Goal: Obtain resource: Download file/media

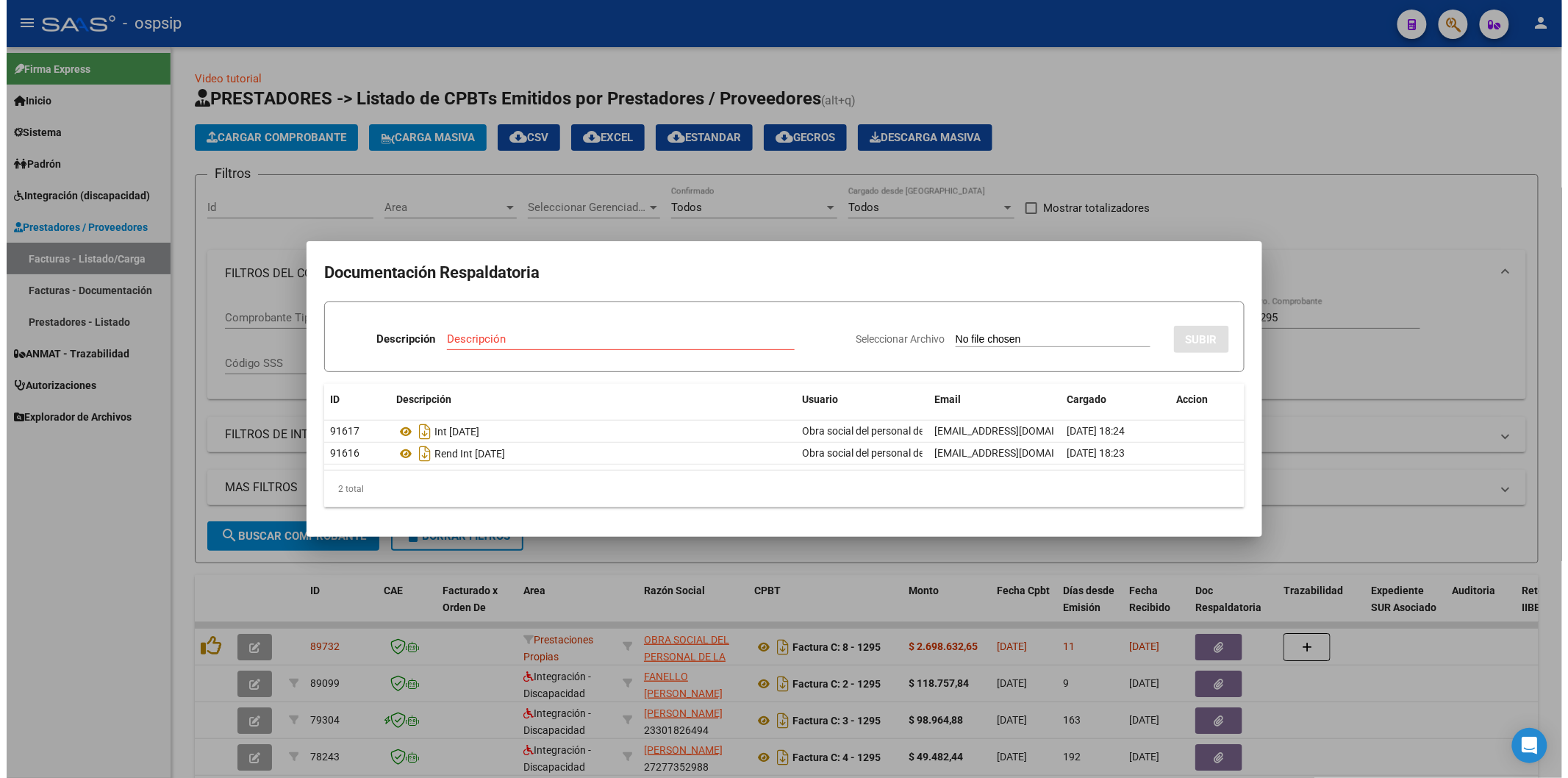
scroll to position [25, 0]
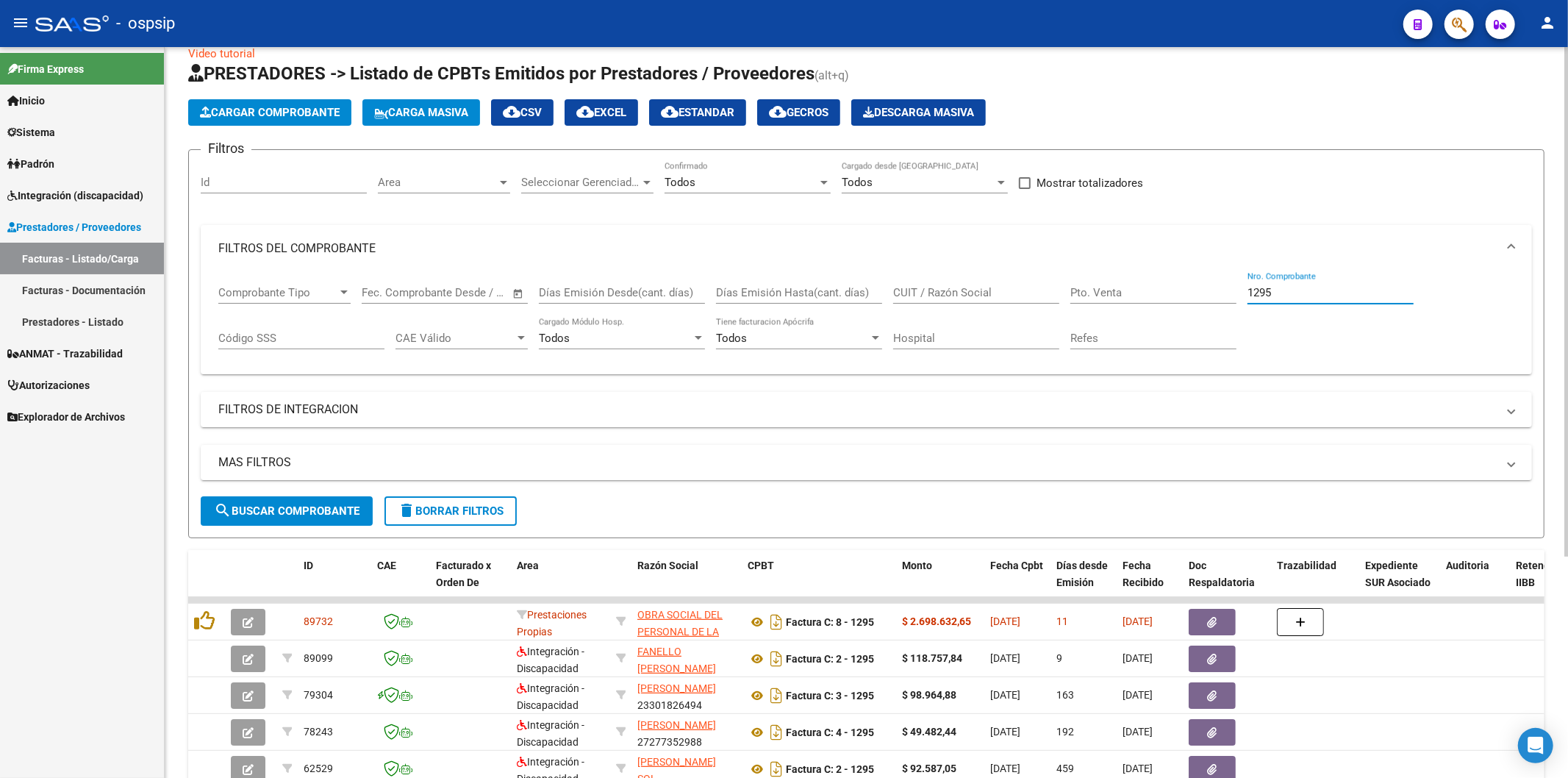
click at [1327, 295] on input "1295" at bounding box center [1330, 293] width 166 height 13
type input "1"
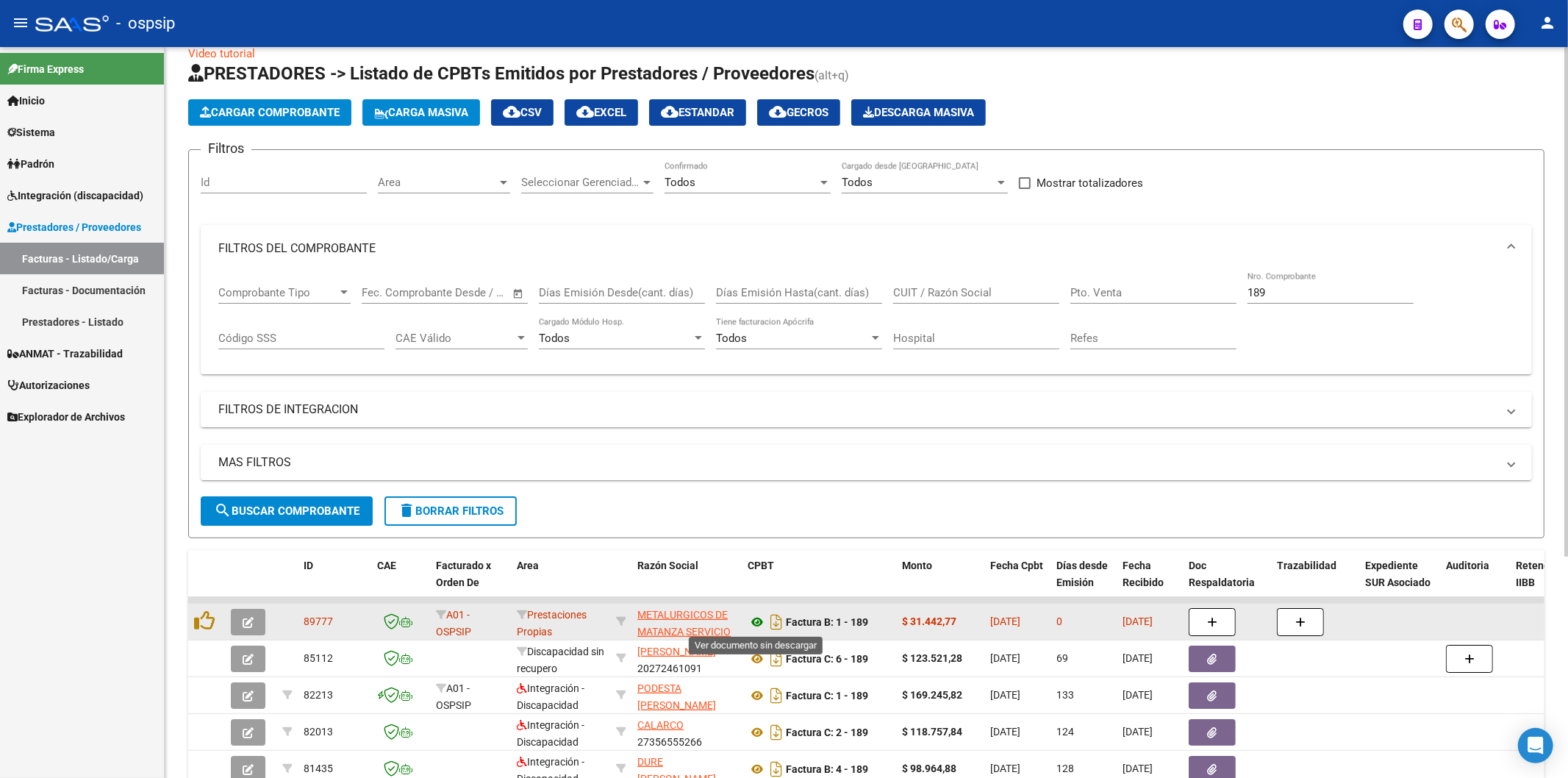
click at [758, 622] on icon at bounding box center [758, 622] width 19 height 18
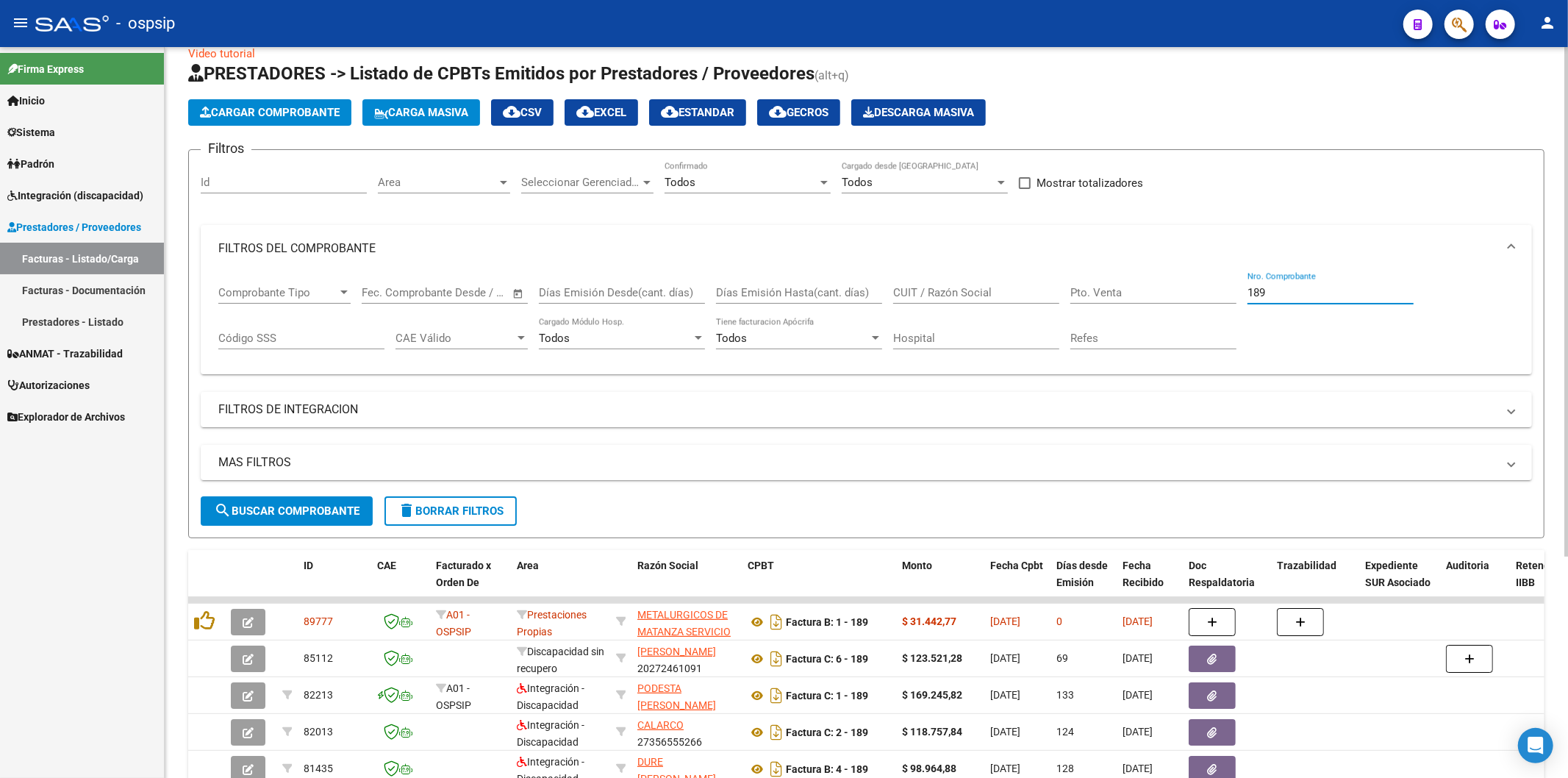
click at [1347, 293] on input "189" at bounding box center [1330, 293] width 166 height 13
type input "1"
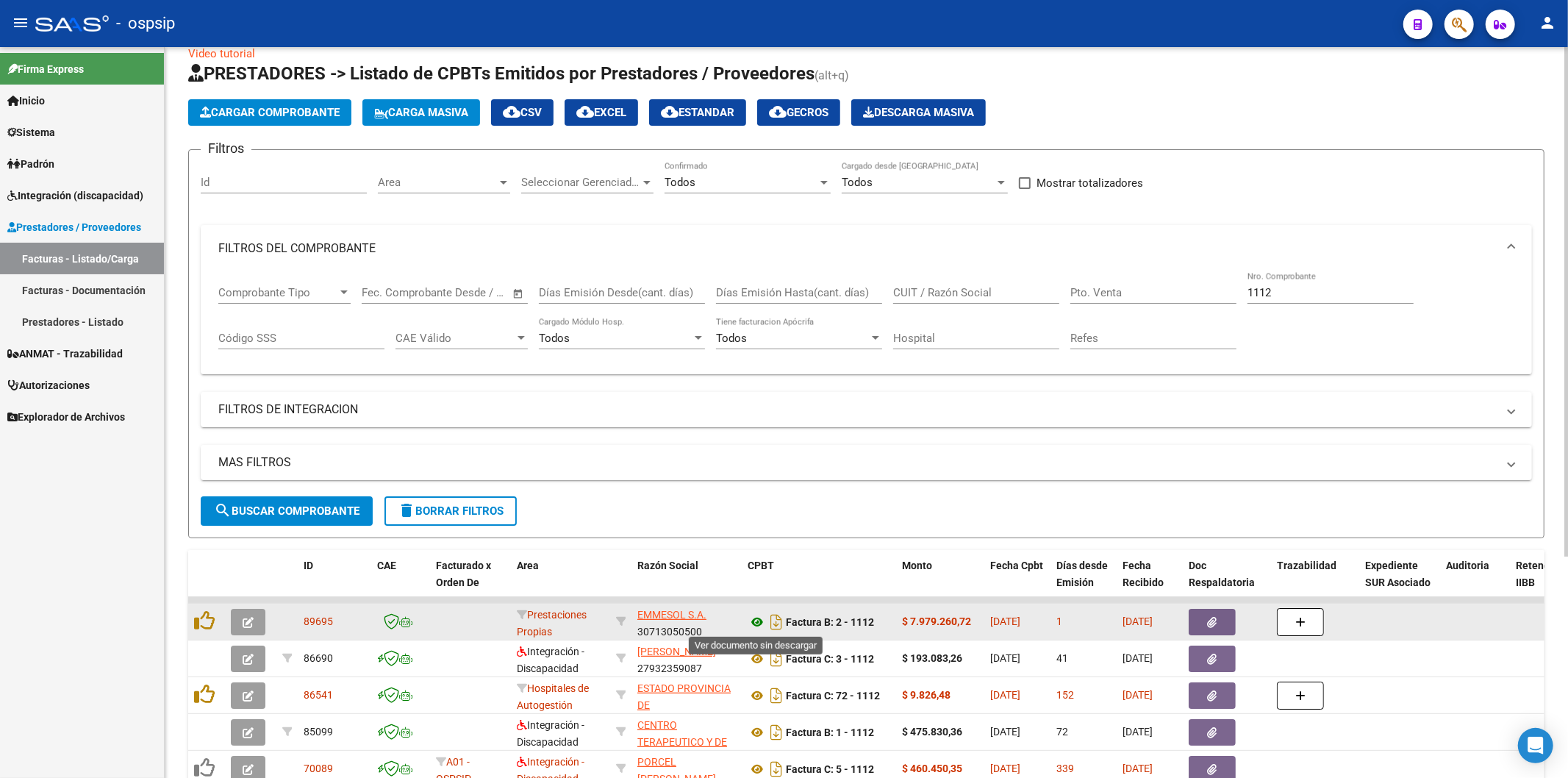
click at [753, 622] on icon at bounding box center [758, 622] width 19 height 18
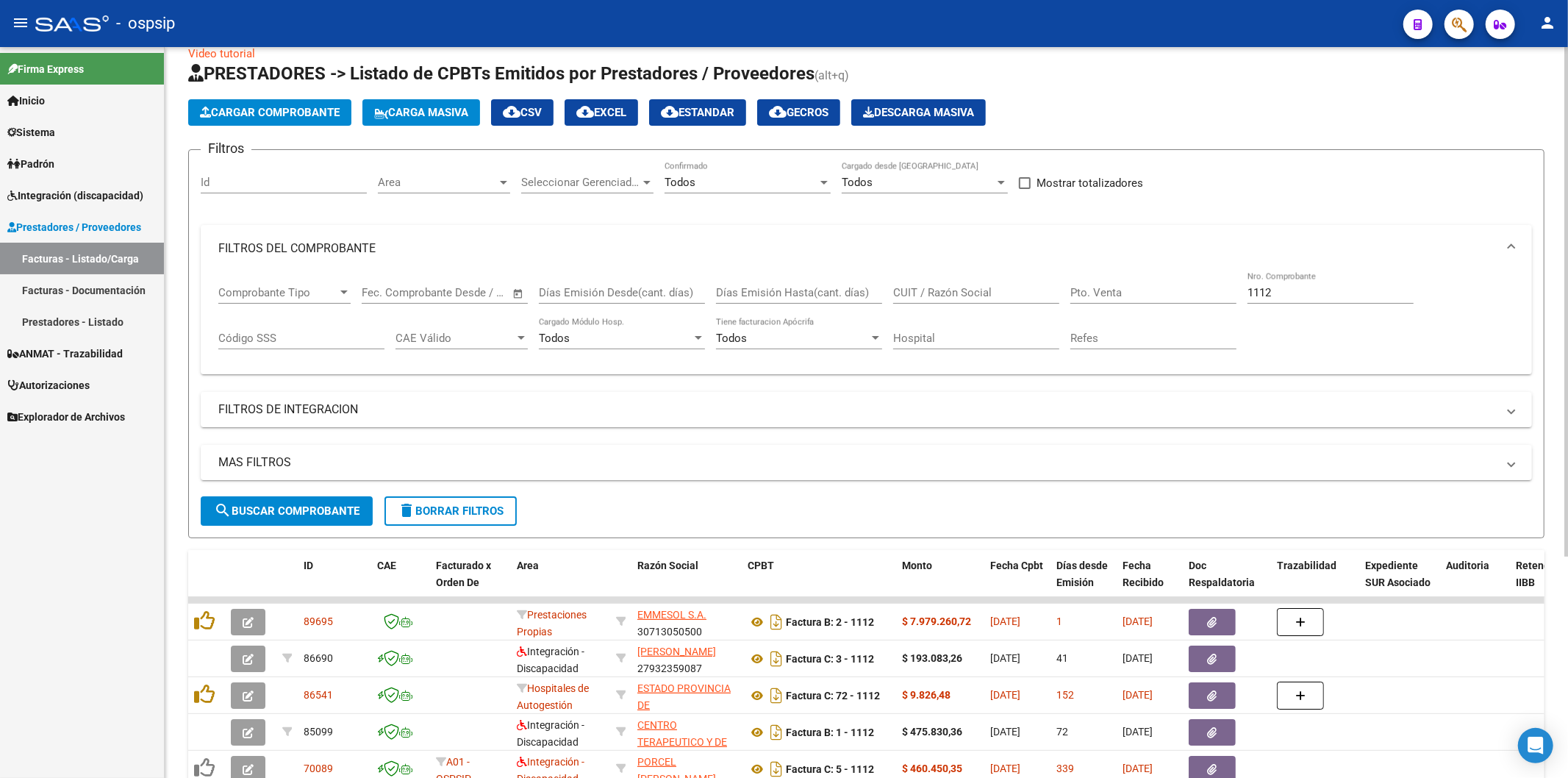
click at [1288, 291] on input "1112" at bounding box center [1330, 293] width 166 height 13
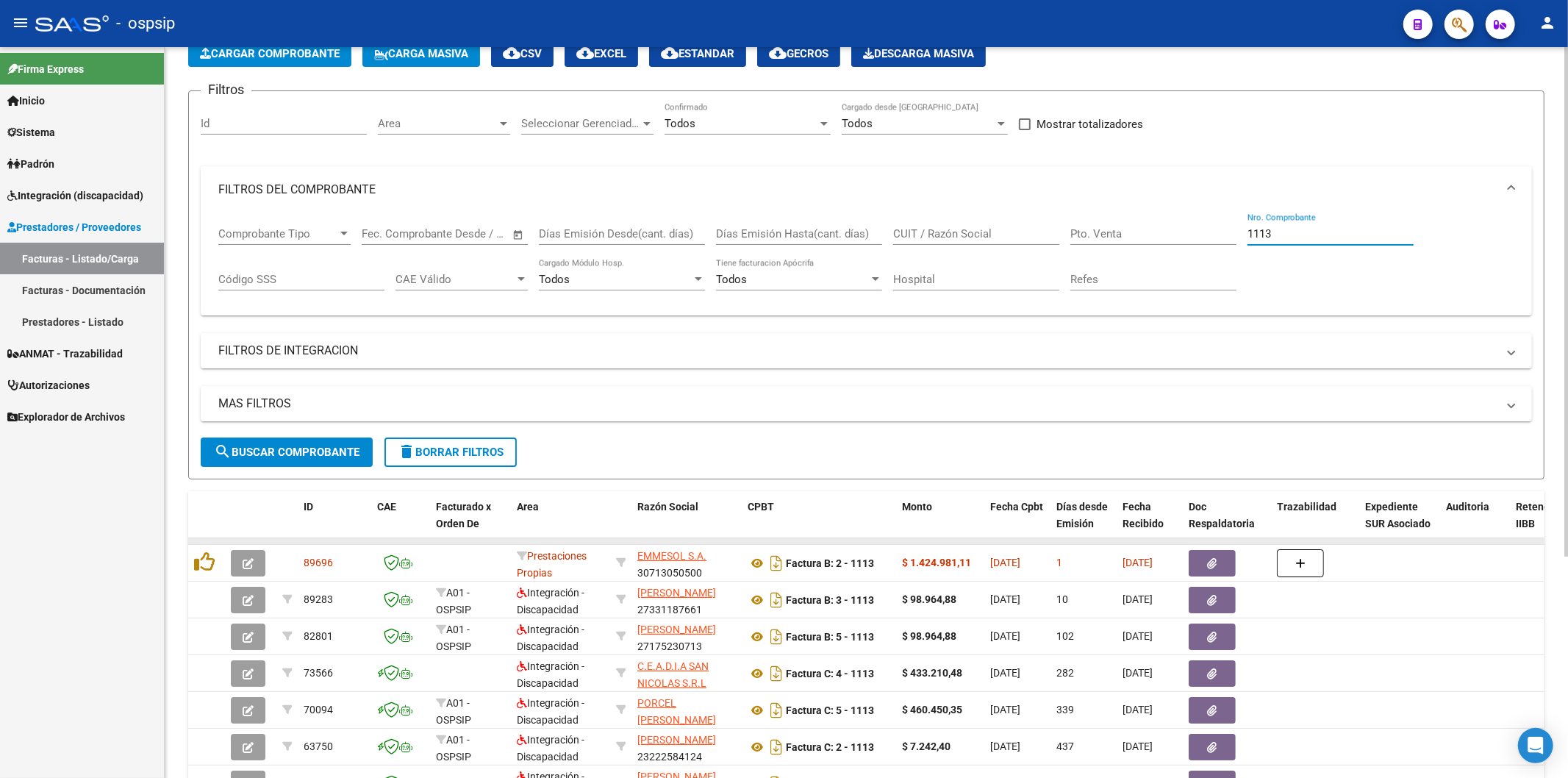
scroll to position [106, 0]
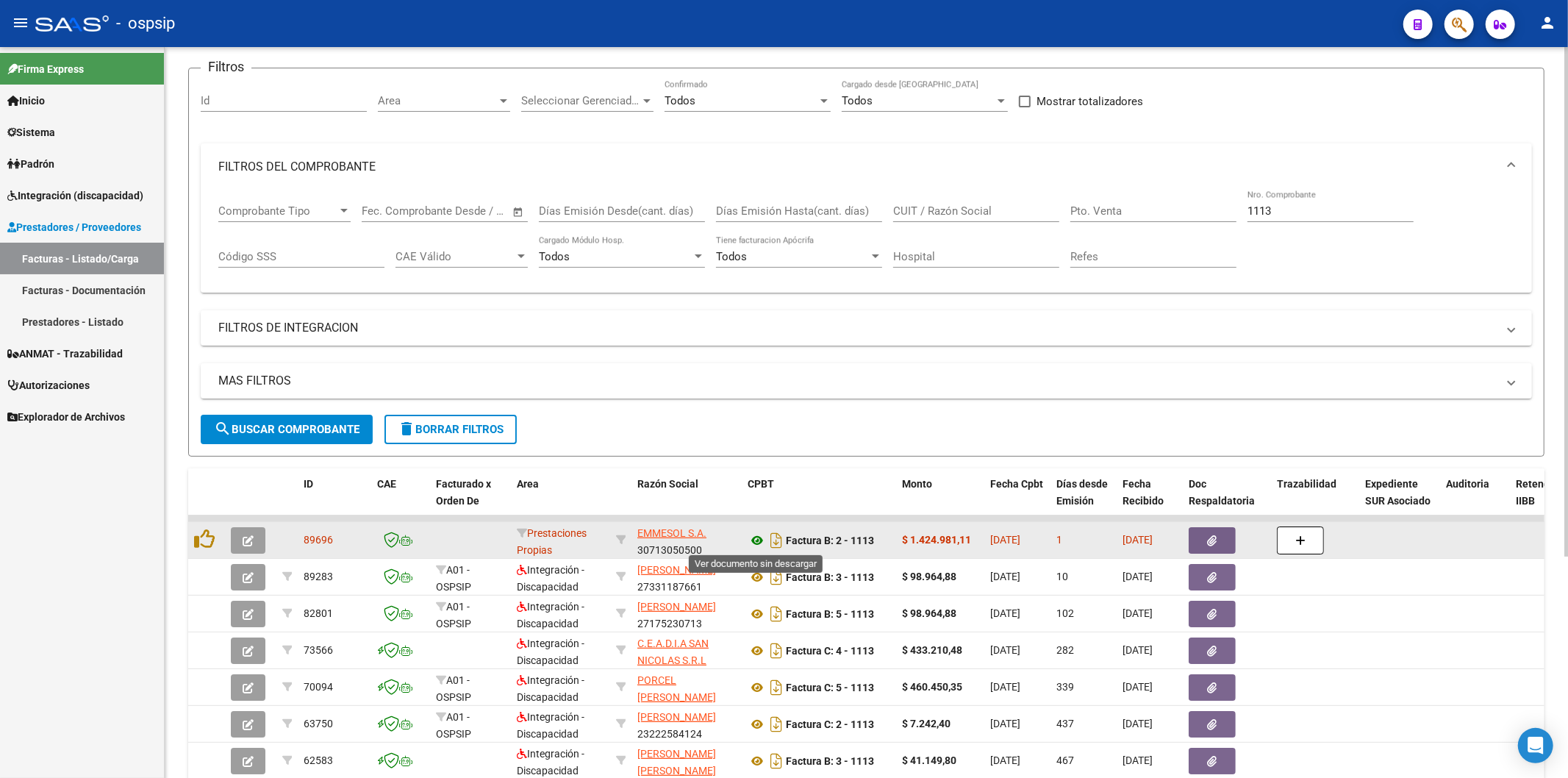
click at [754, 541] on icon at bounding box center [758, 541] width 19 height 18
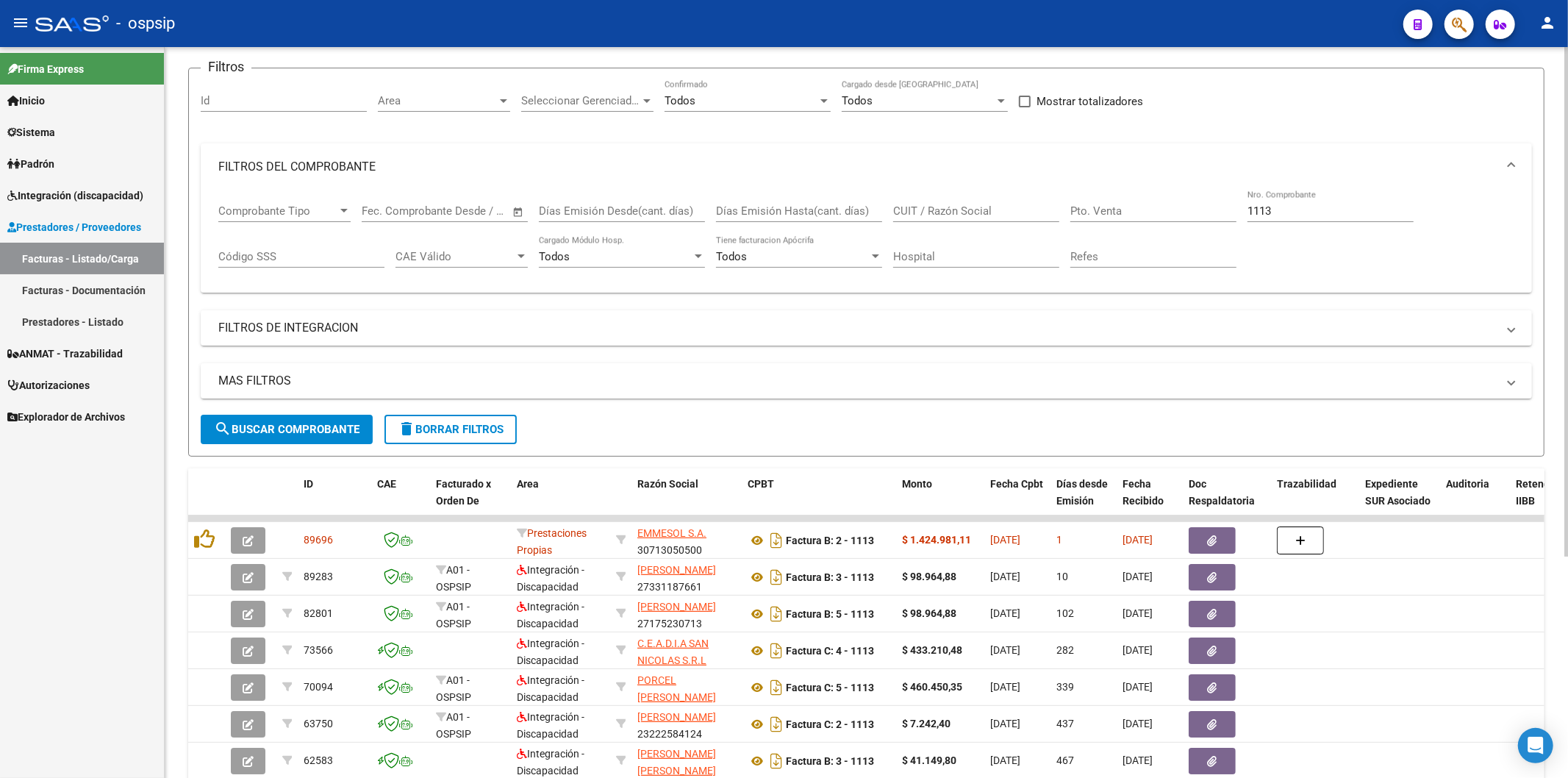
click at [1319, 214] on input "1113" at bounding box center [1330, 211] width 166 height 13
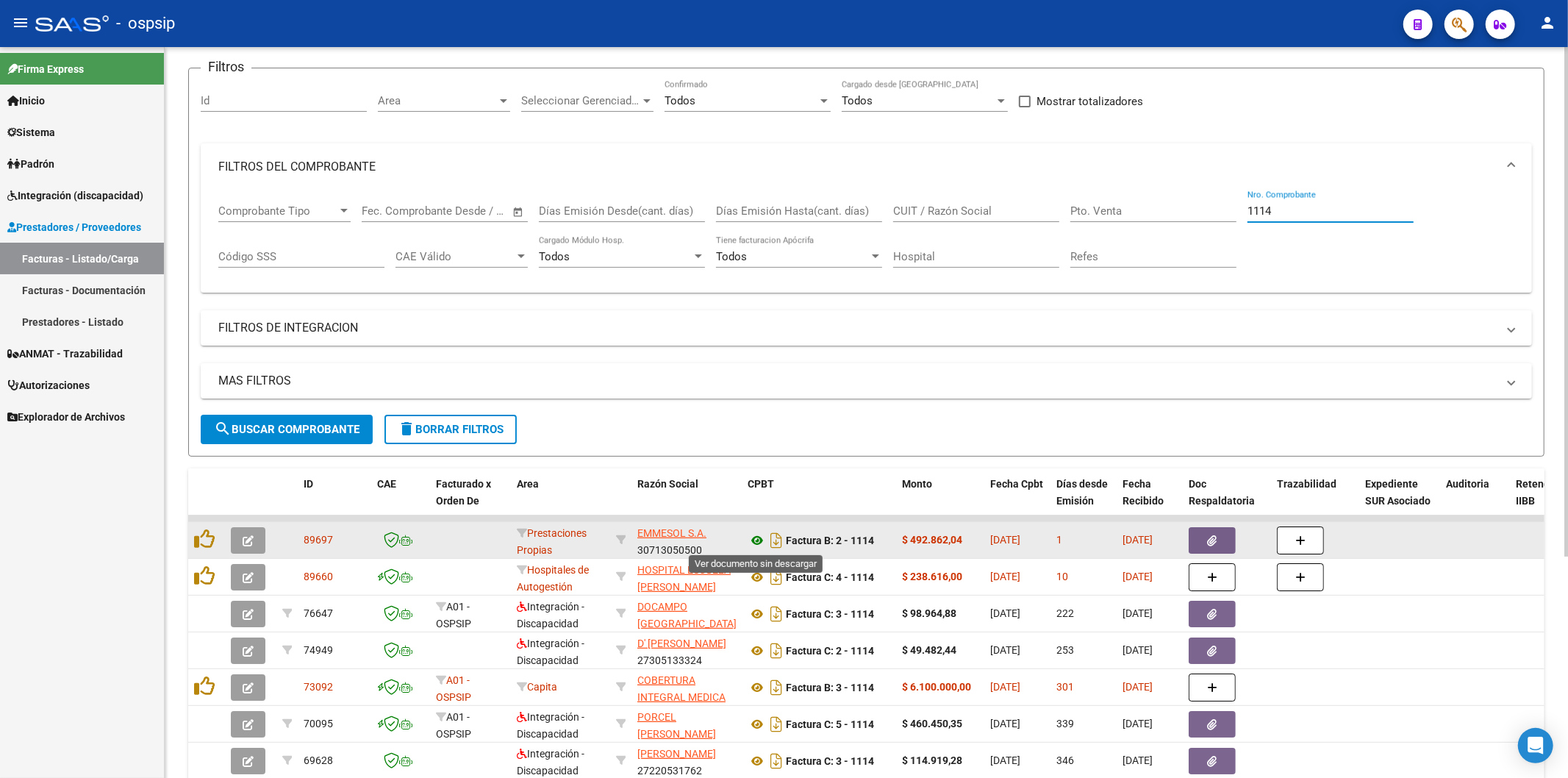
click at [758, 538] on icon at bounding box center [758, 541] width 19 height 18
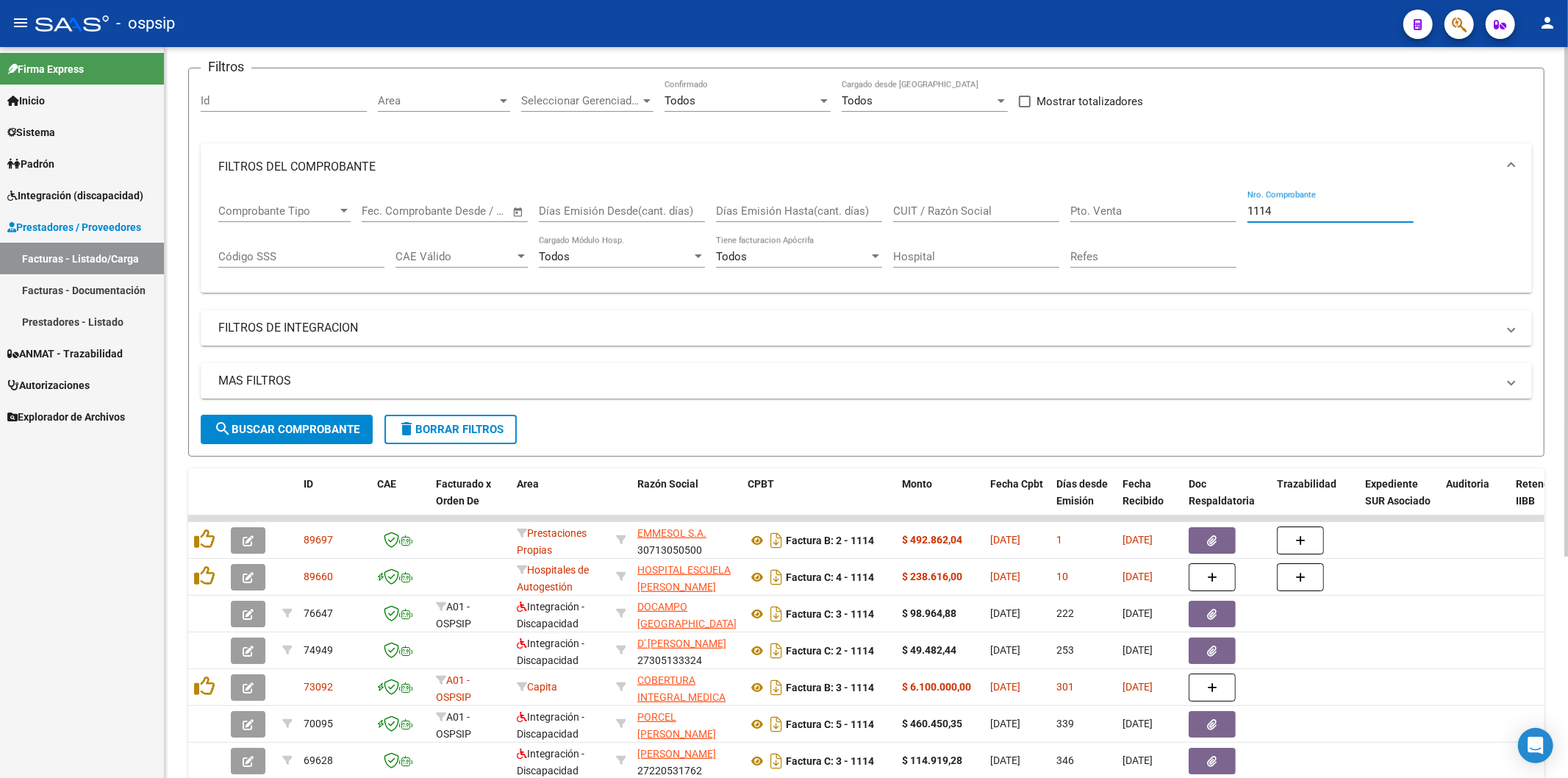
click at [1310, 211] on input "1114" at bounding box center [1330, 211] width 166 height 13
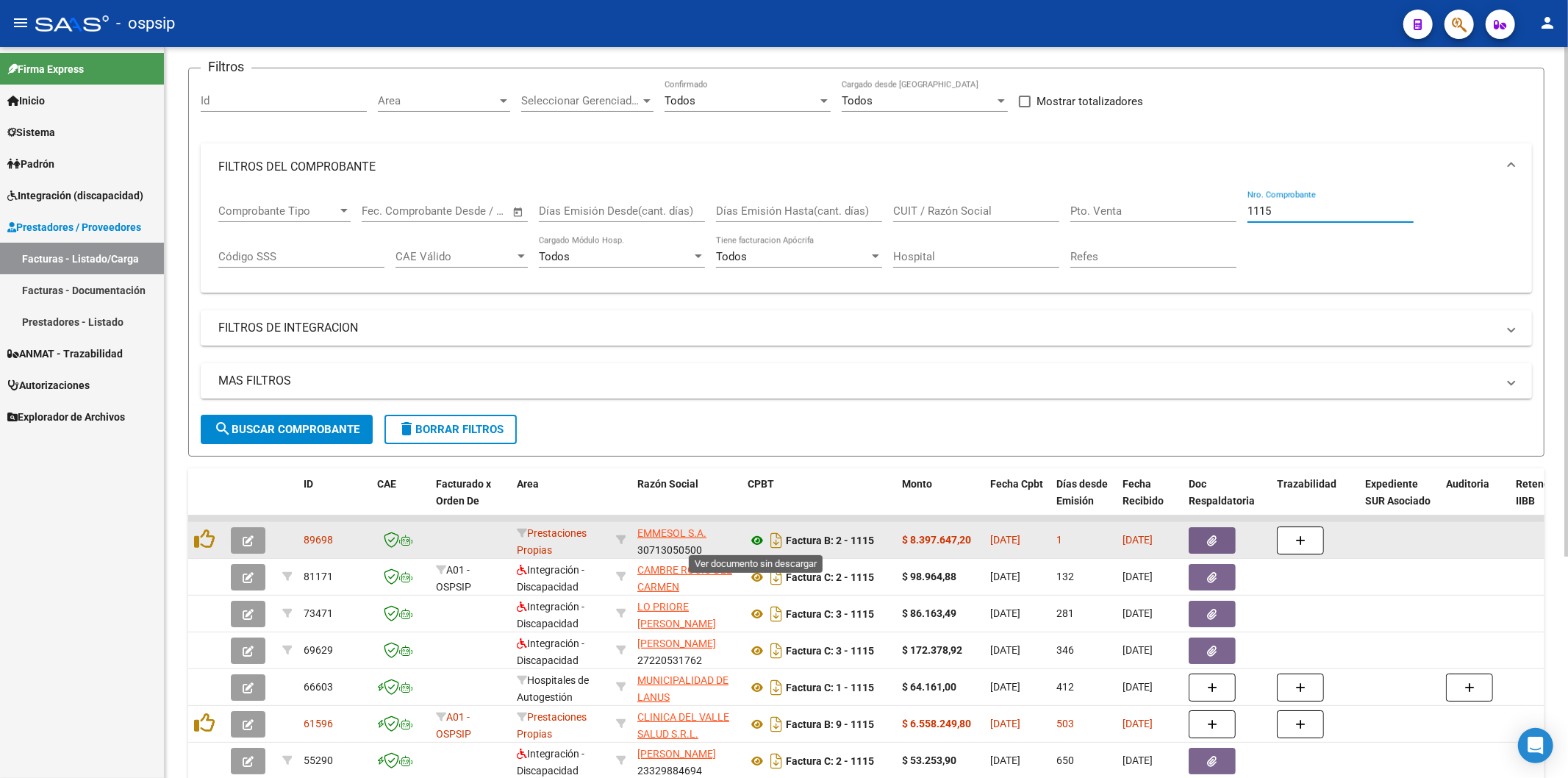
click at [758, 538] on icon at bounding box center [758, 541] width 19 height 18
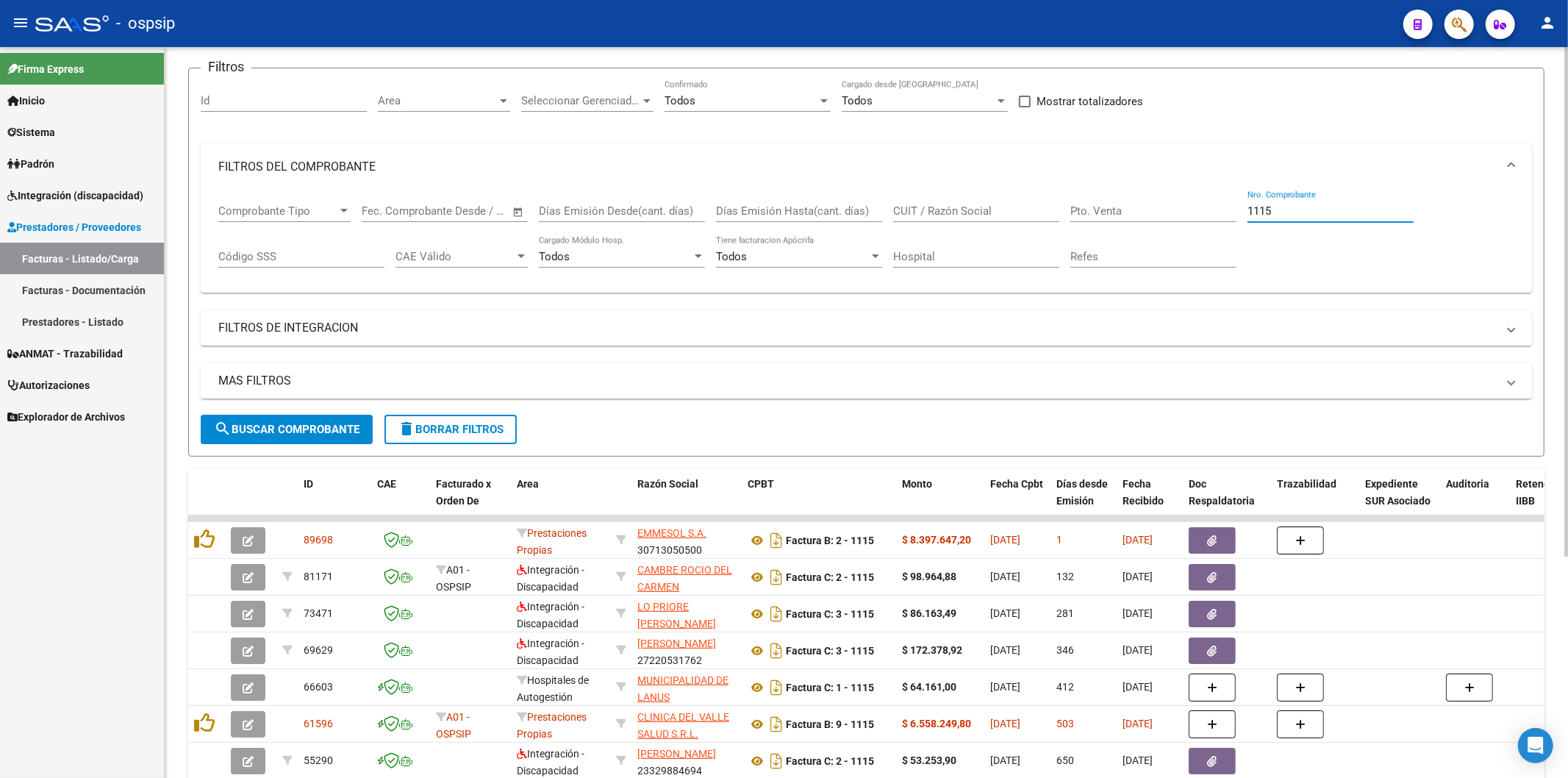
click at [1302, 209] on input "1115" at bounding box center [1330, 211] width 166 height 13
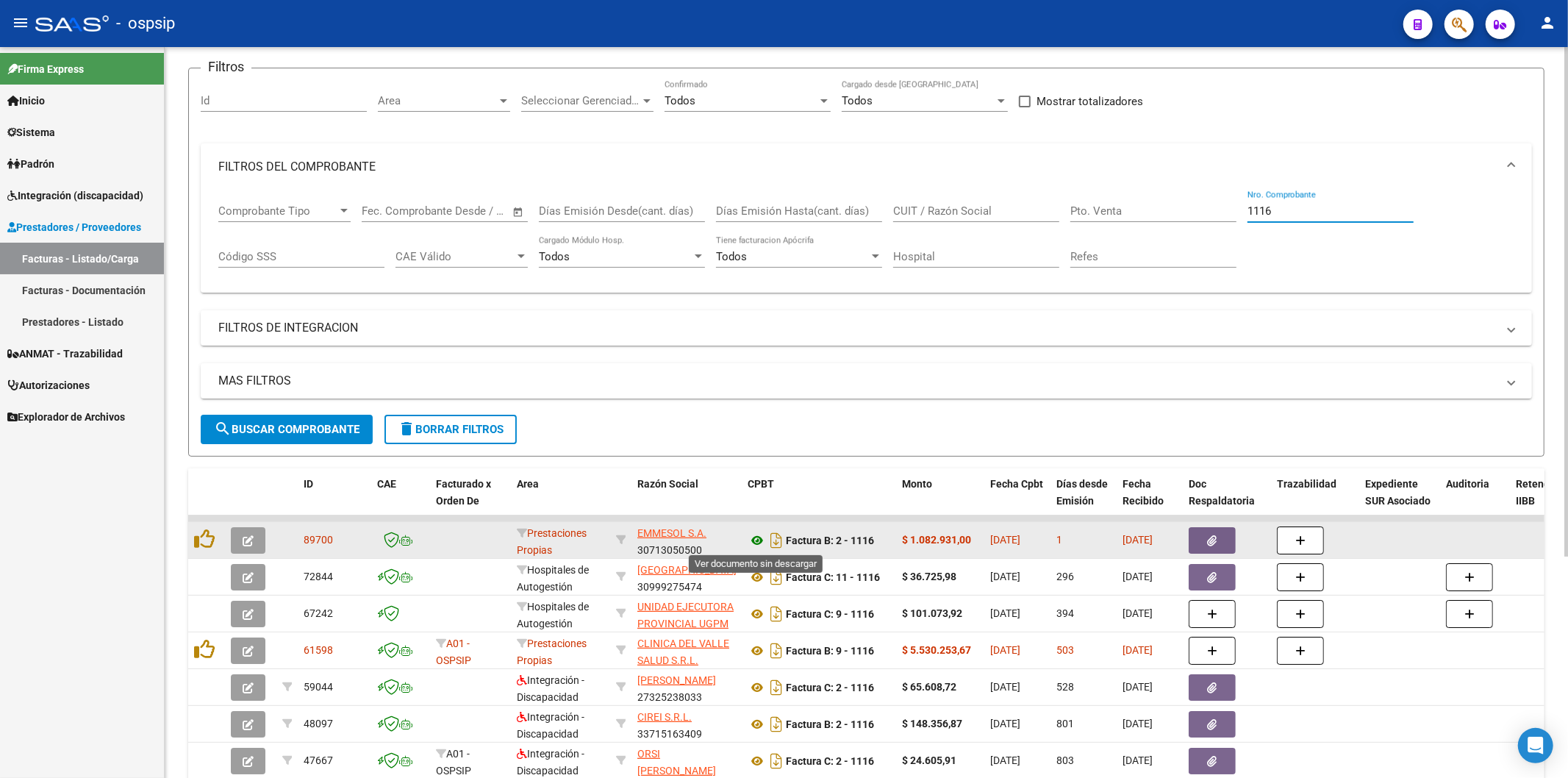
click at [761, 541] on icon at bounding box center [758, 541] width 19 height 18
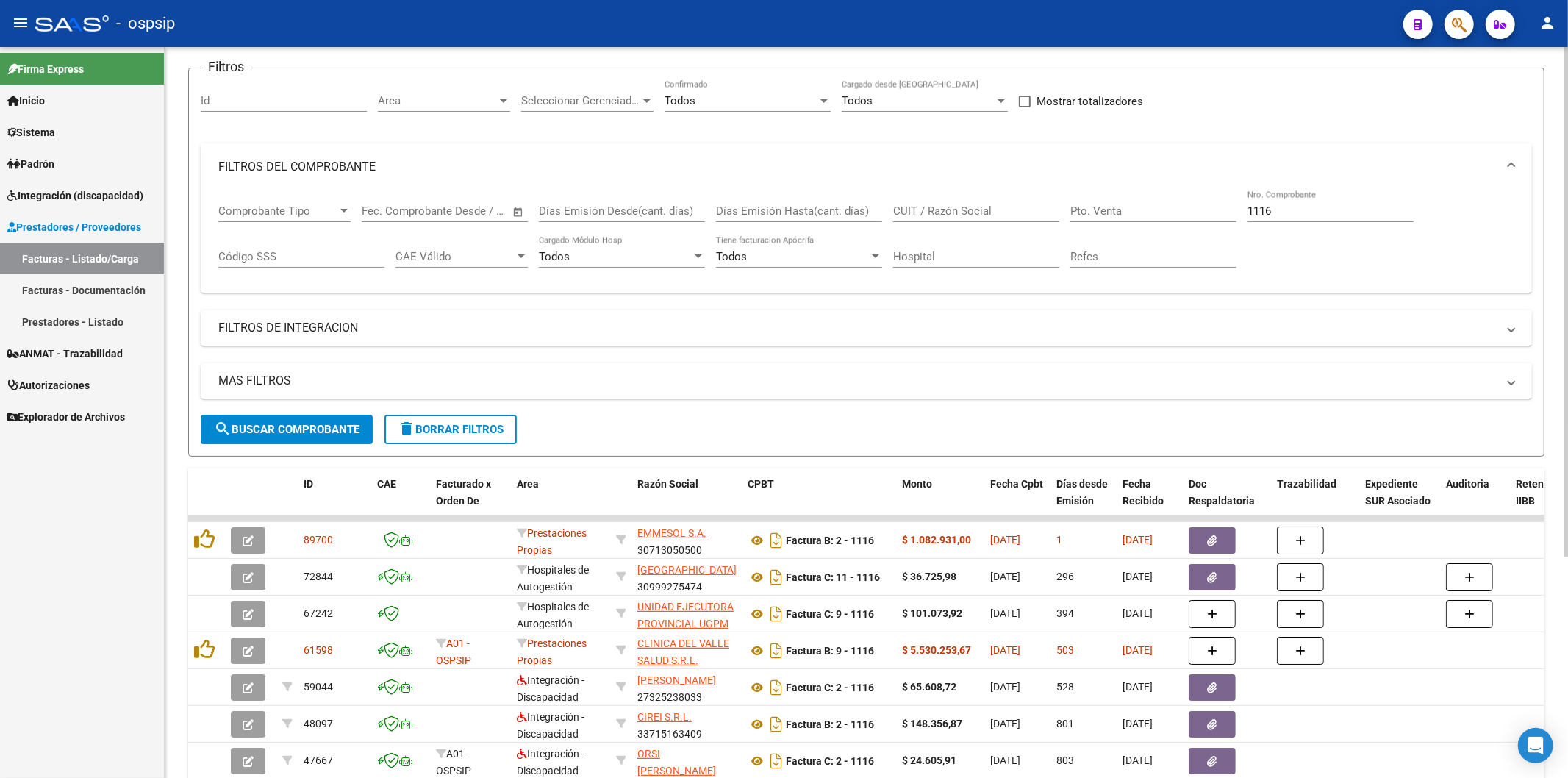
click at [1325, 218] on div "1116 Nro. Comprobante" at bounding box center [1330, 206] width 166 height 31
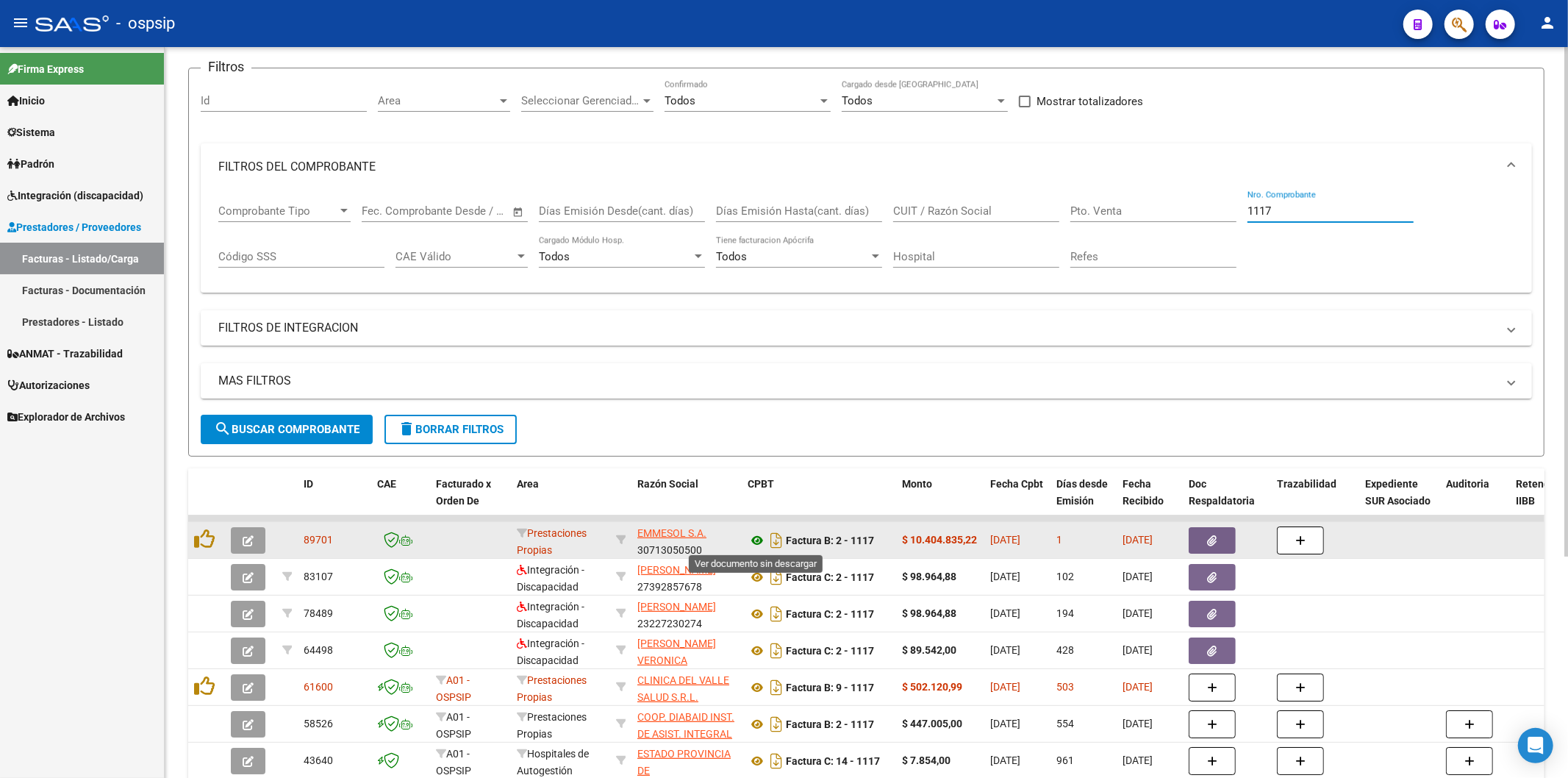
click at [757, 535] on icon at bounding box center [758, 541] width 19 height 18
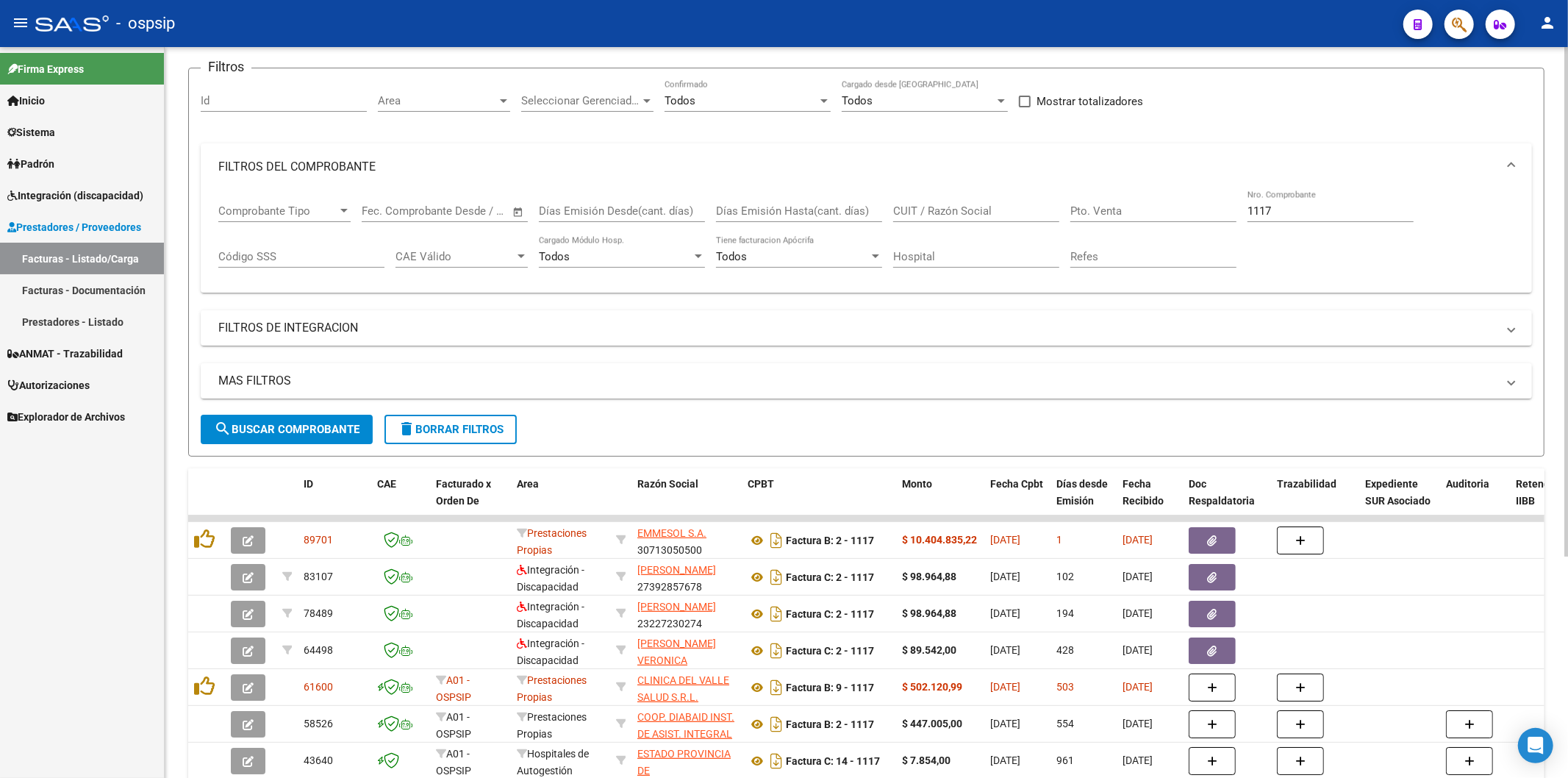
click at [1341, 214] on input "1117" at bounding box center [1330, 211] width 166 height 13
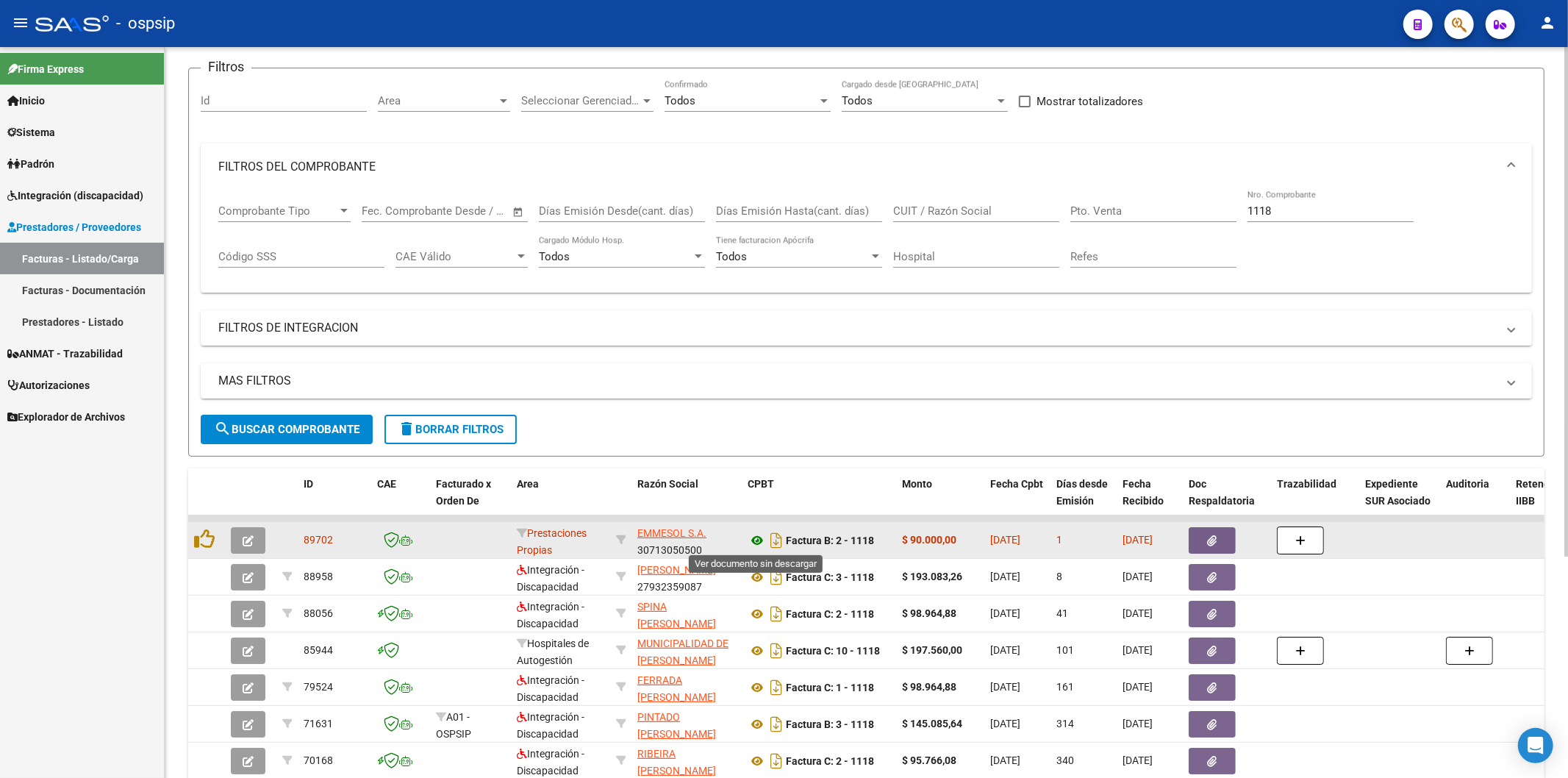
click at [757, 539] on icon at bounding box center [758, 541] width 19 height 18
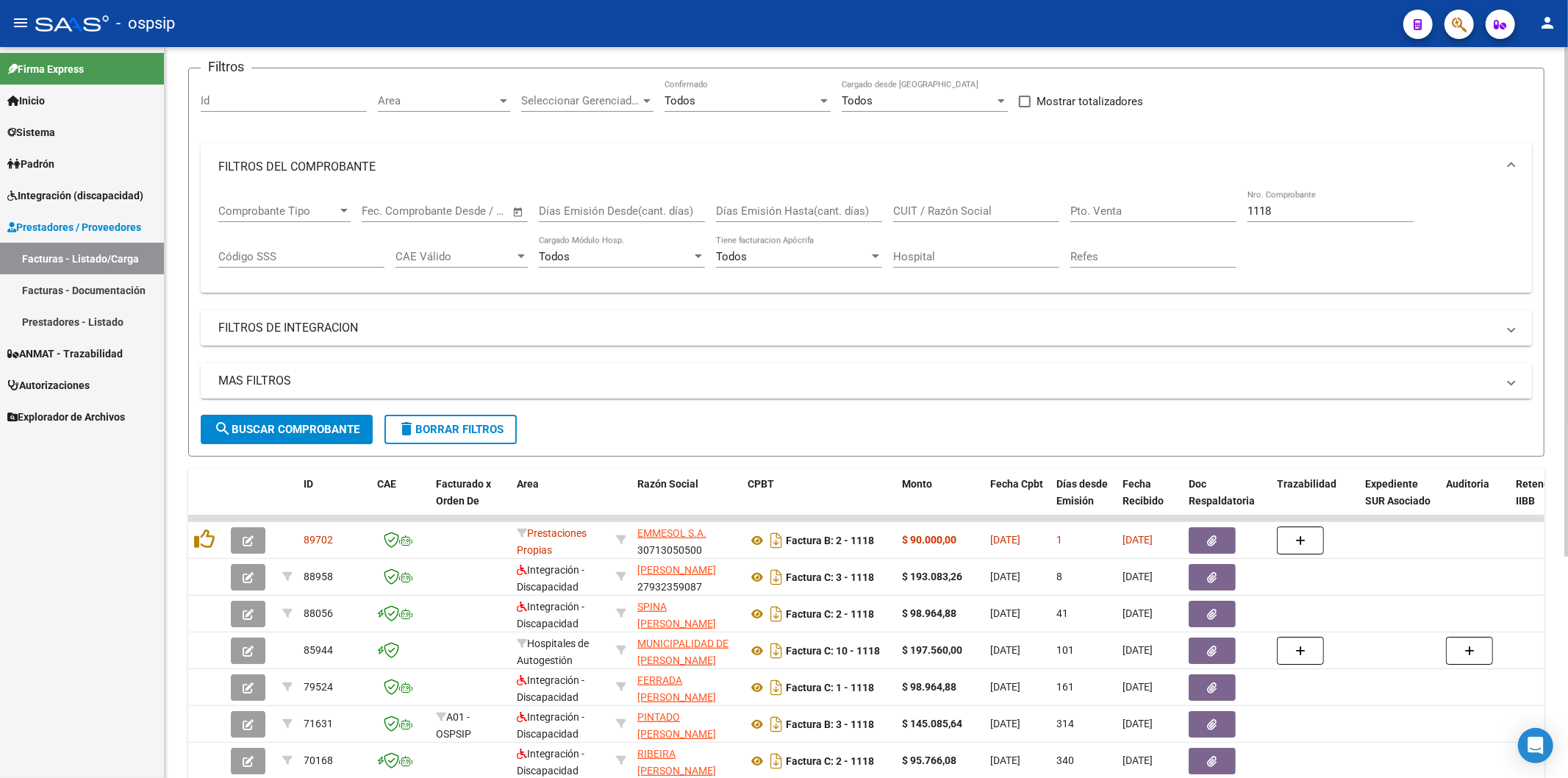
click at [1316, 211] on input "1118" at bounding box center [1330, 211] width 166 height 13
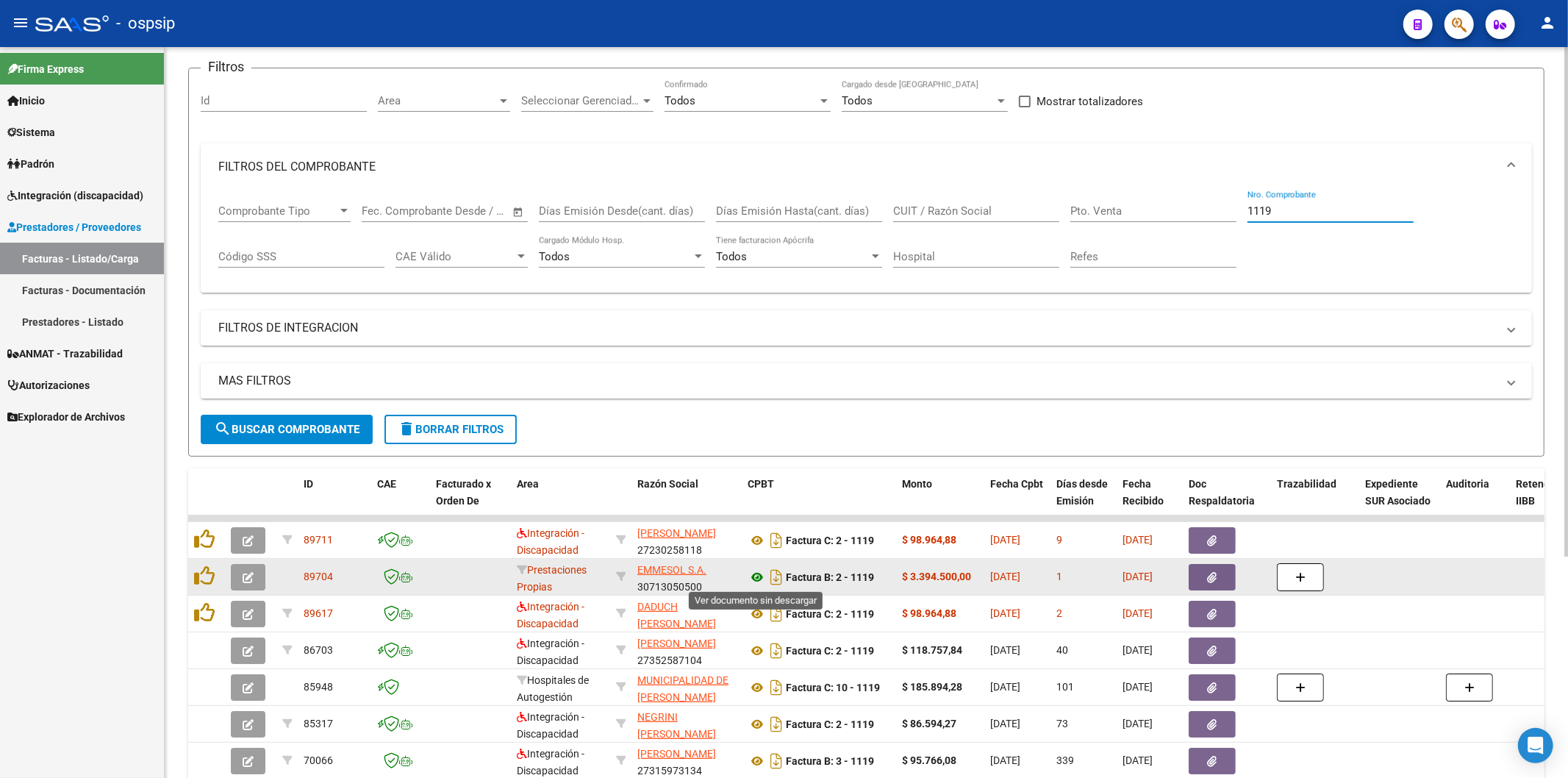
click at [760, 573] on icon at bounding box center [758, 578] width 19 height 18
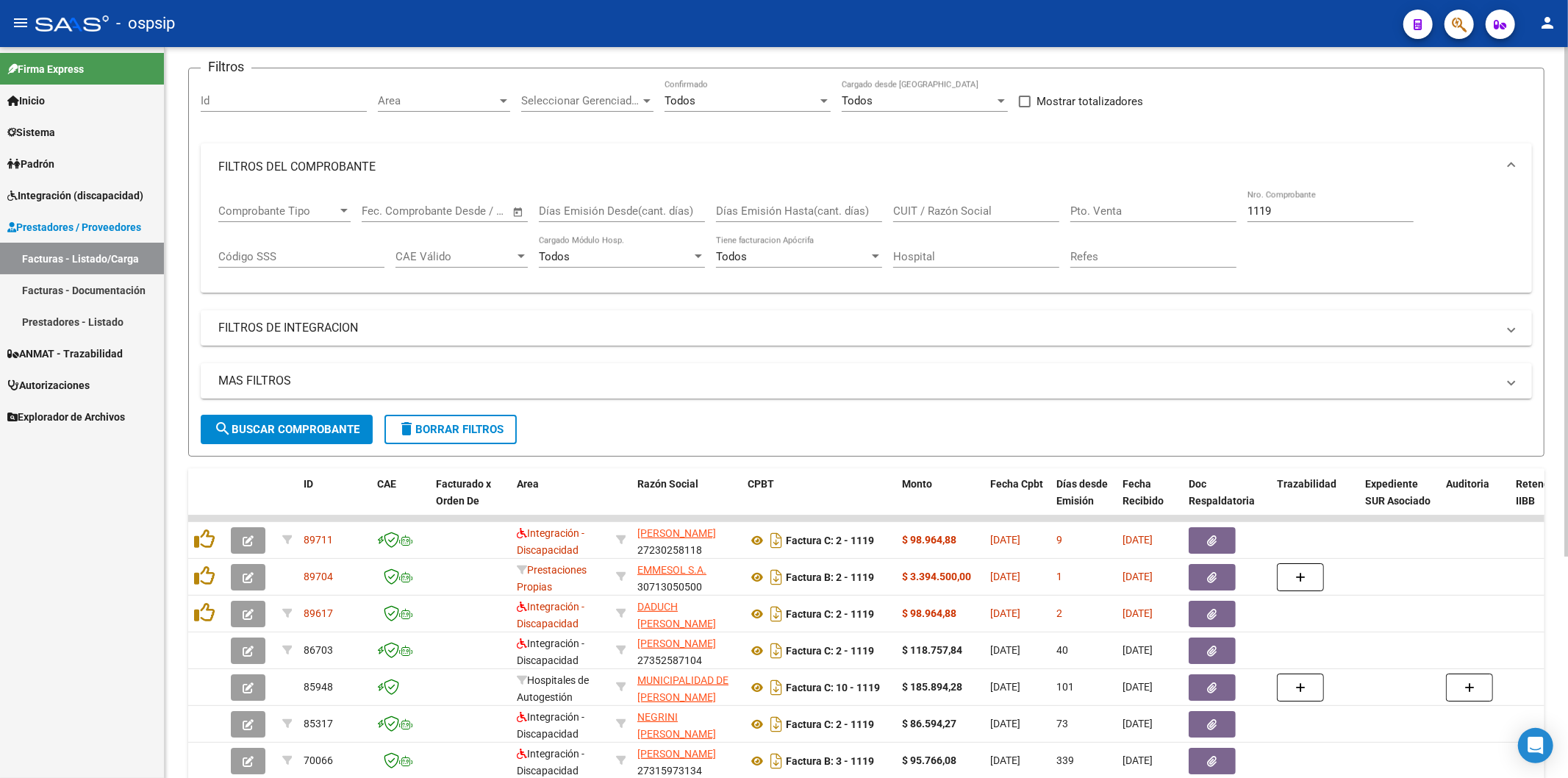
click at [1310, 211] on input "1119" at bounding box center [1330, 211] width 166 height 13
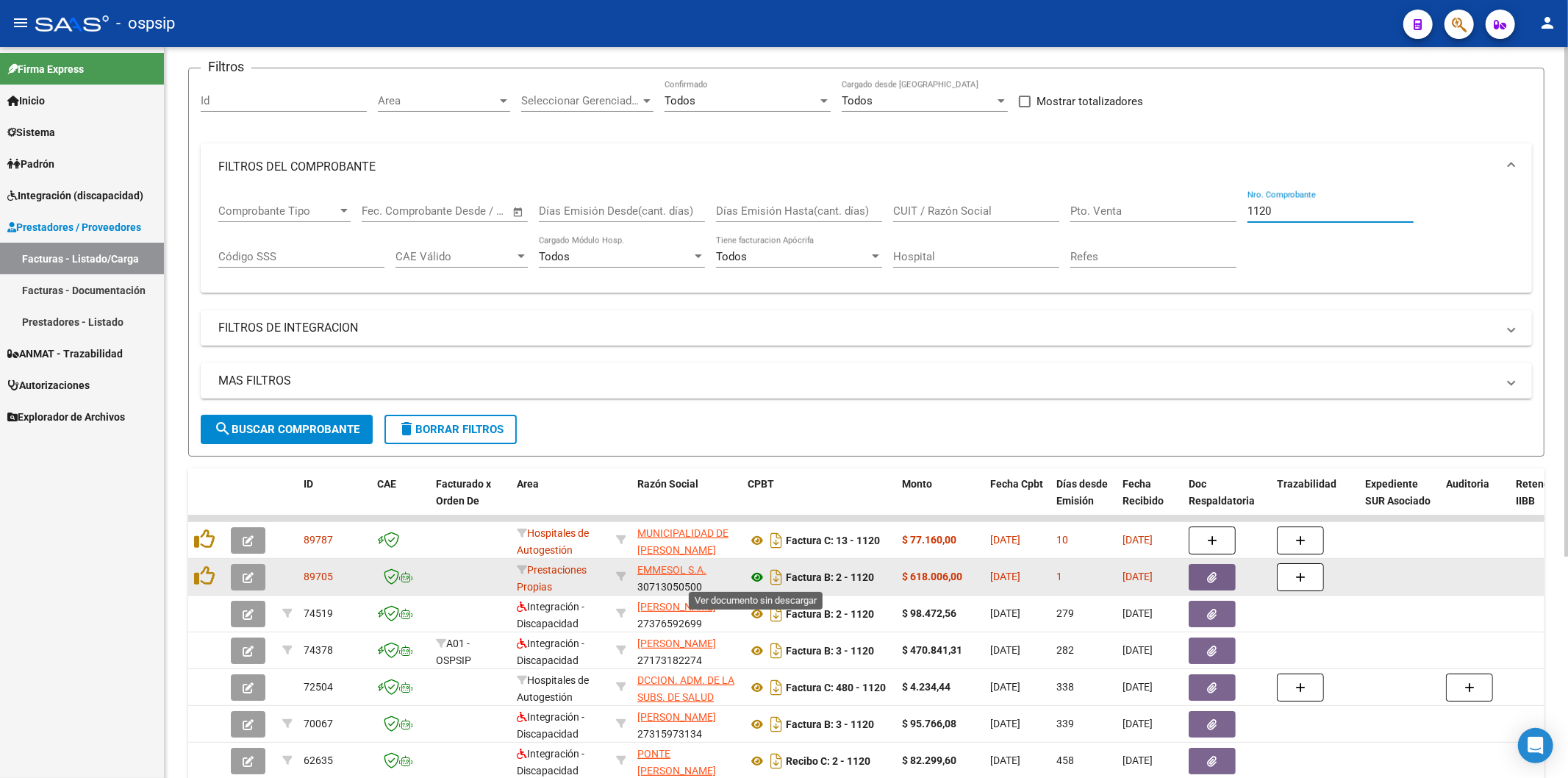
click at [758, 572] on icon at bounding box center [758, 578] width 19 height 18
click at [1217, 575] on button "button" at bounding box center [1212, 578] width 47 height 27
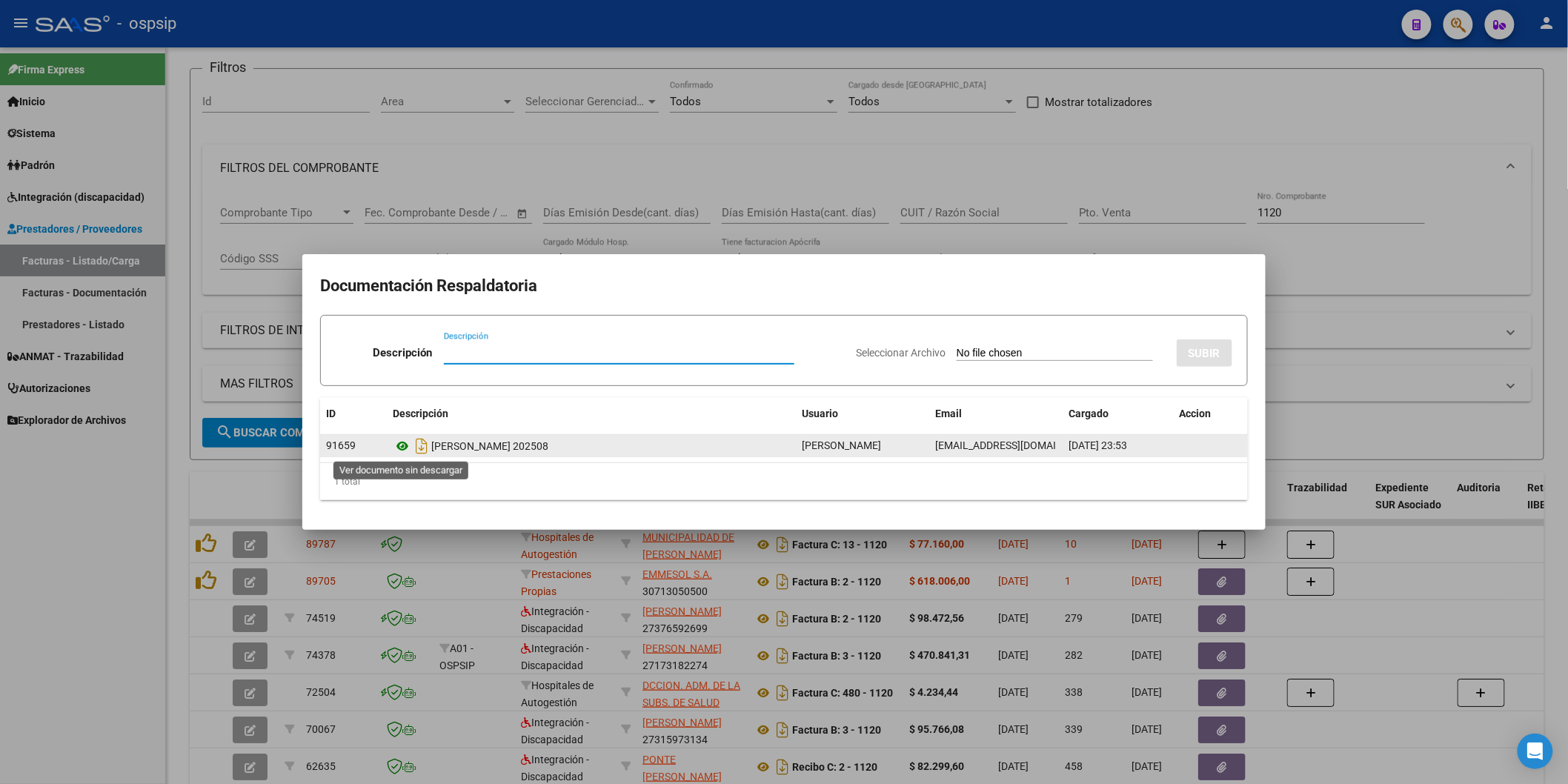
click at [404, 450] on icon at bounding box center [403, 446] width 20 height 18
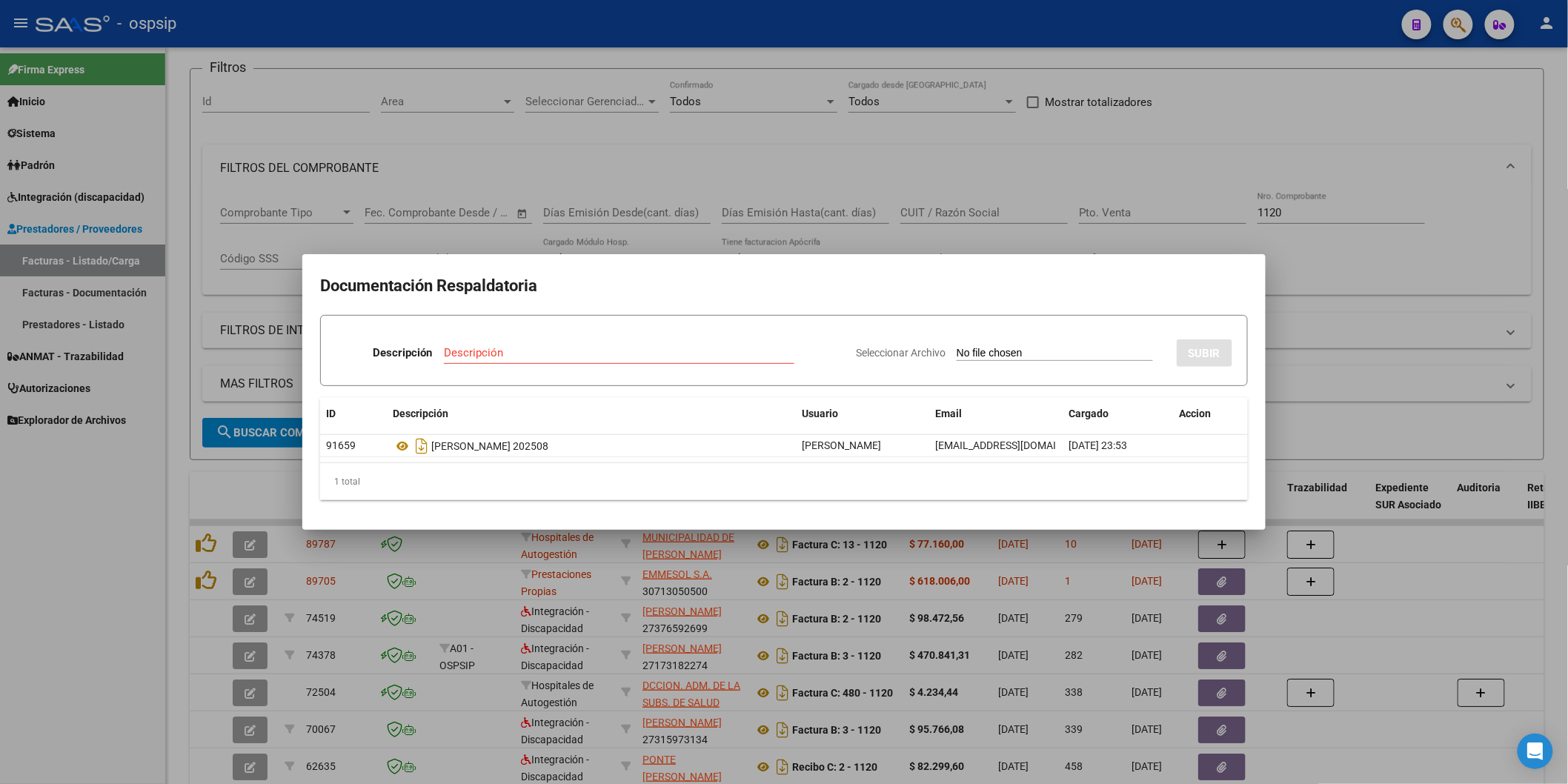
click at [950, 292] on h2 "Documentación Respaldatoria" at bounding box center [784, 287] width 928 height 29
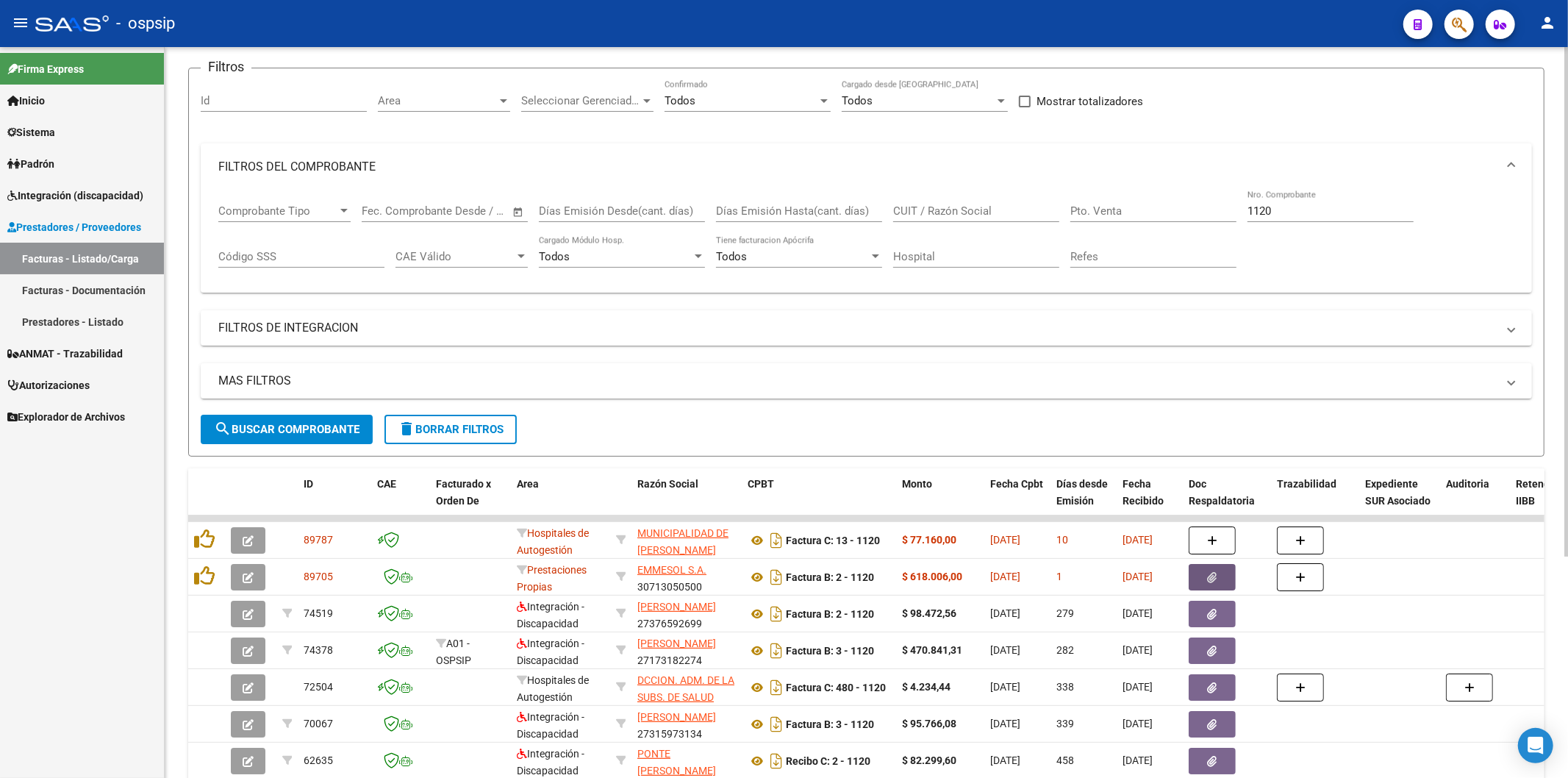
click at [1314, 208] on input "1120" at bounding box center [1330, 211] width 166 height 13
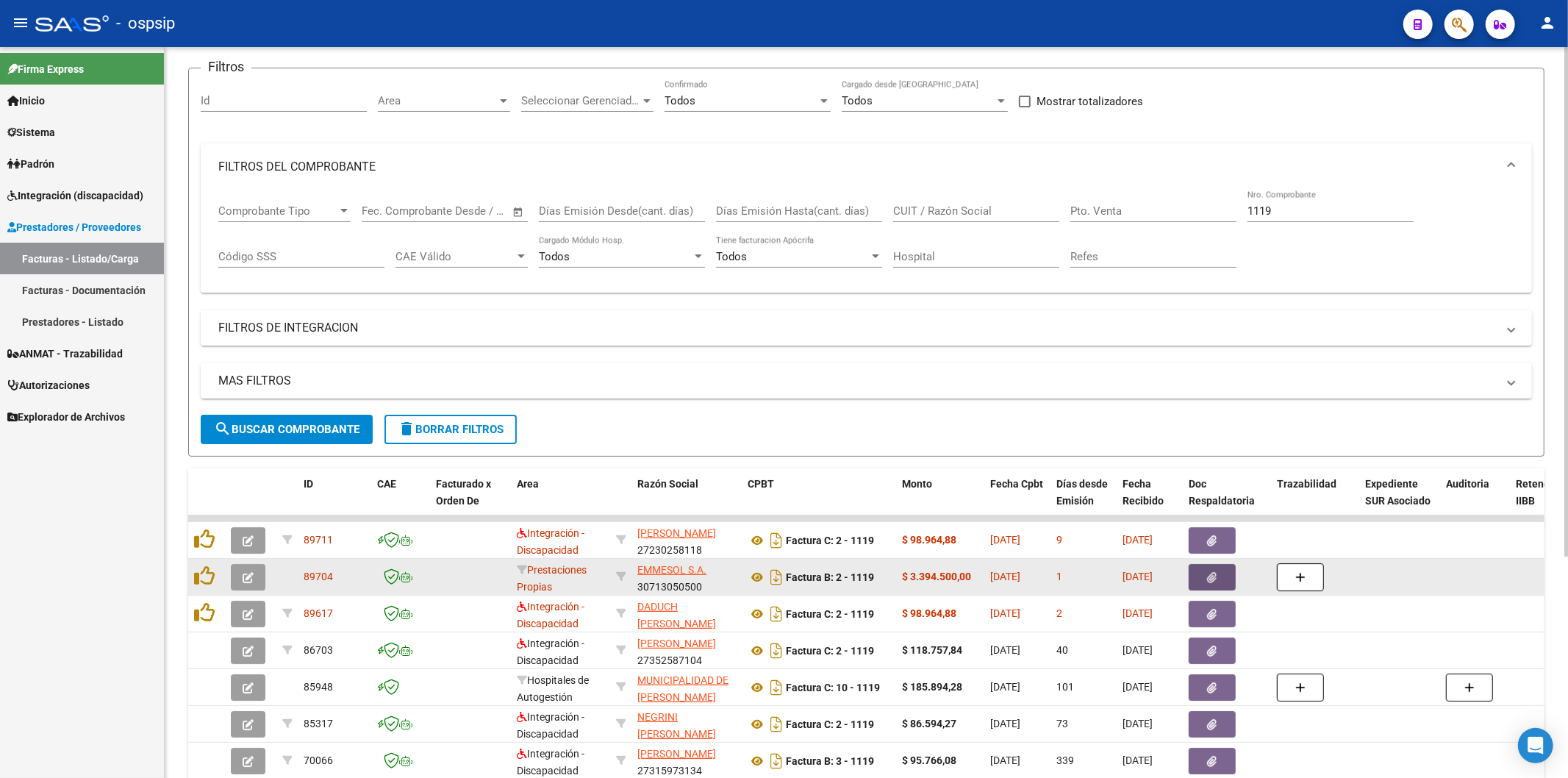
click at [1218, 578] on button "button" at bounding box center [1212, 578] width 47 height 27
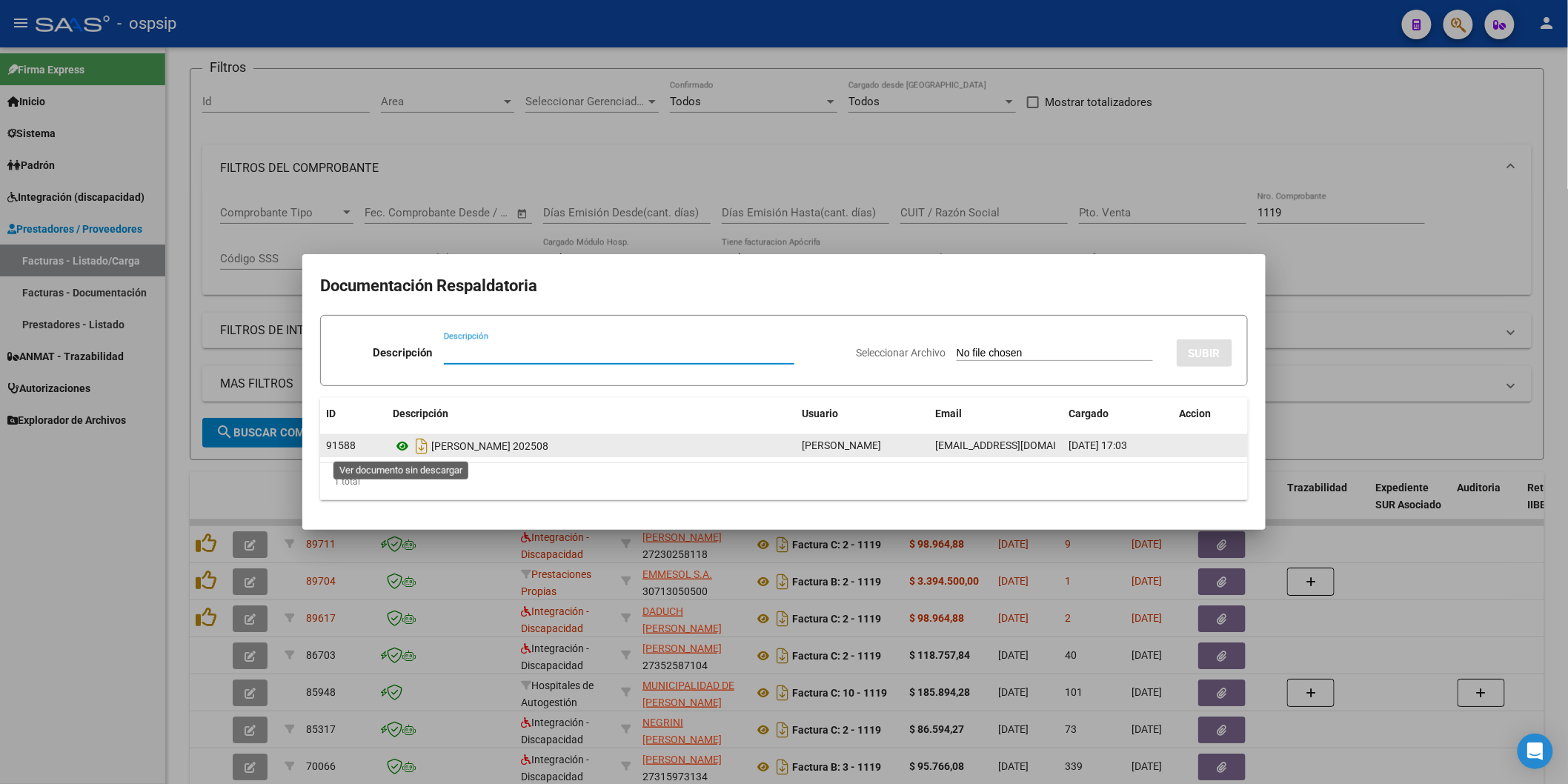
click at [408, 447] on icon at bounding box center [403, 446] width 20 height 18
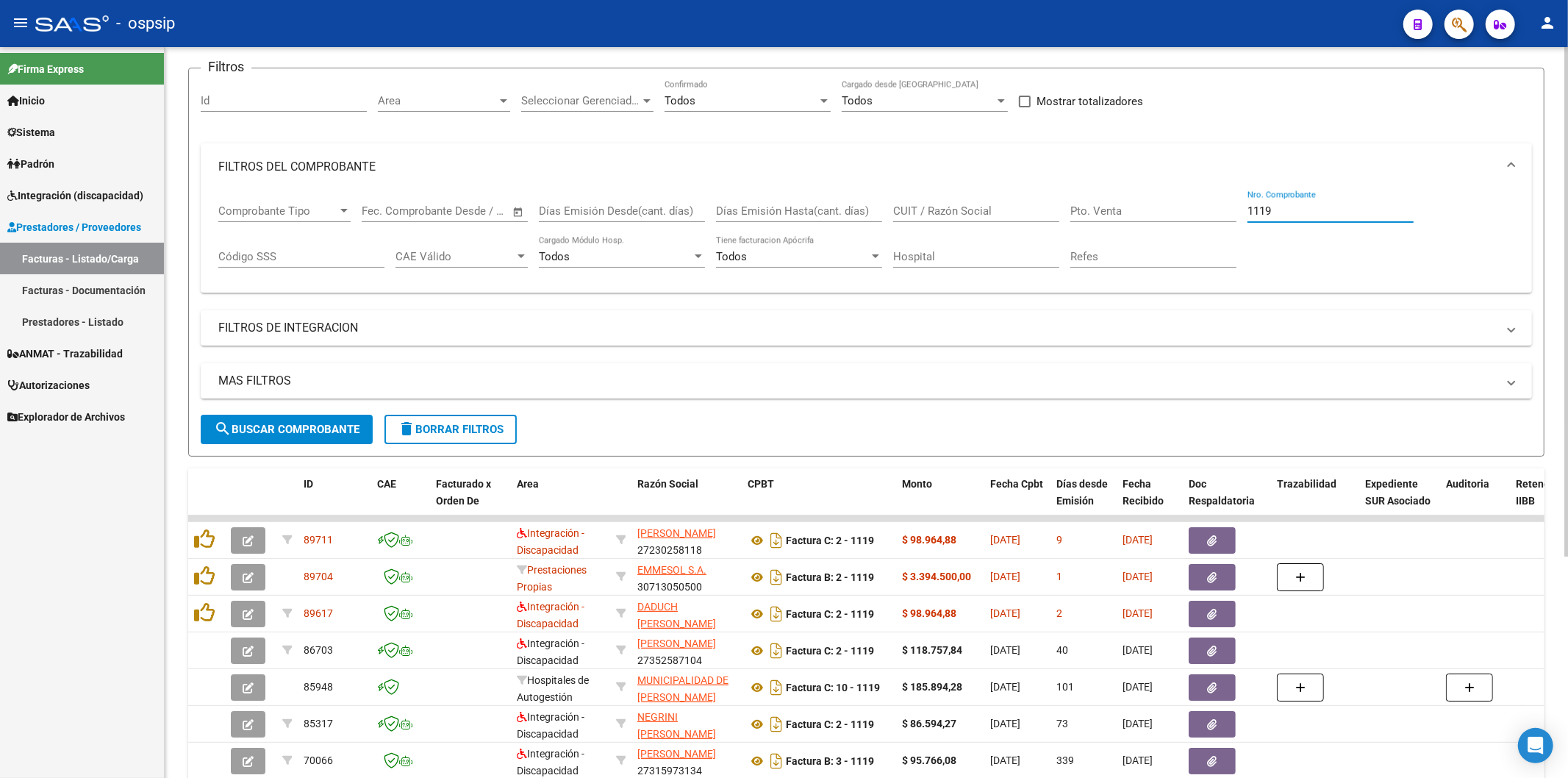
click at [1291, 211] on input "1119" at bounding box center [1330, 211] width 166 height 13
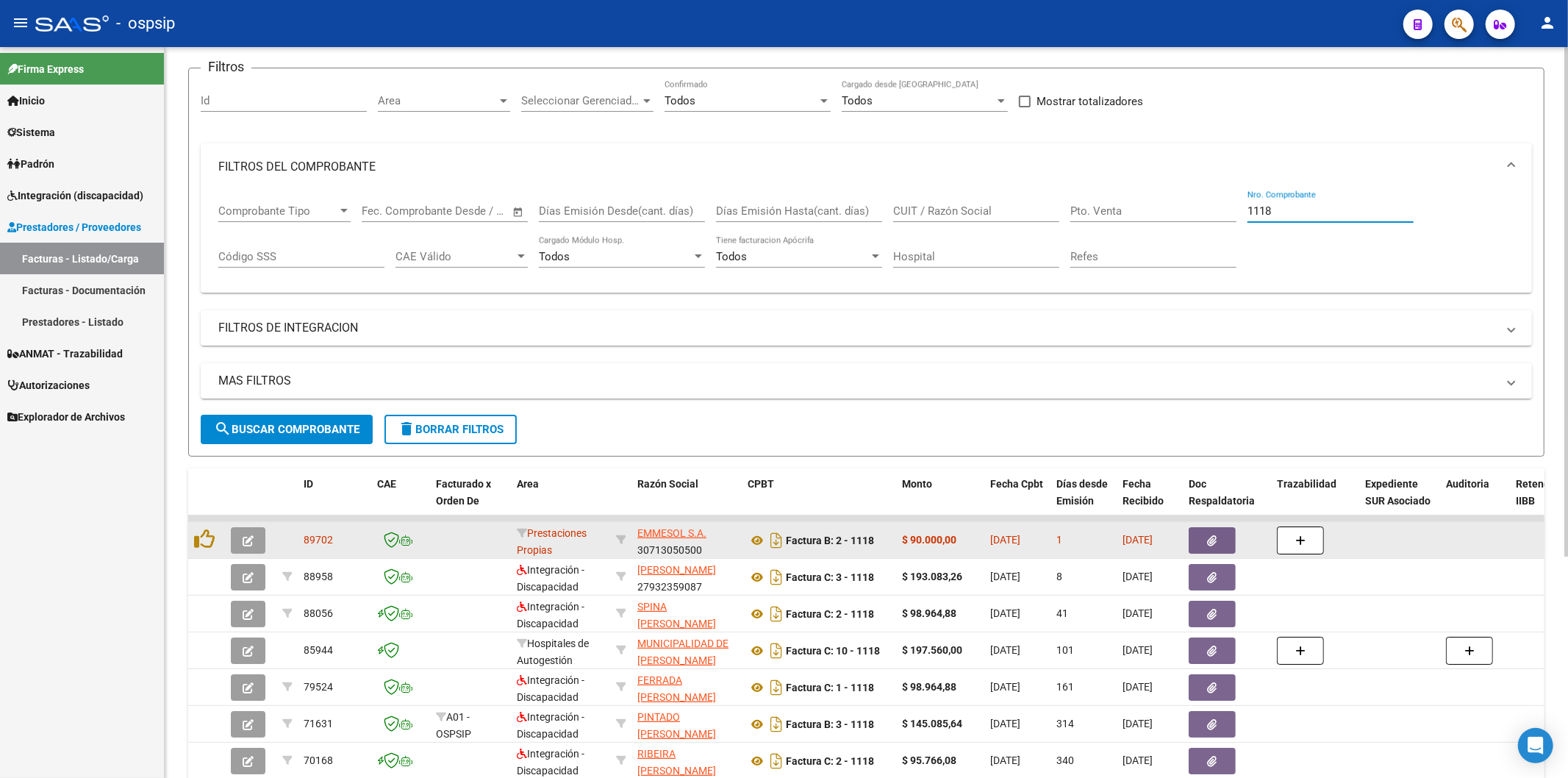
click at [1219, 538] on button "button" at bounding box center [1212, 541] width 47 height 27
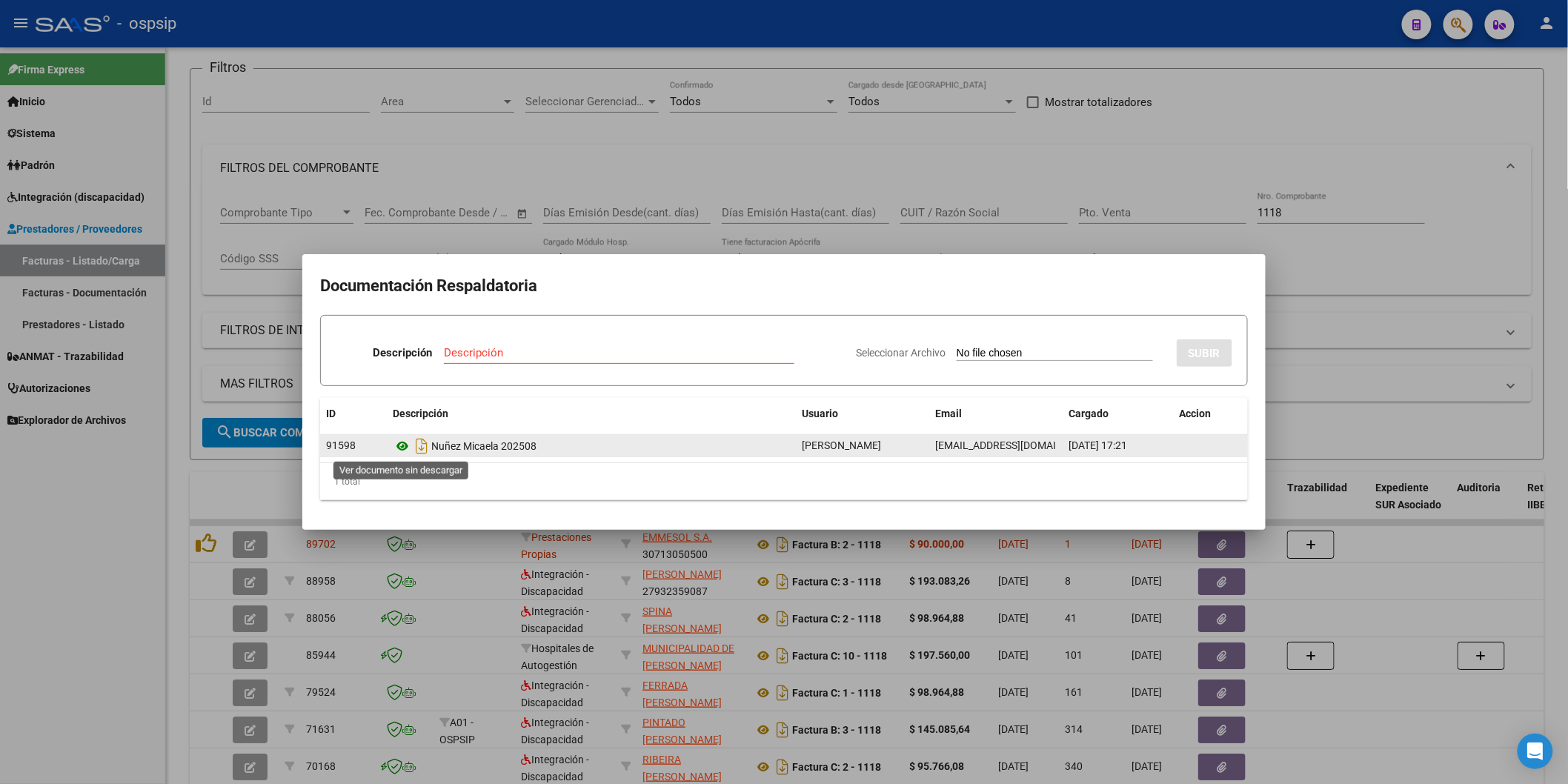
click at [404, 449] on icon at bounding box center [403, 446] width 20 height 18
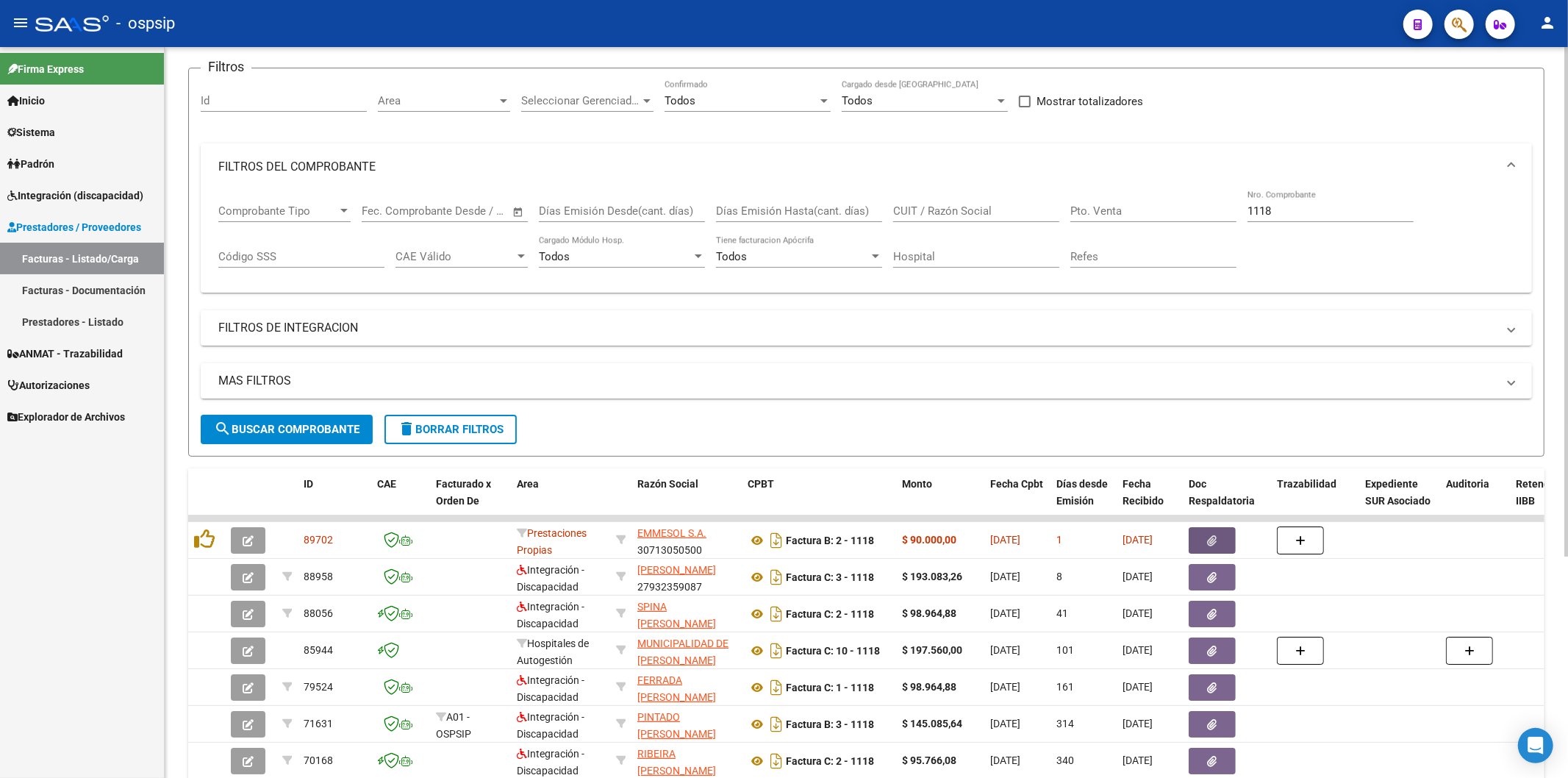
click at [1318, 211] on input "1118" at bounding box center [1330, 211] width 166 height 13
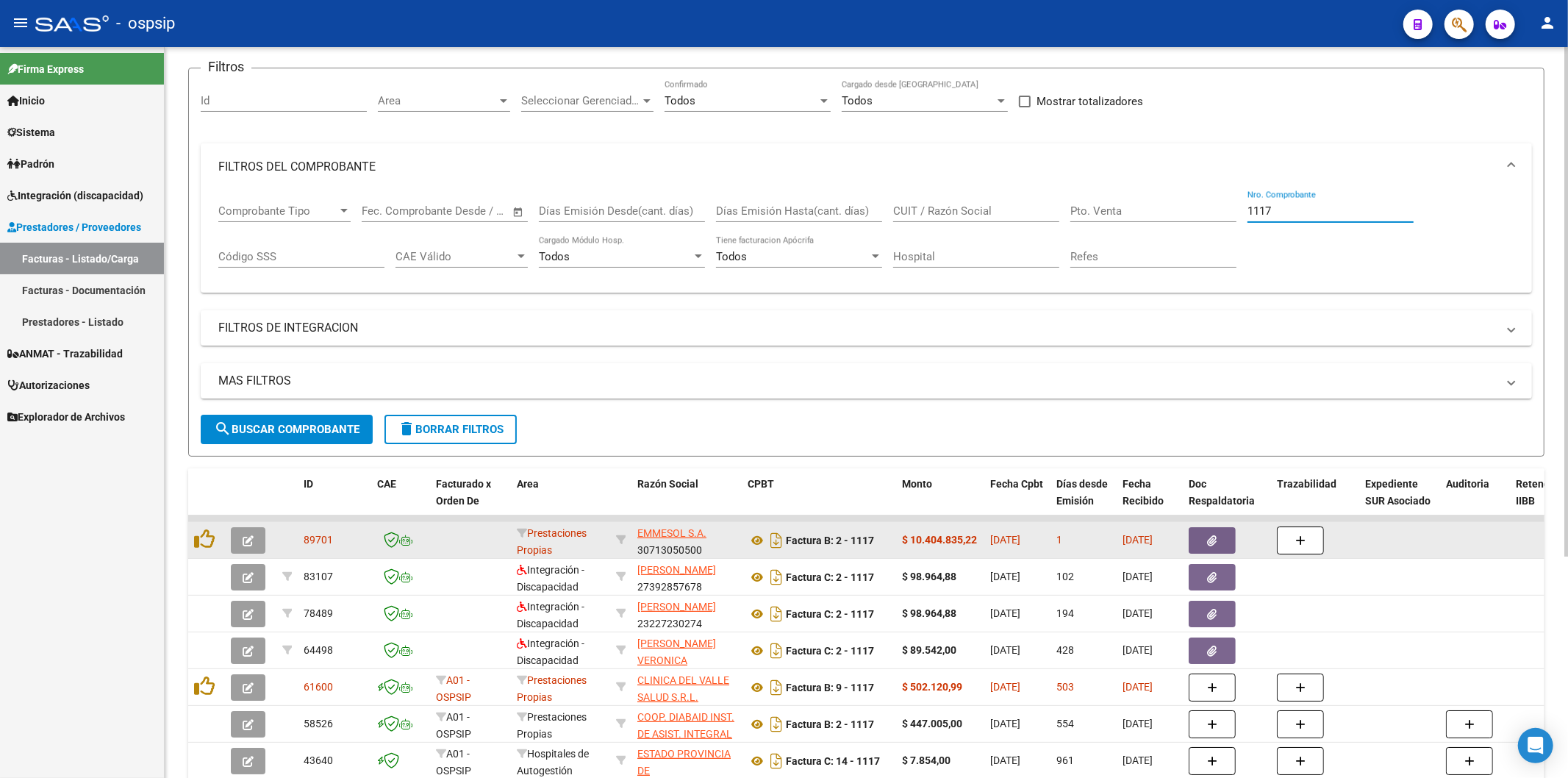
click at [1202, 538] on button "button" at bounding box center [1212, 541] width 47 height 27
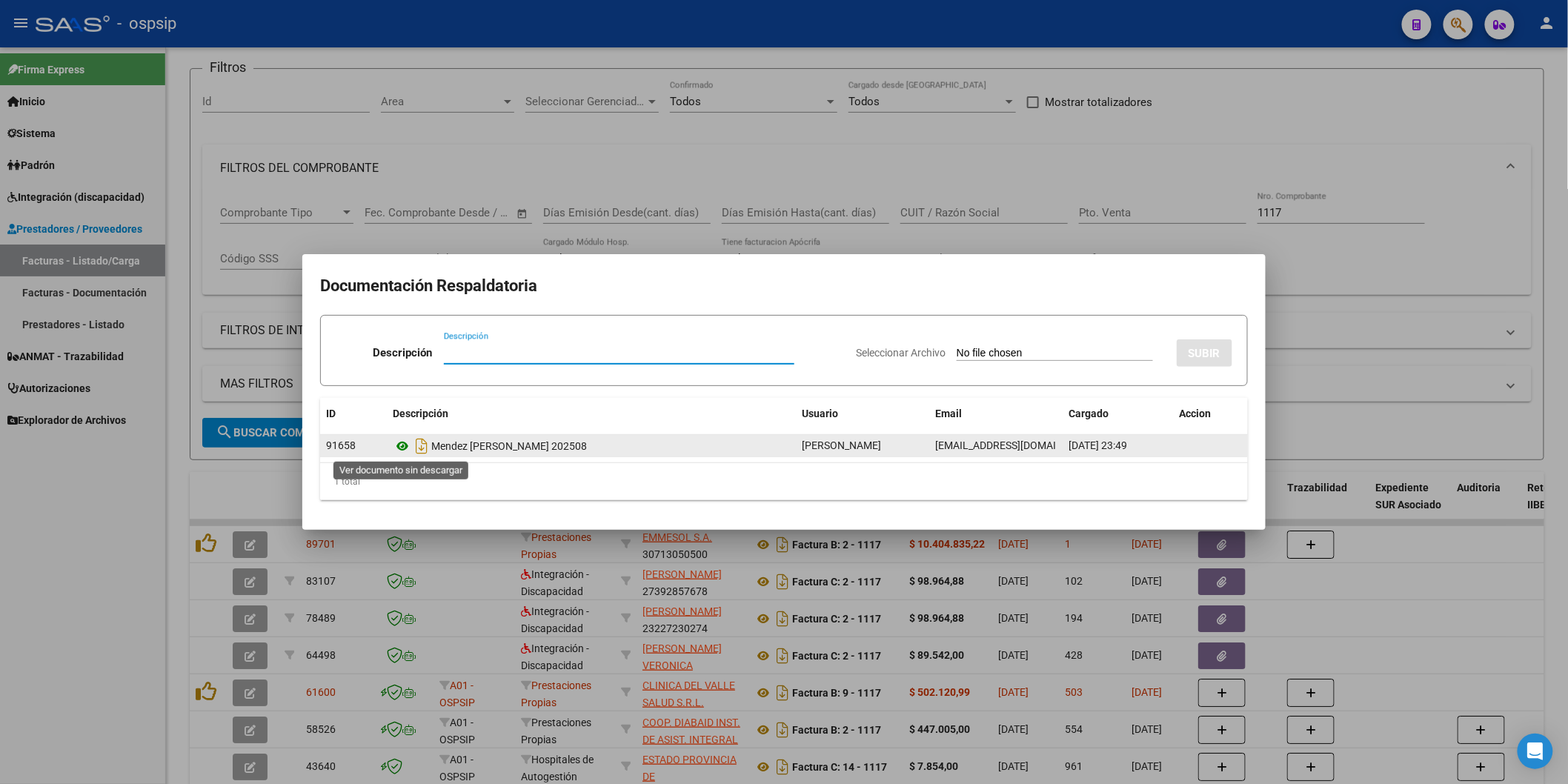
click at [401, 449] on icon at bounding box center [403, 446] width 20 height 18
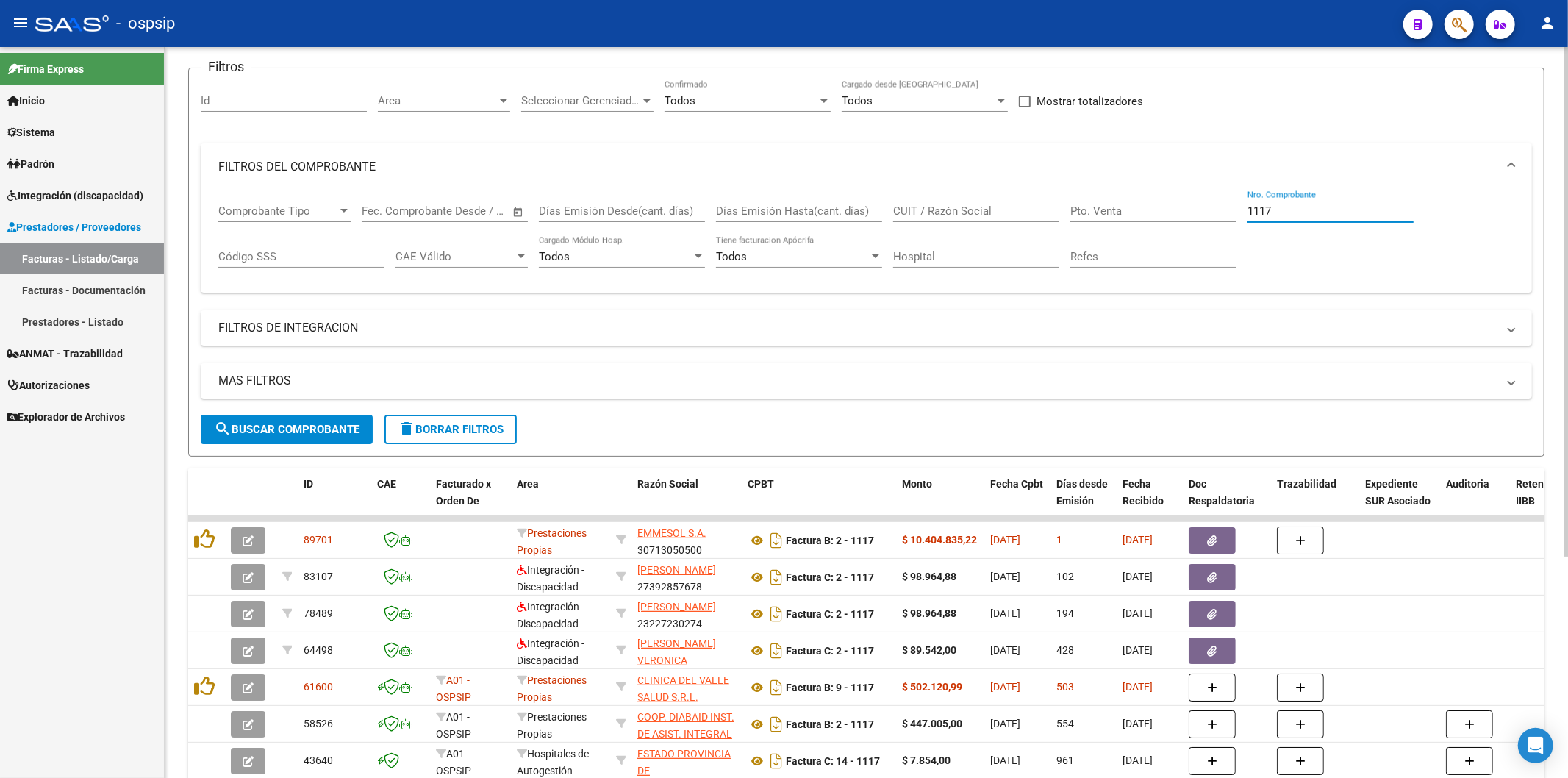
click at [1329, 214] on input "1117" at bounding box center [1330, 211] width 166 height 13
type input "1"
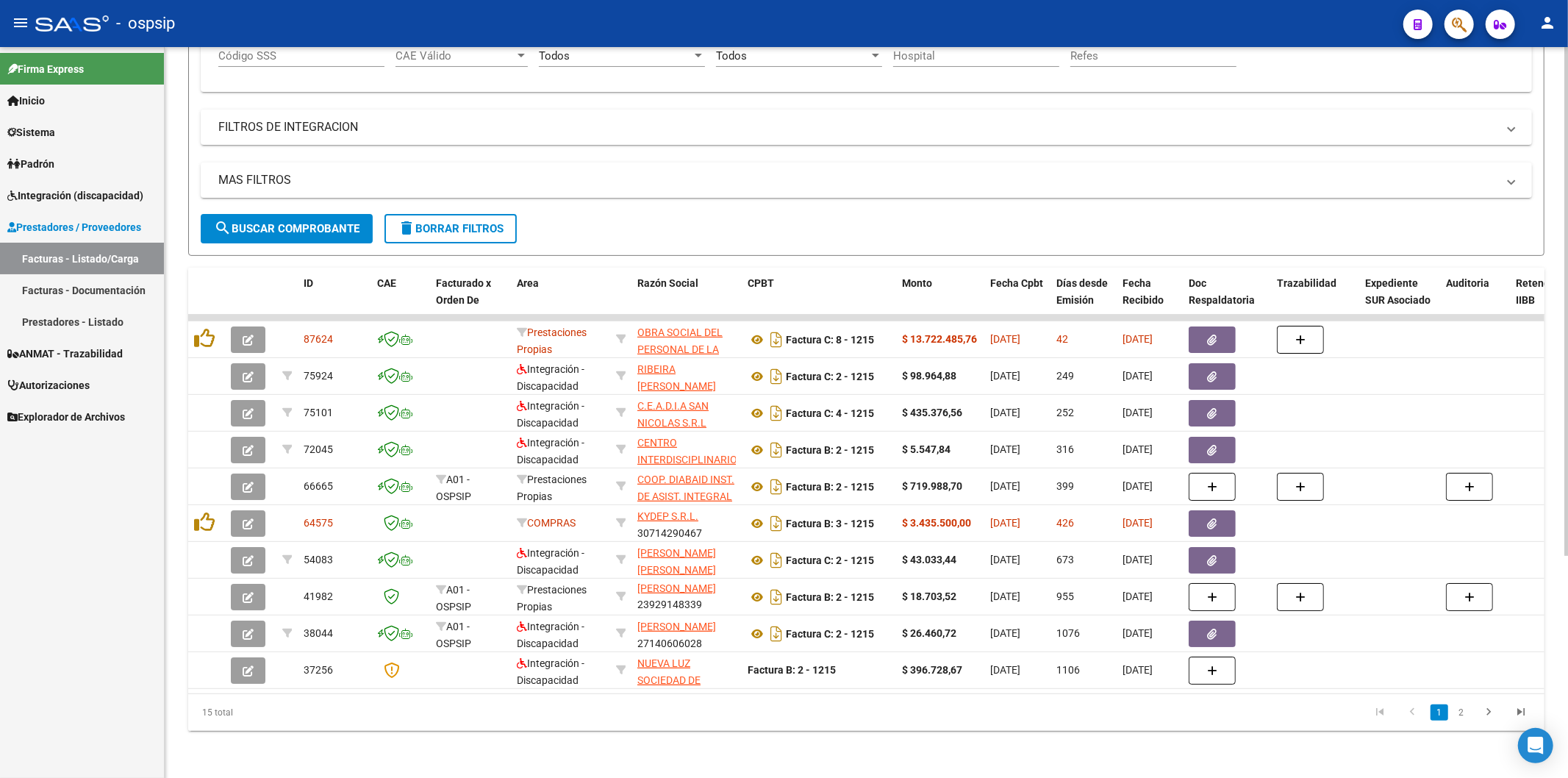
scroll to position [156, 0]
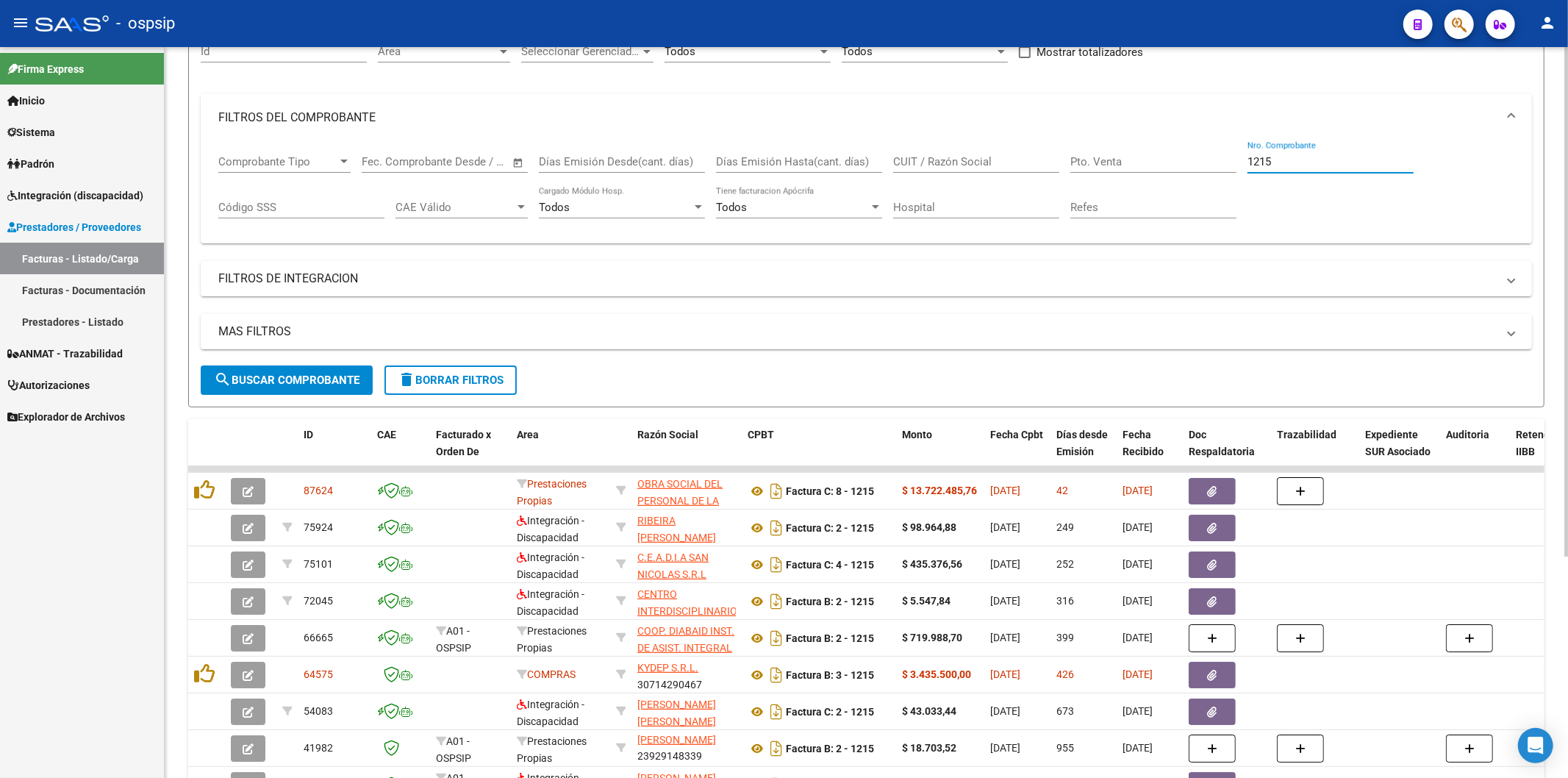
click at [1348, 162] on input "1215" at bounding box center [1330, 162] width 166 height 13
type input "1"
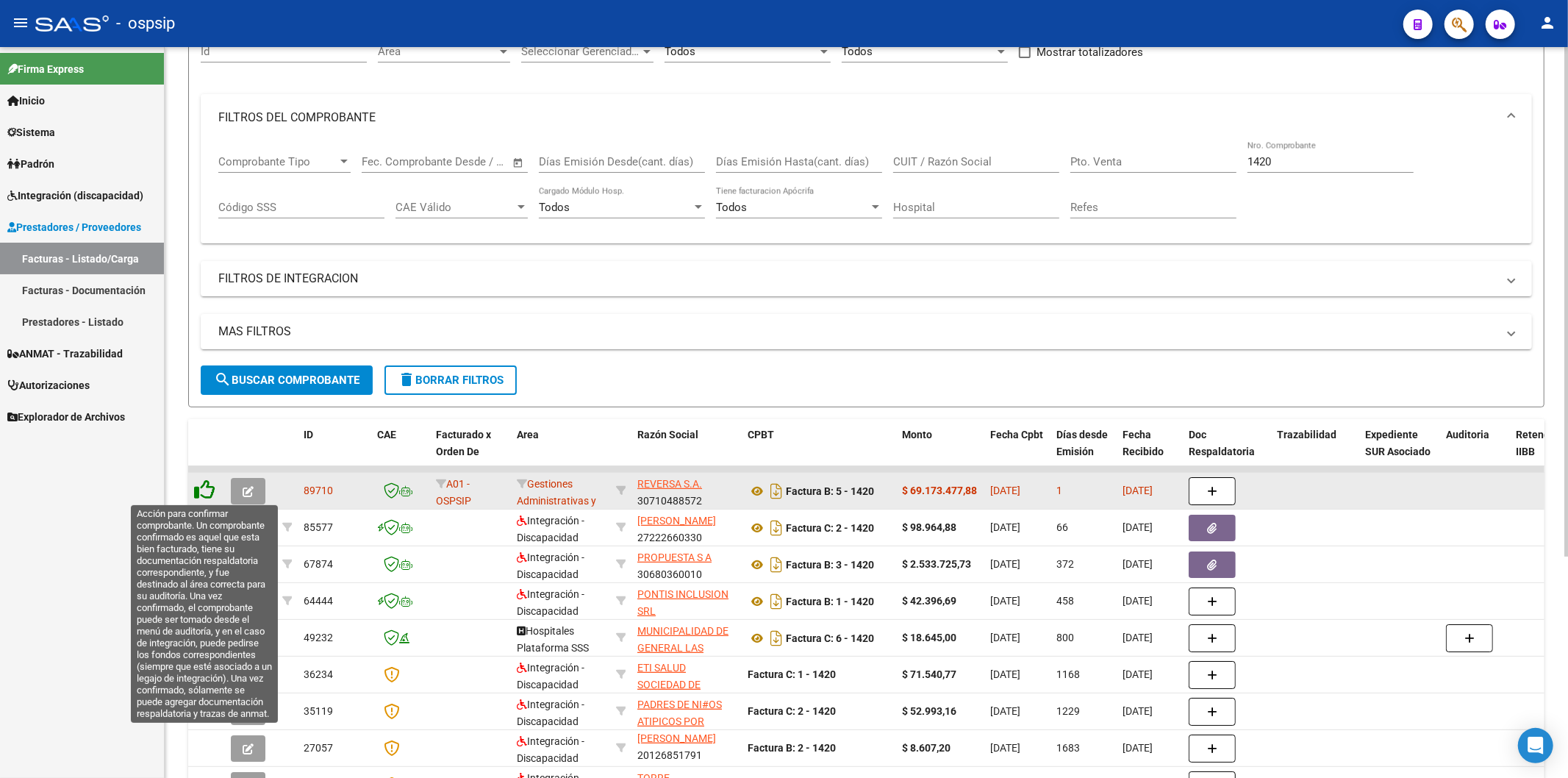
click at [205, 494] on icon at bounding box center [205, 490] width 21 height 21
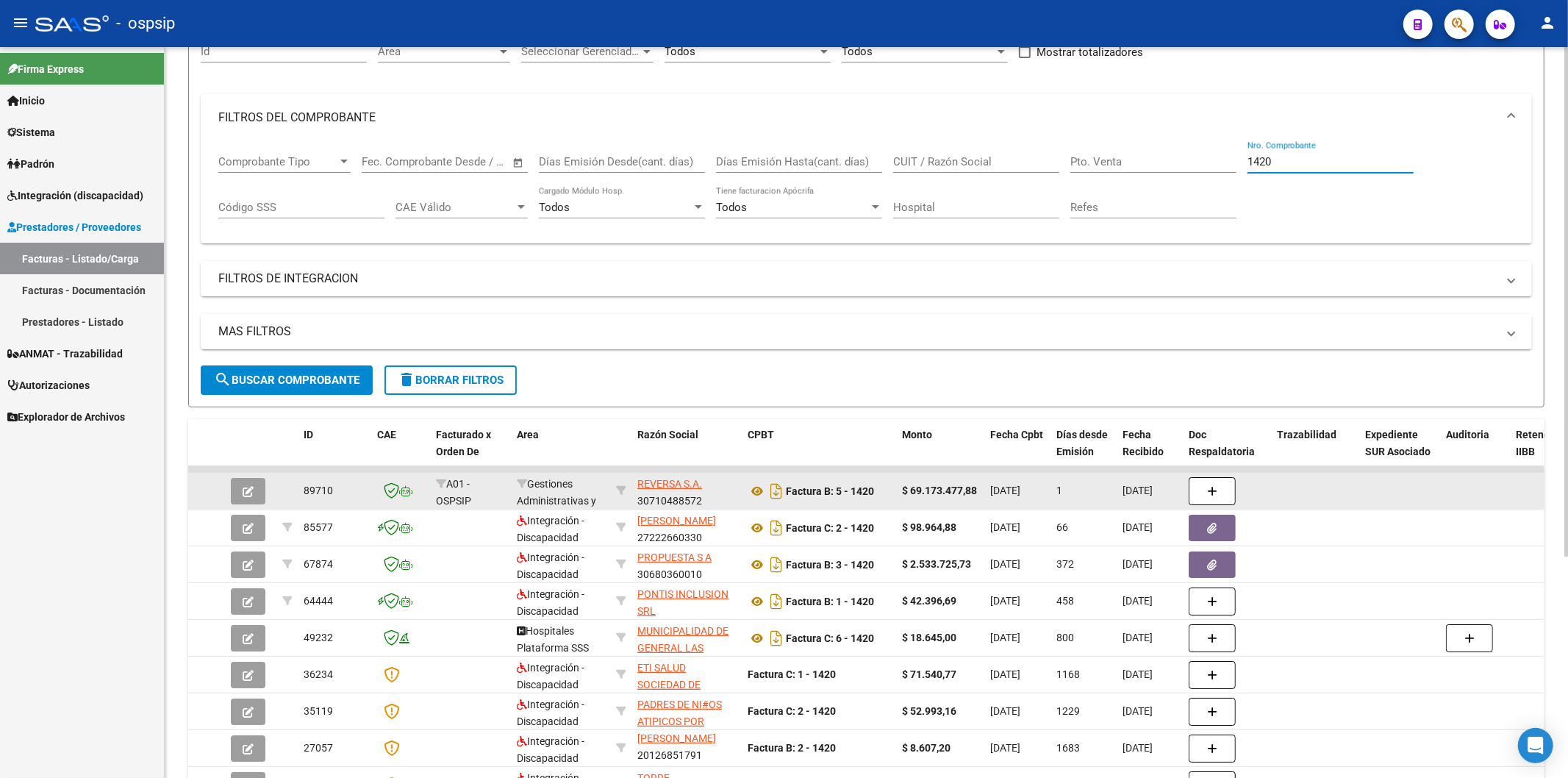
click at [1327, 162] on input "1420" at bounding box center [1330, 162] width 166 height 13
type input "1"
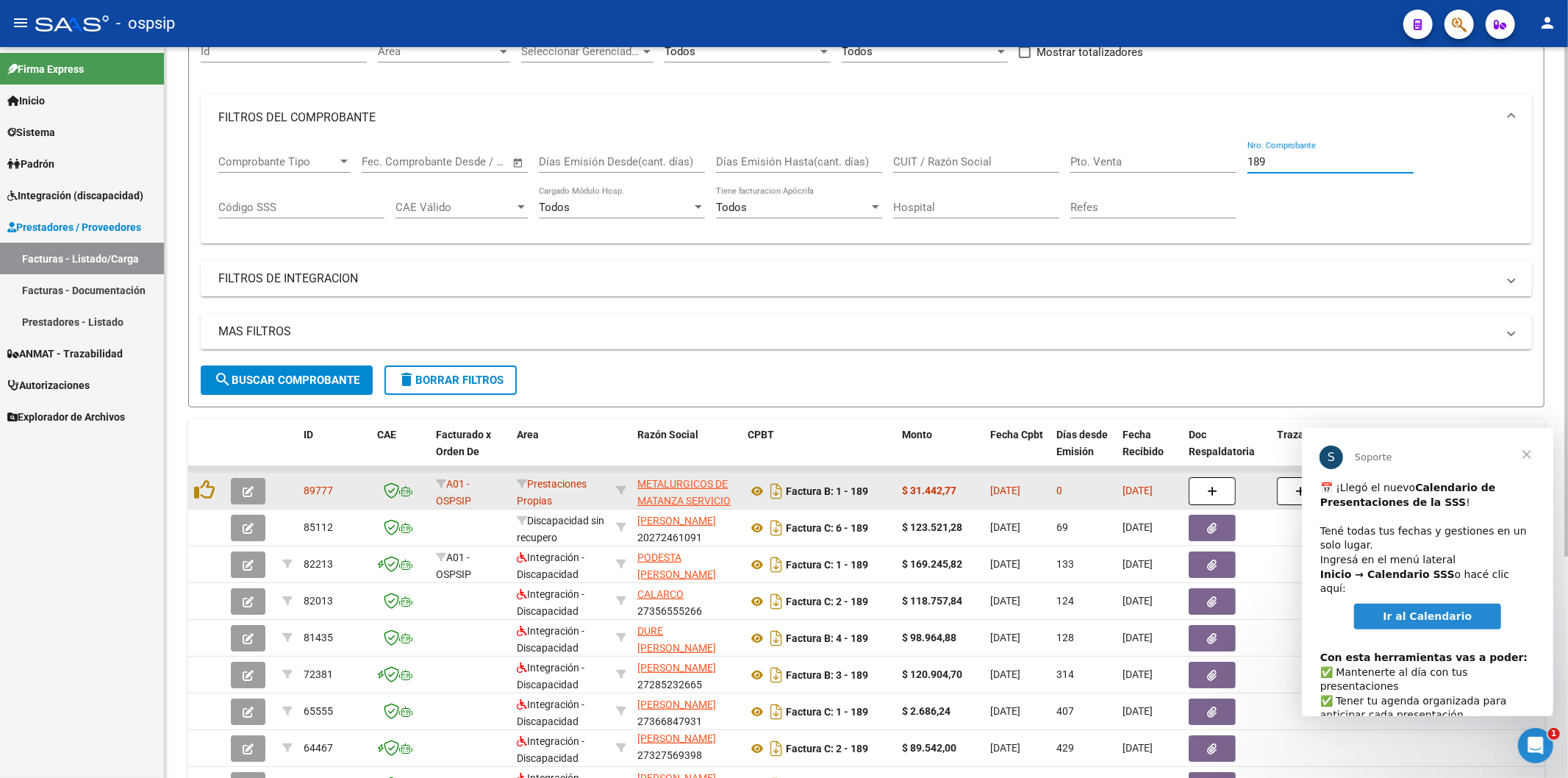
scroll to position [0, 0]
click at [1520, 456] on span "Cerrar" at bounding box center [1526, 453] width 53 height 53
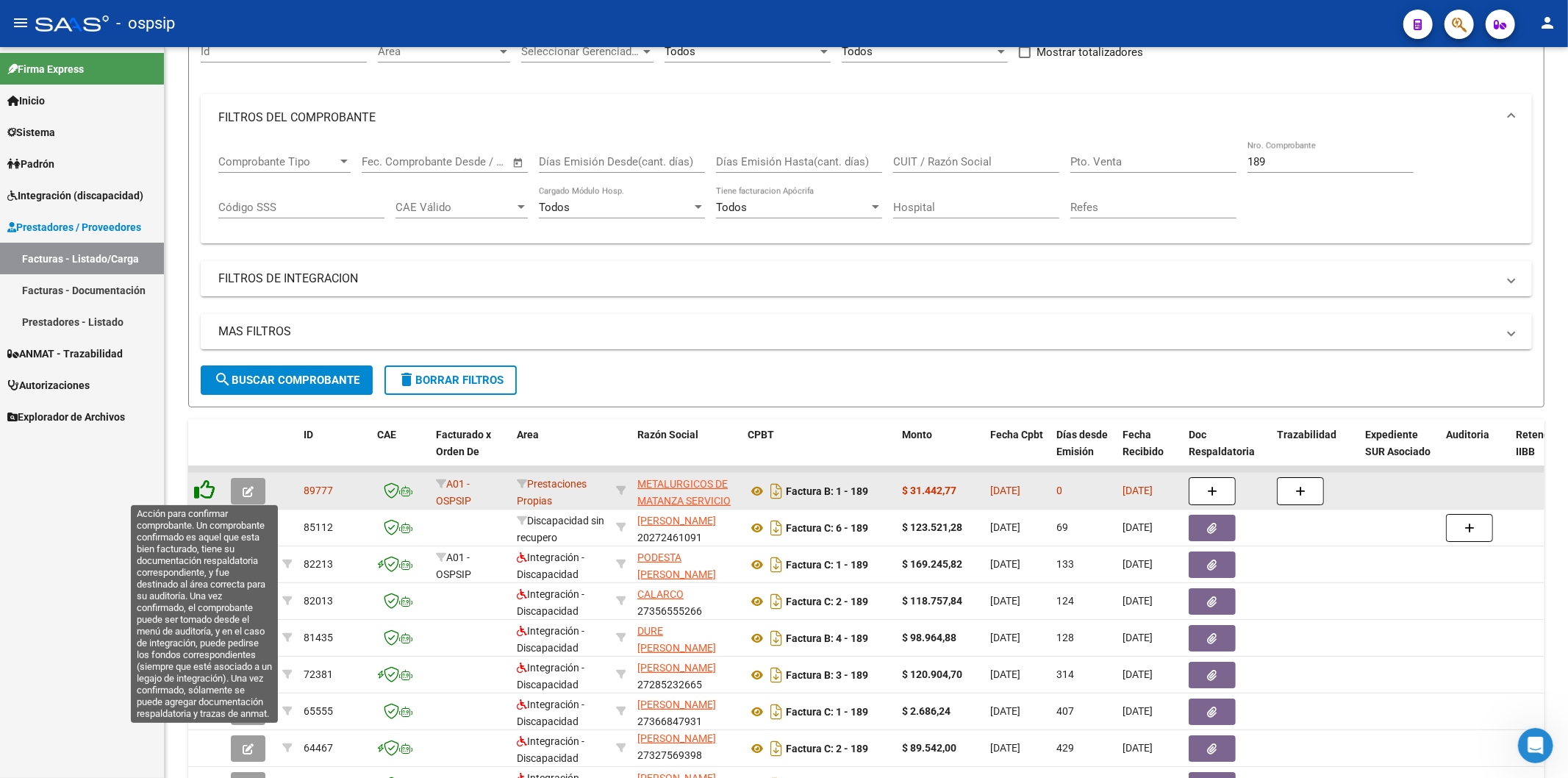
click at [207, 490] on icon at bounding box center [205, 490] width 21 height 21
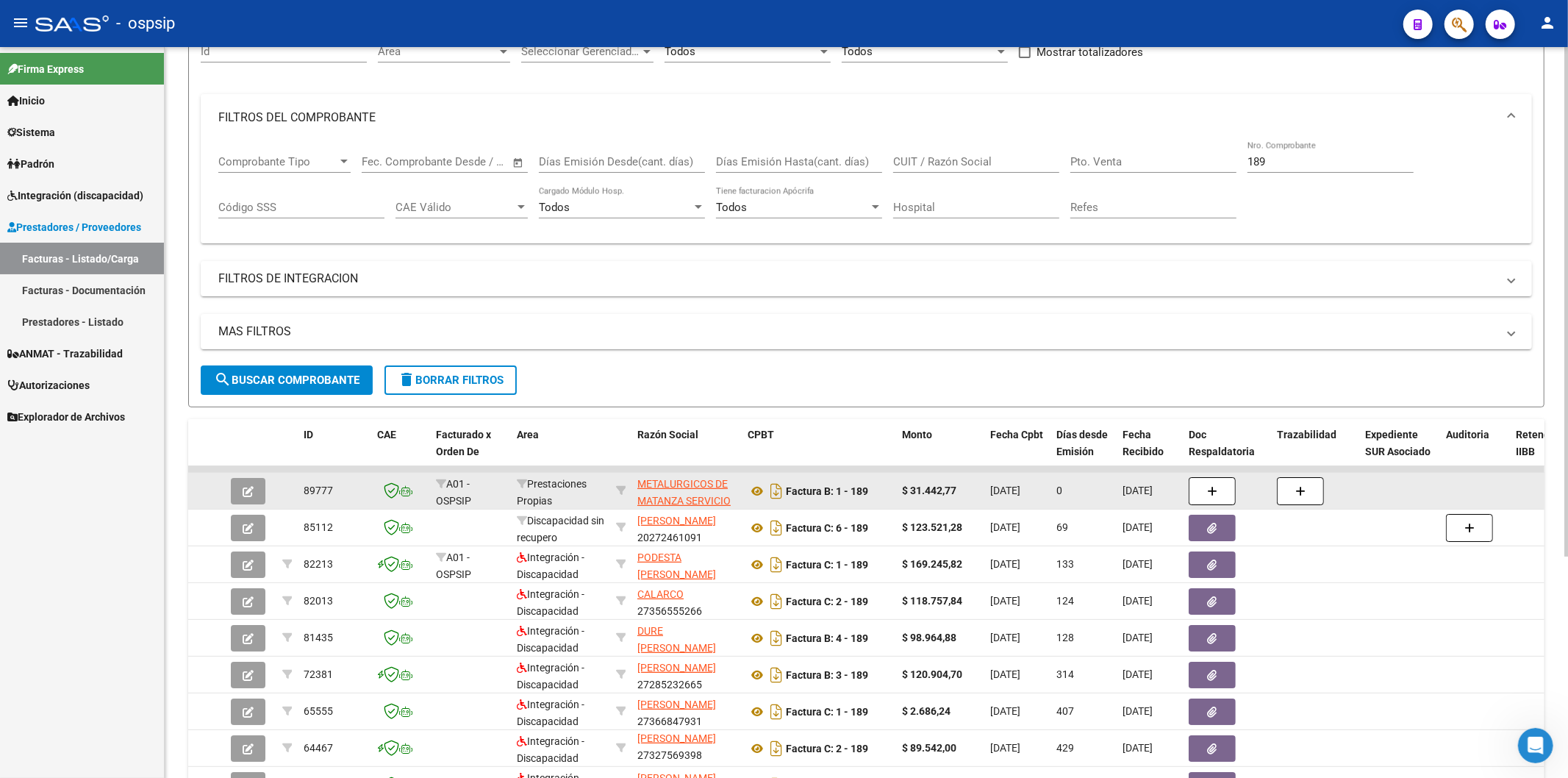
click at [1311, 157] on input "189" at bounding box center [1330, 162] width 166 height 13
type input "1"
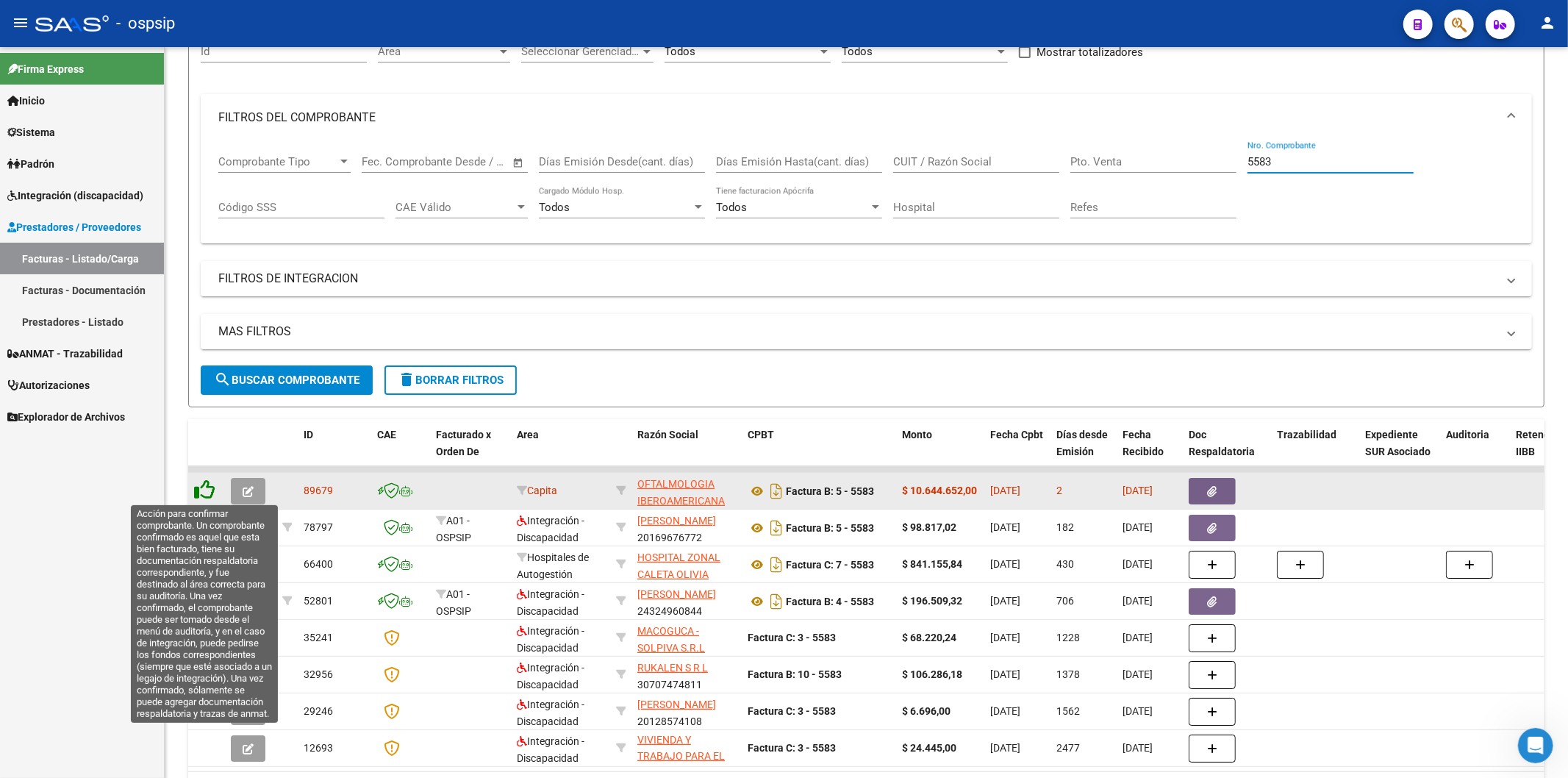
click at [208, 494] on icon at bounding box center [205, 490] width 21 height 21
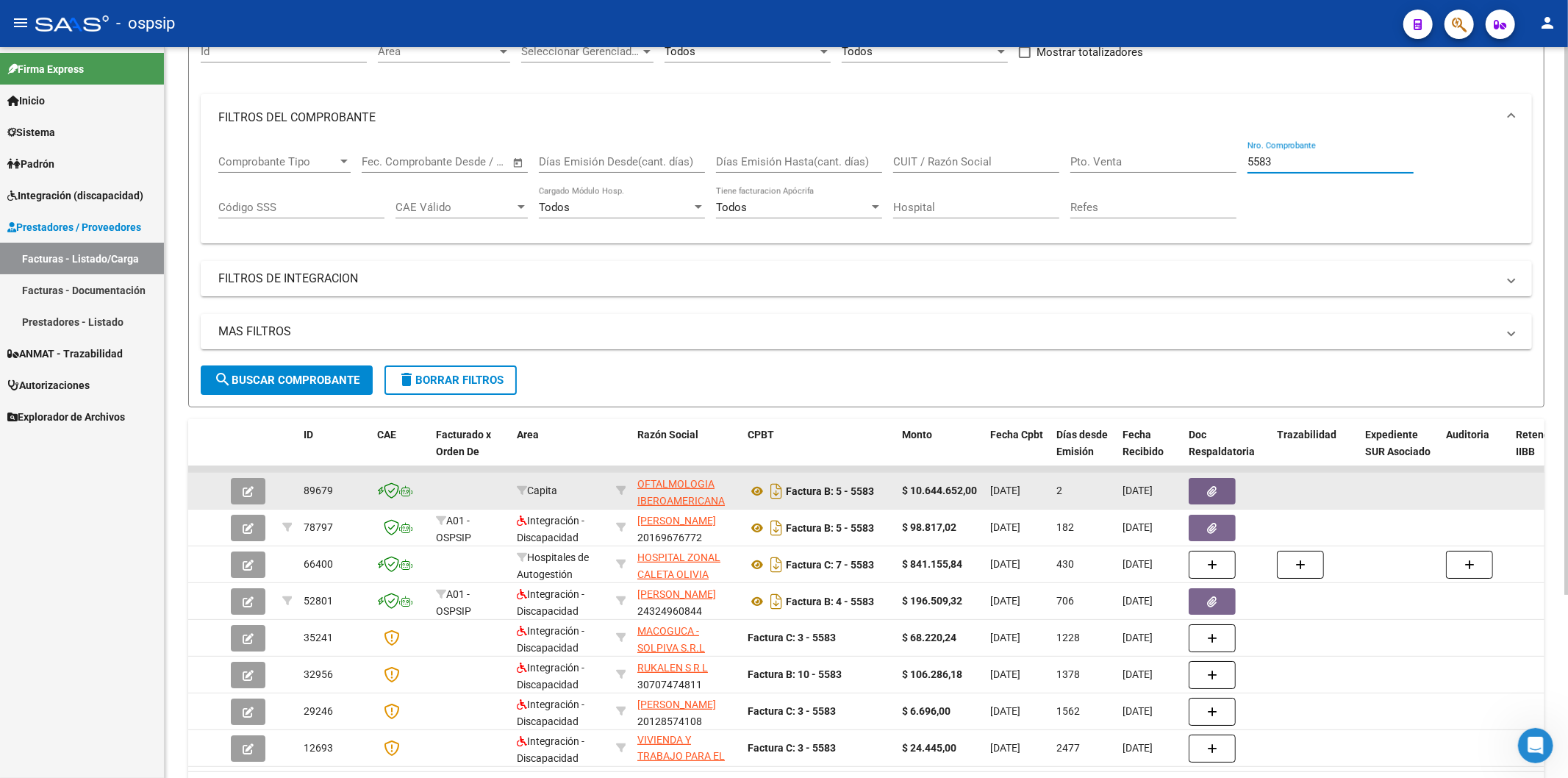
click at [1340, 166] on input "5583" at bounding box center [1330, 162] width 166 height 13
type input "5"
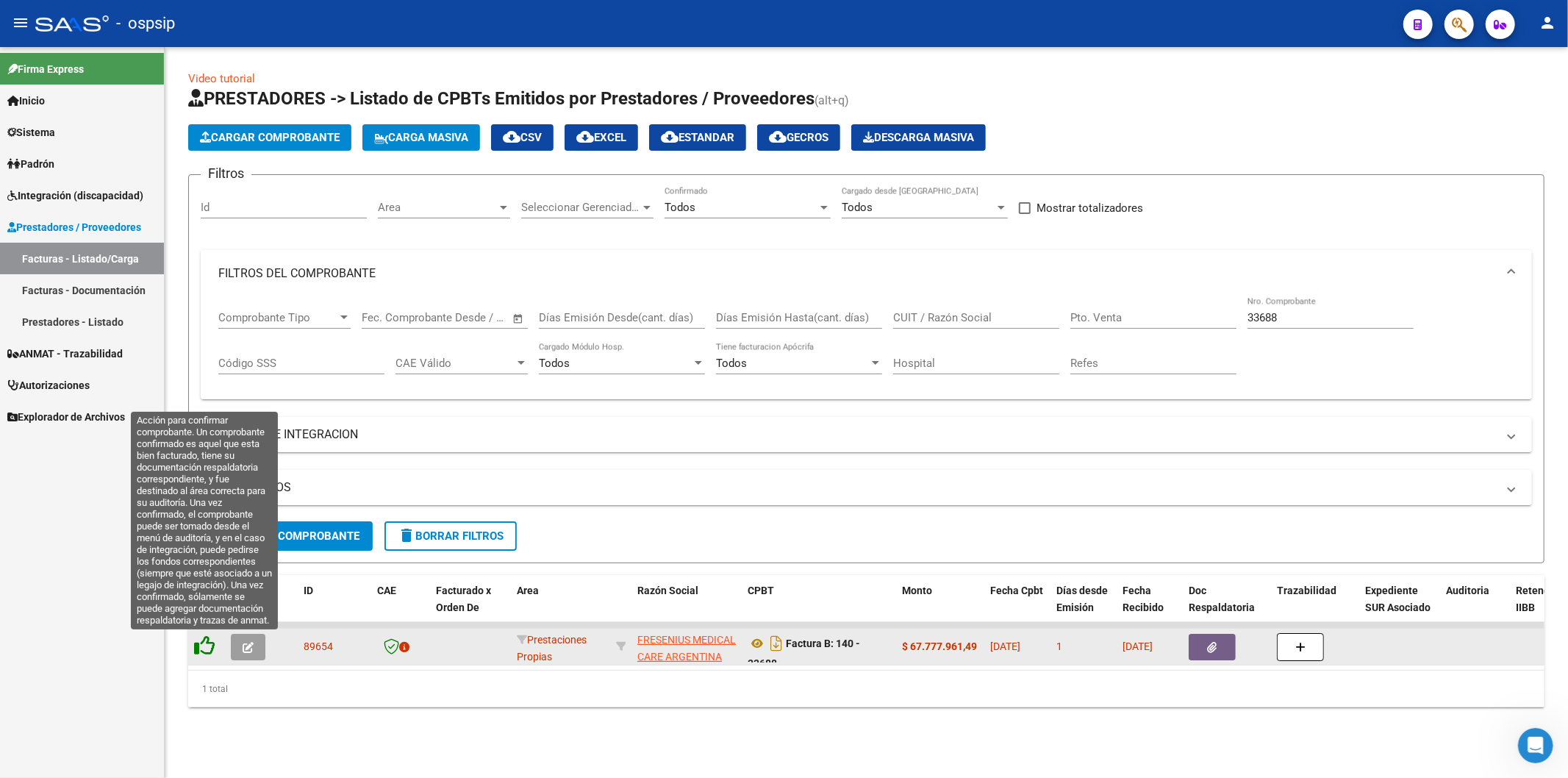
click at [206, 647] on icon at bounding box center [205, 645] width 21 height 21
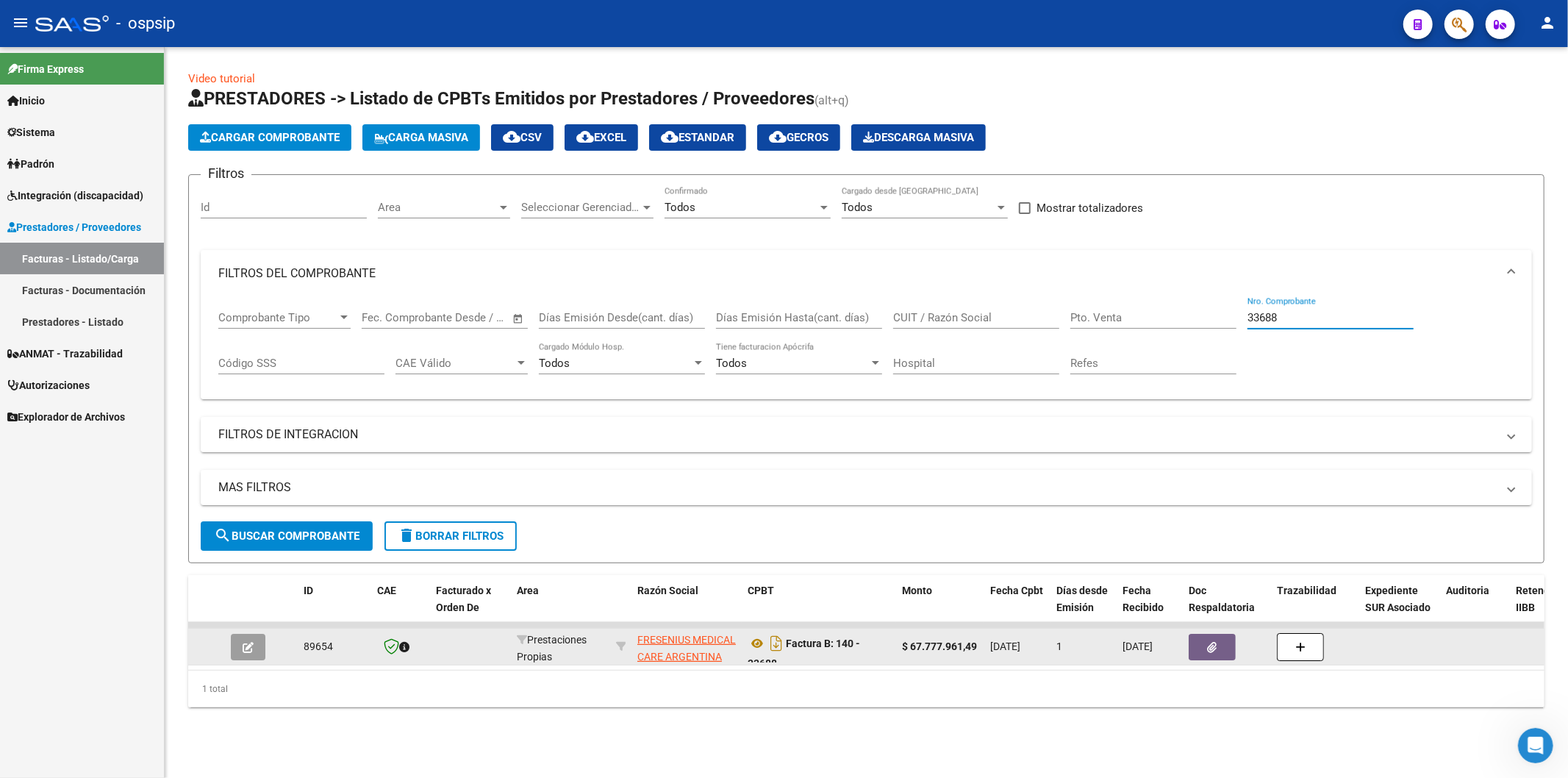
click at [1319, 322] on input "33688" at bounding box center [1330, 318] width 166 height 13
type input "3"
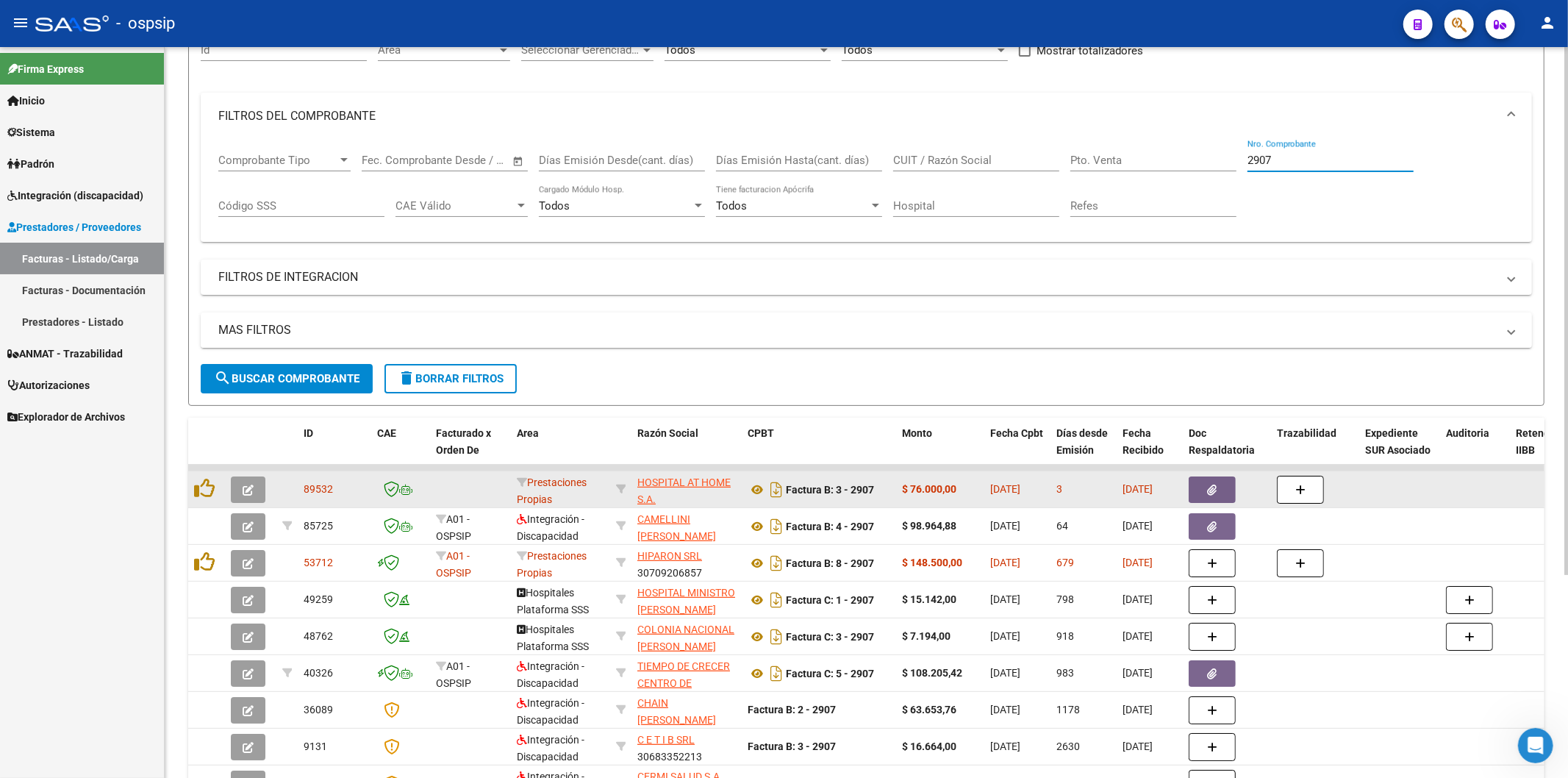
scroll to position [163, 0]
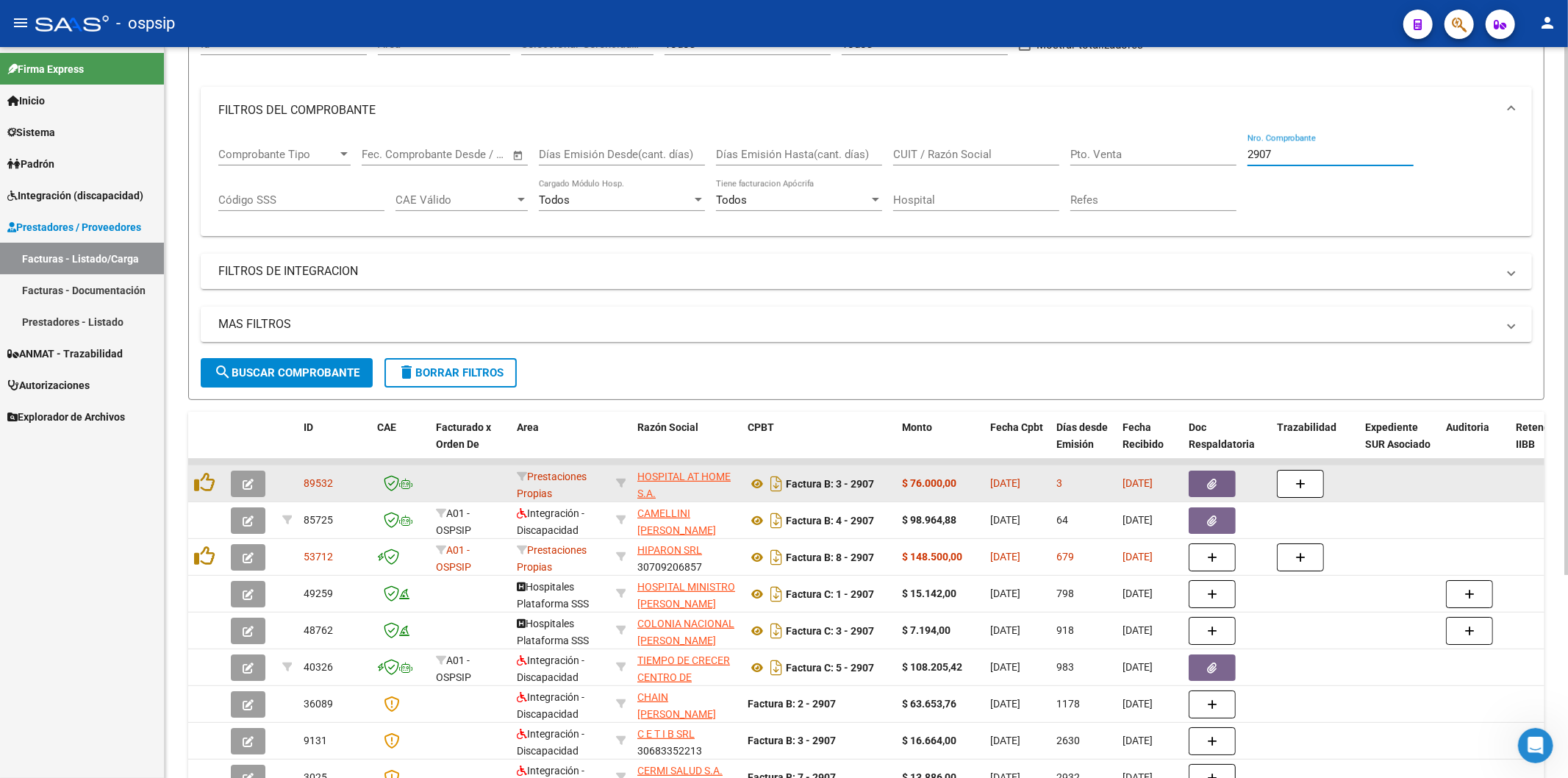
click at [1332, 152] on input "2907" at bounding box center [1330, 155] width 166 height 13
type input "2"
click at [959, 157] on input "CUIT / Razón Social" at bounding box center [976, 155] width 166 height 13
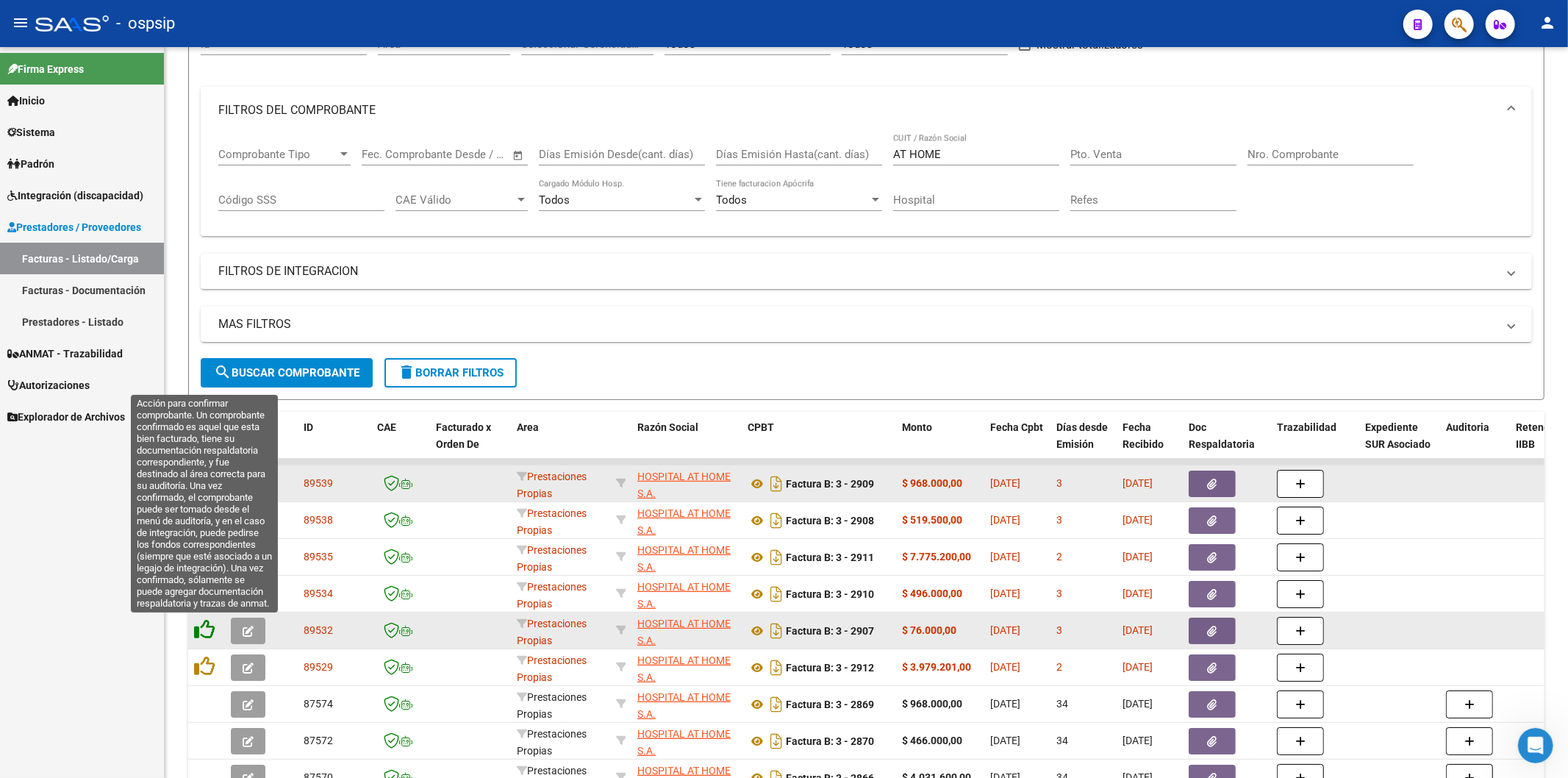
click at [204, 631] on icon at bounding box center [205, 630] width 21 height 21
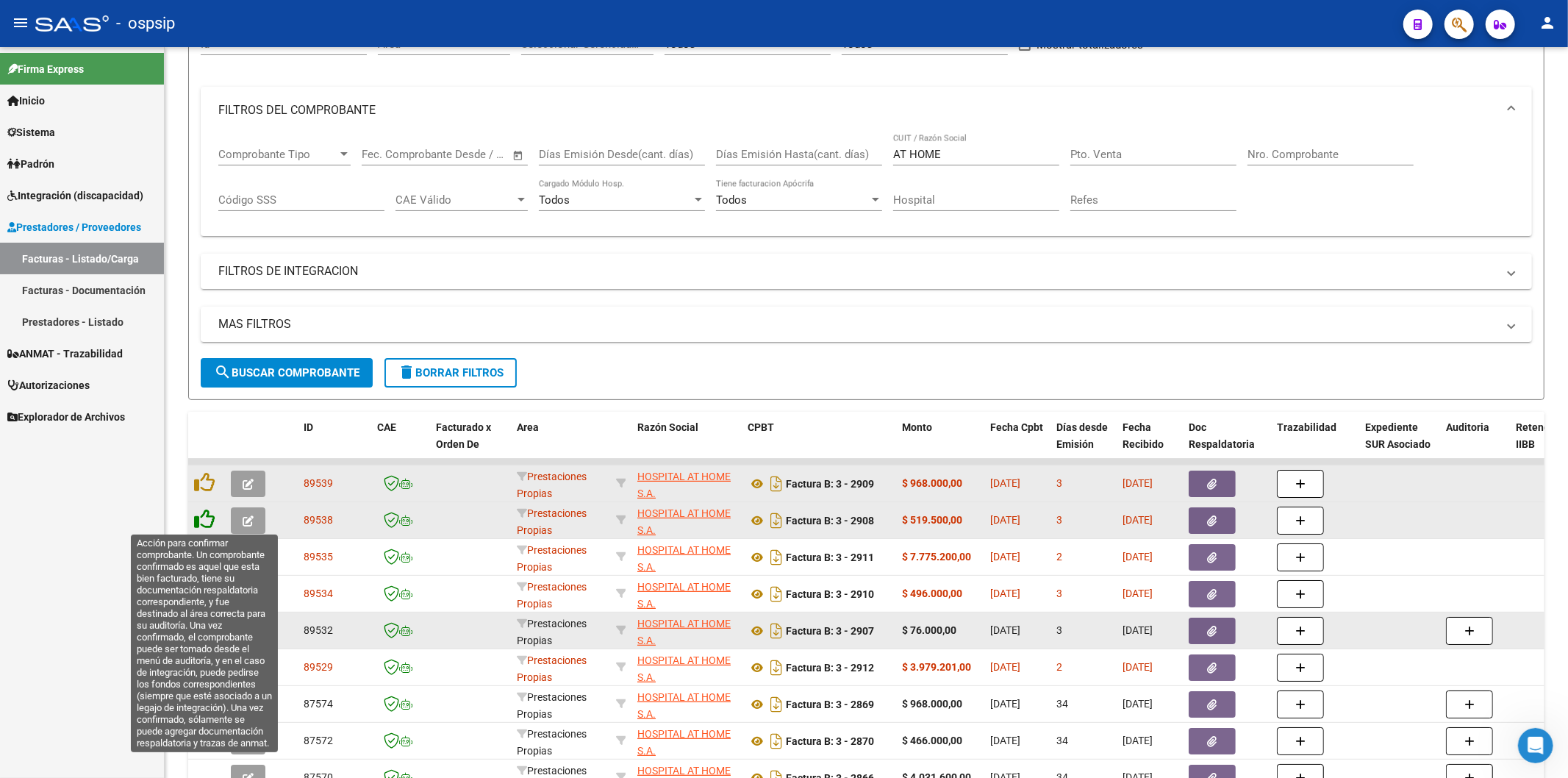
click at [208, 529] on icon at bounding box center [205, 520] width 21 height 21
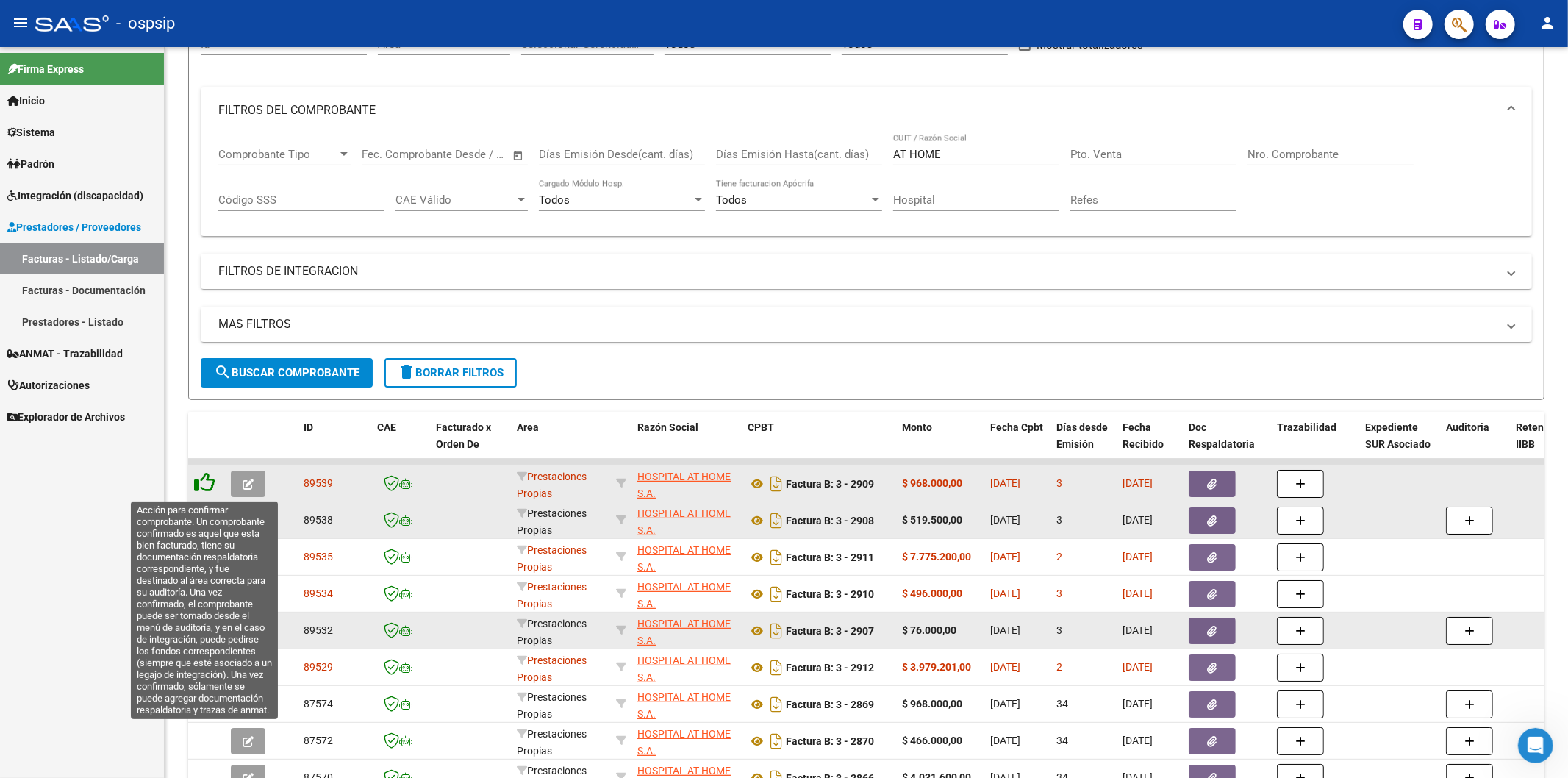
click at [208, 482] on icon at bounding box center [205, 482] width 21 height 21
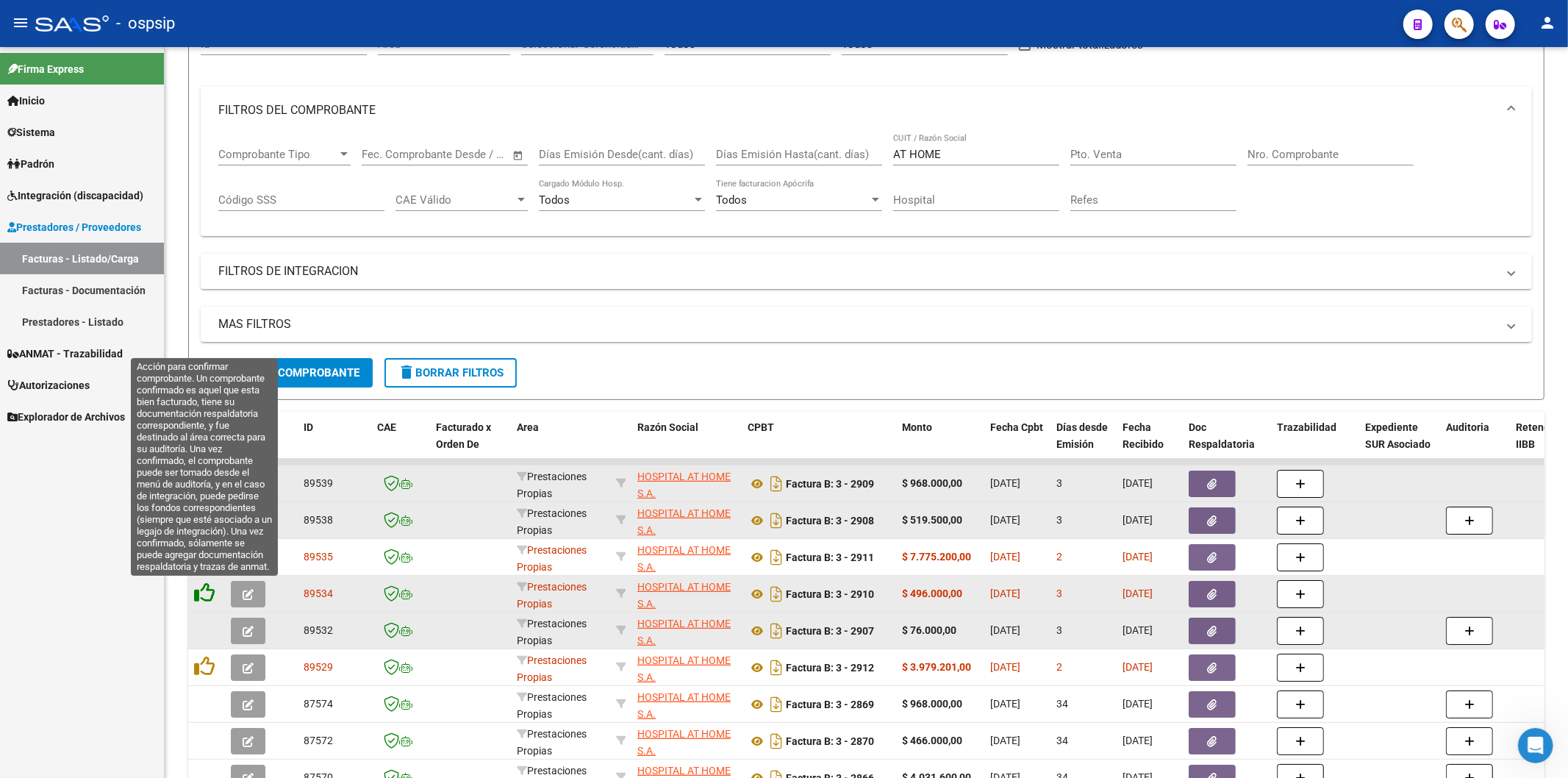
click at [197, 599] on icon at bounding box center [205, 593] width 21 height 21
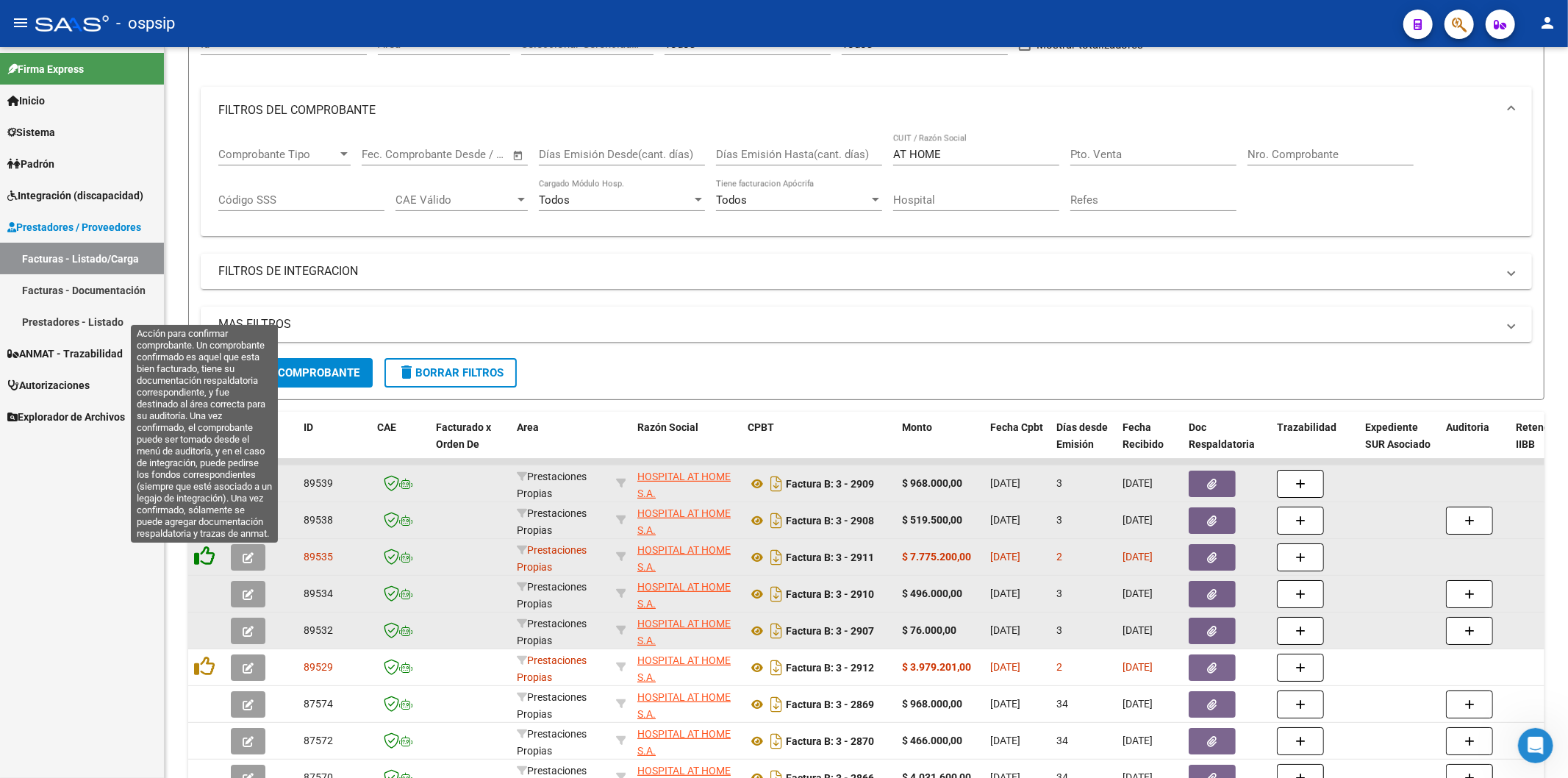
click at [208, 561] on icon at bounding box center [205, 556] width 21 height 21
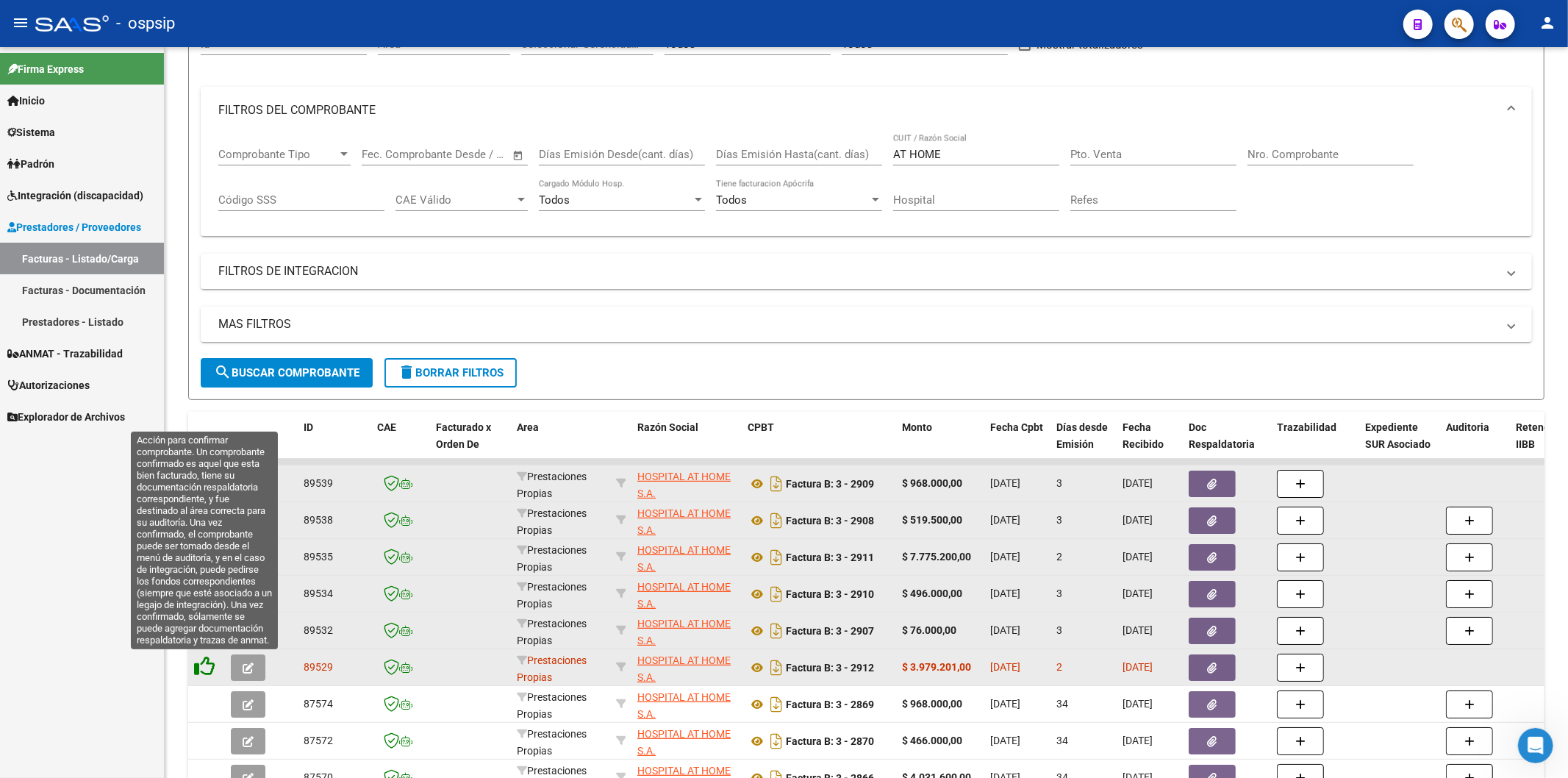
click at [208, 665] on icon at bounding box center [205, 666] width 21 height 21
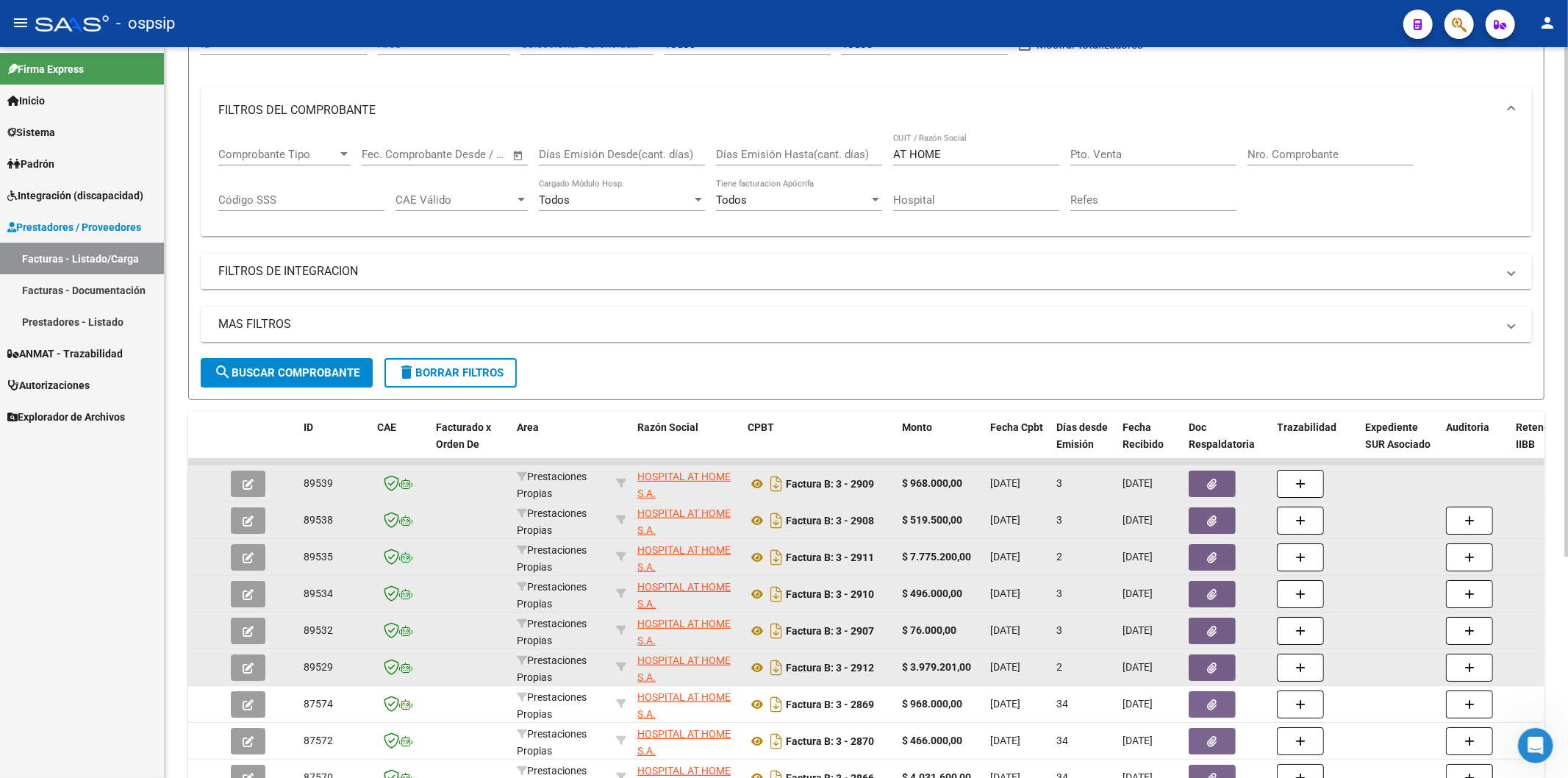
click at [1025, 154] on input "AT HOME" at bounding box center [976, 155] width 166 height 13
type input "A"
type input "2"
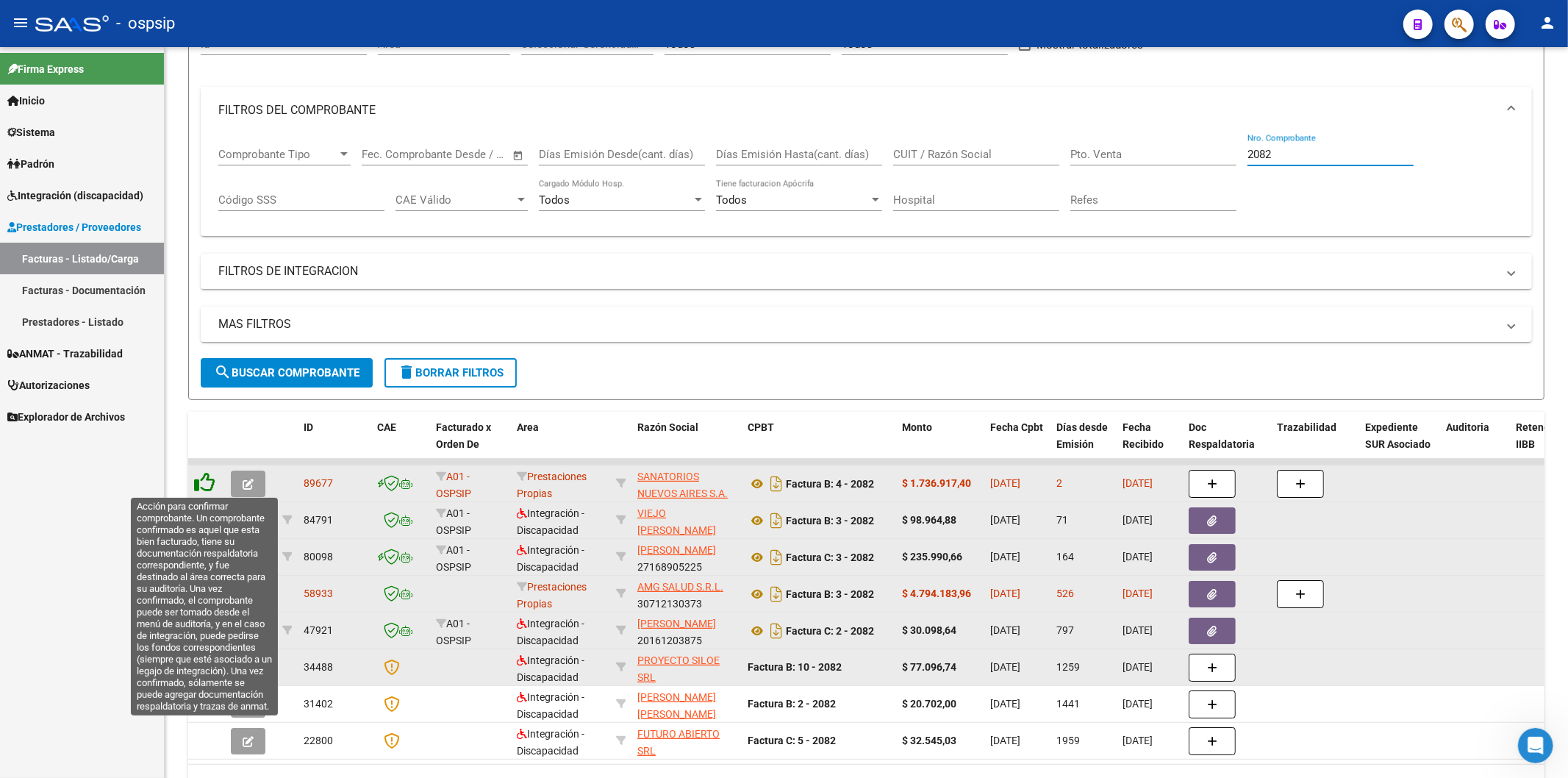
click at [211, 487] on icon at bounding box center [205, 482] width 21 height 21
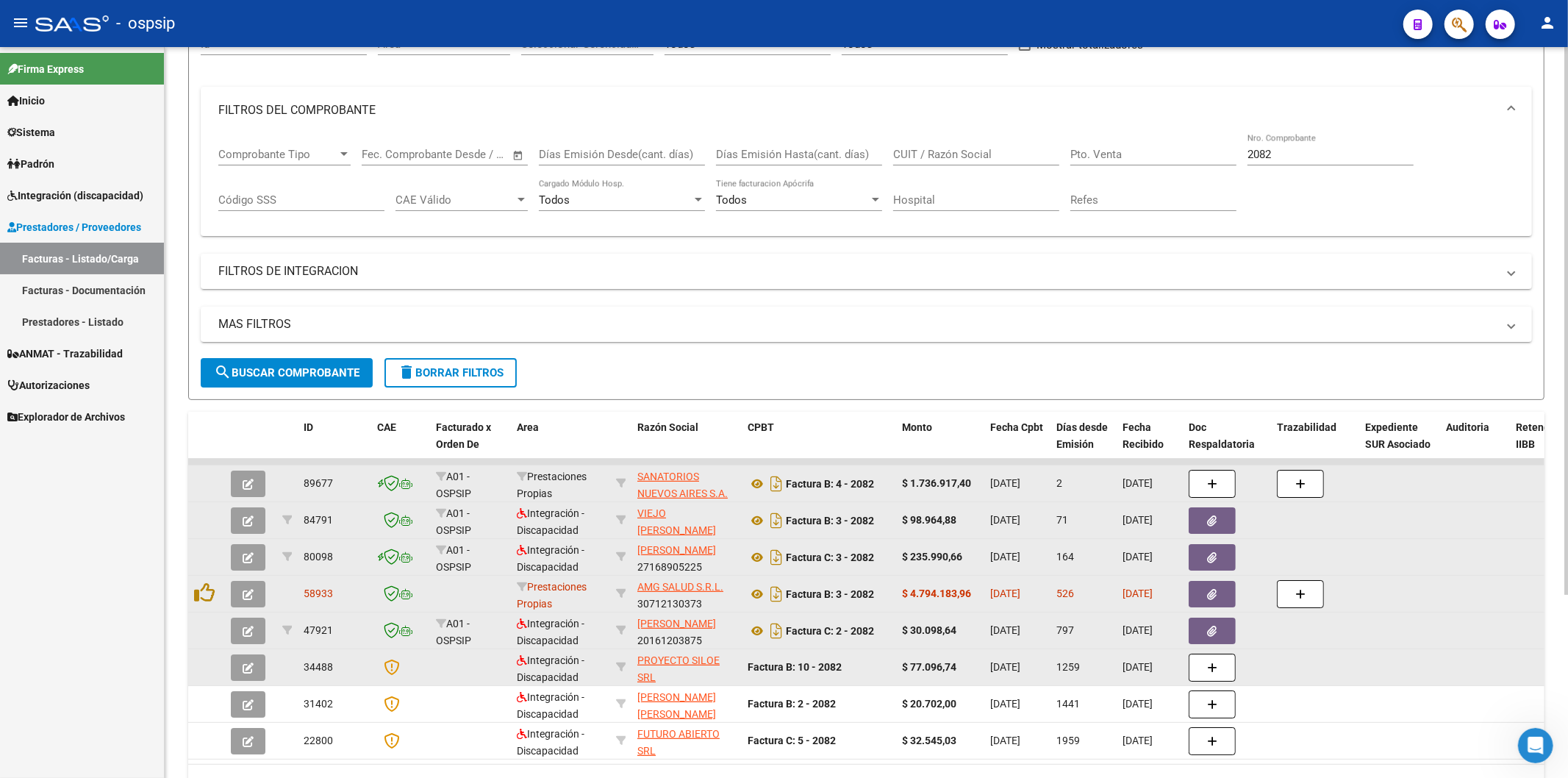
click at [1354, 162] on div "2082 Nro. Comprobante" at bounding box center [1330, 150] width 166 height 31
type input "2"
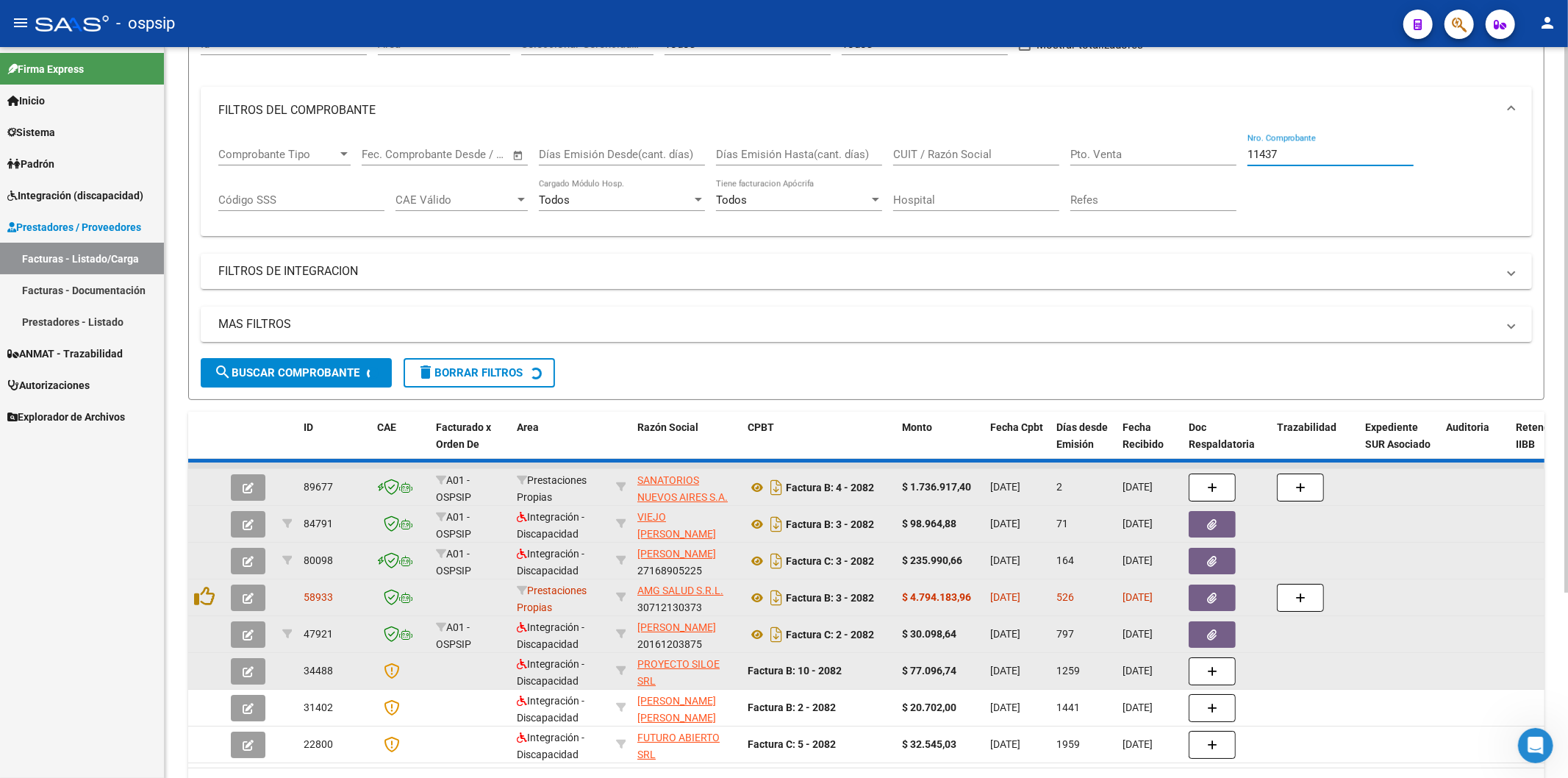
scroll to position [25, 0]
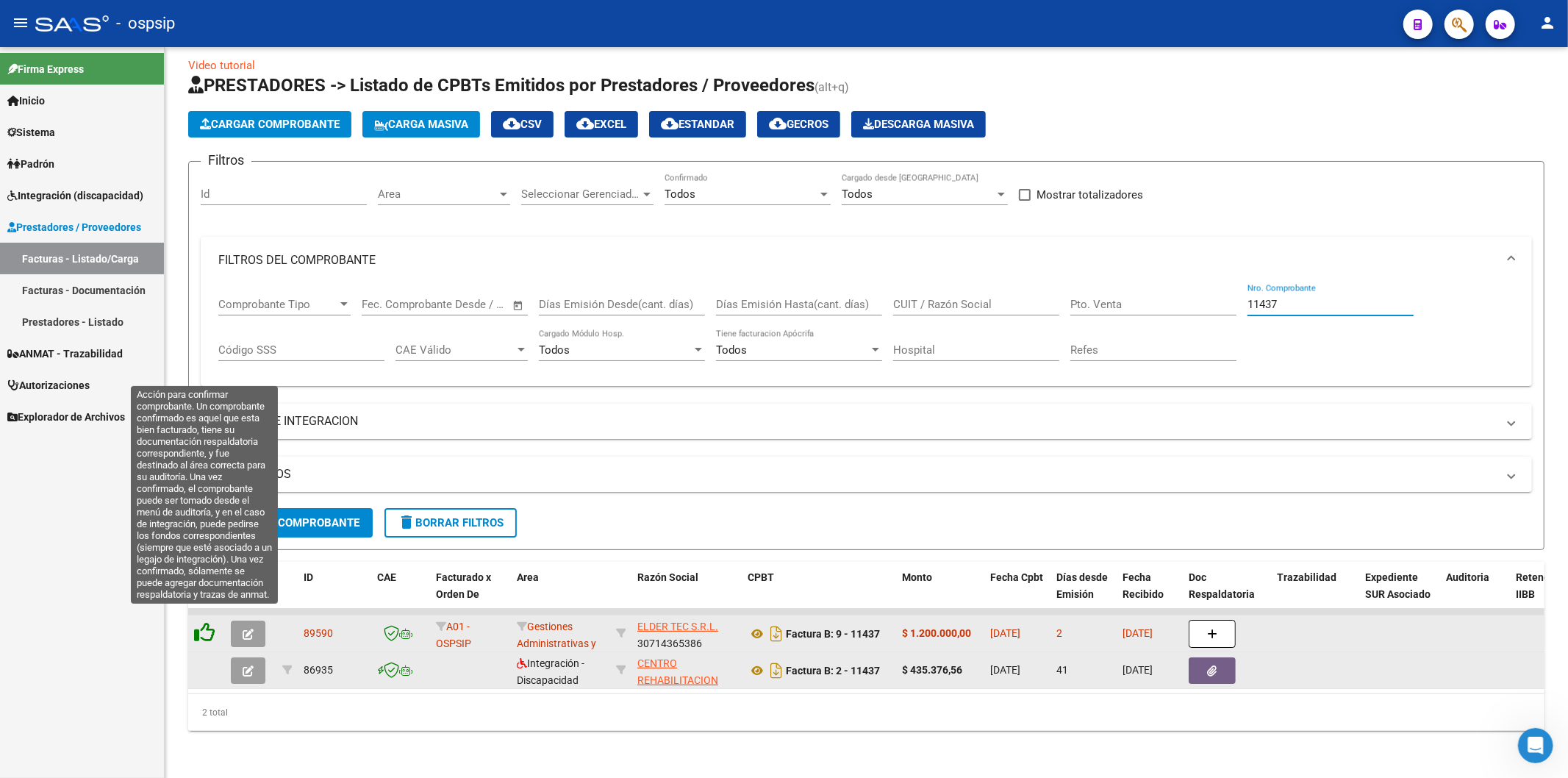
click at [211, 622] on icon at bounding box center [205, 633] width 21 height 21
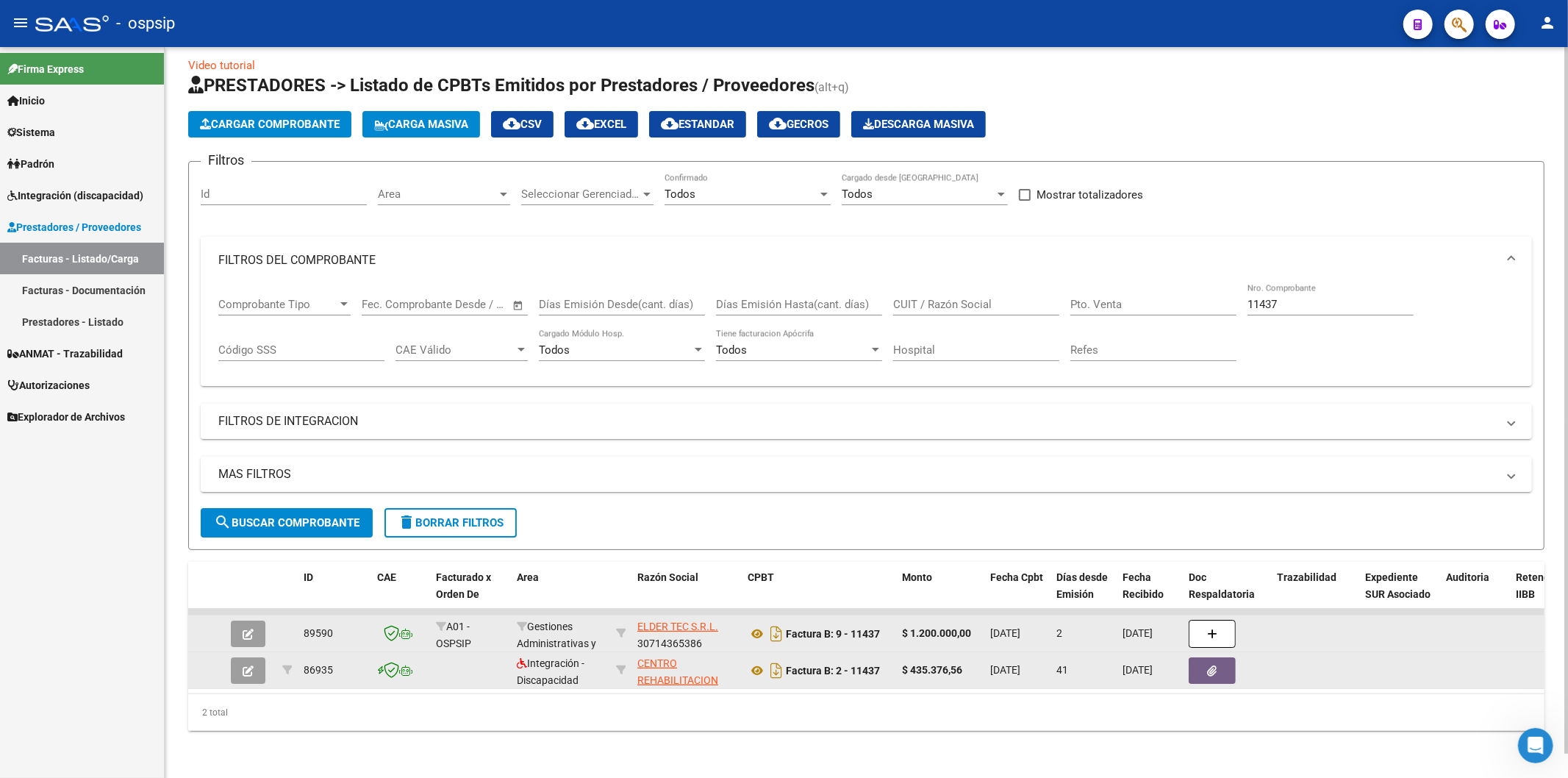
click at [1316, 298] on input "11437" at bounding box center [1330, 304] width 166 height 13
type input "1"
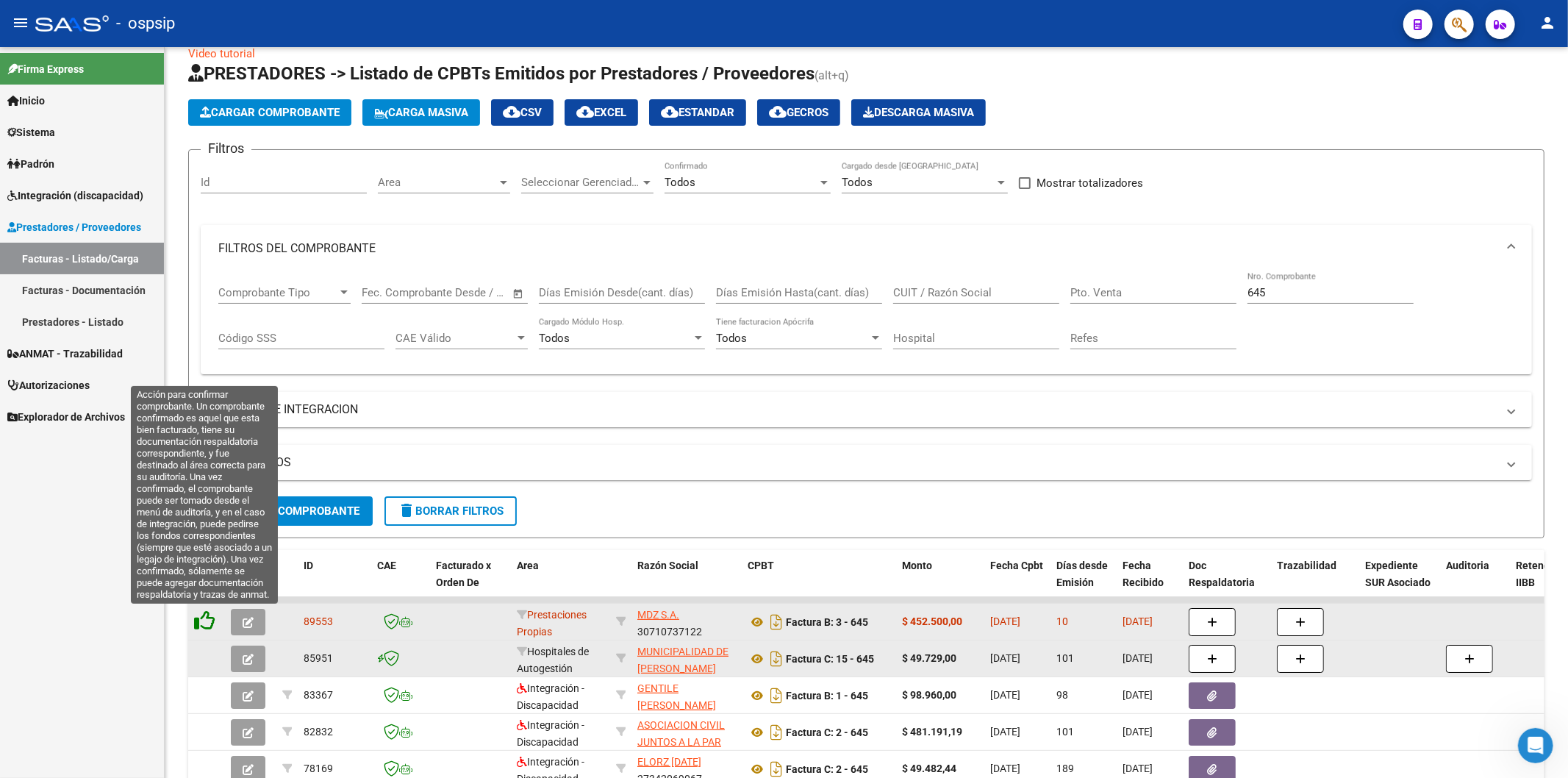
click at [208, 622] on icon at bounding box center [205, 621] width 21 height 21
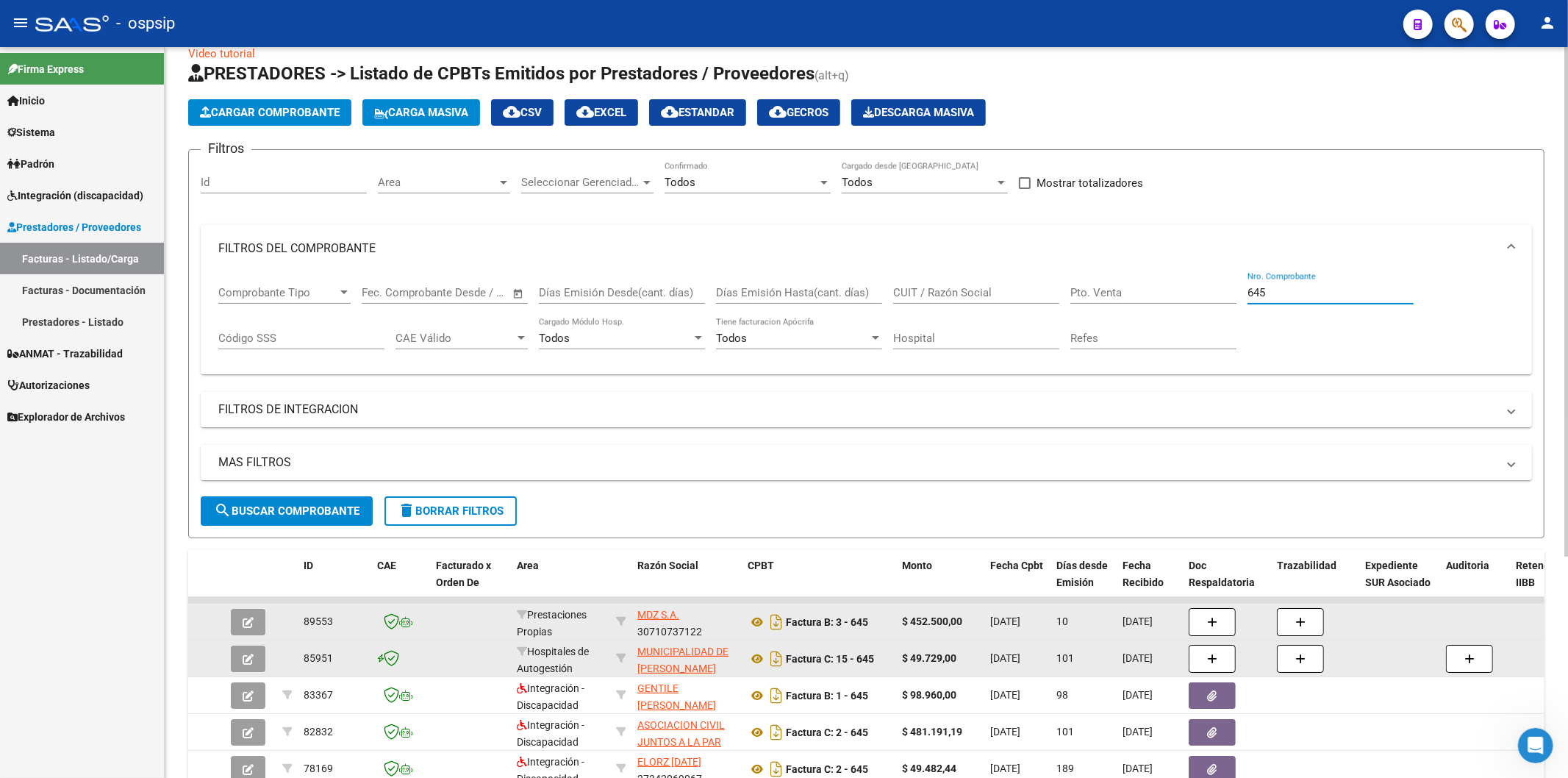
click at [1291, 295] on input "645" at bounding box center [1330, 293] width 166 height 13
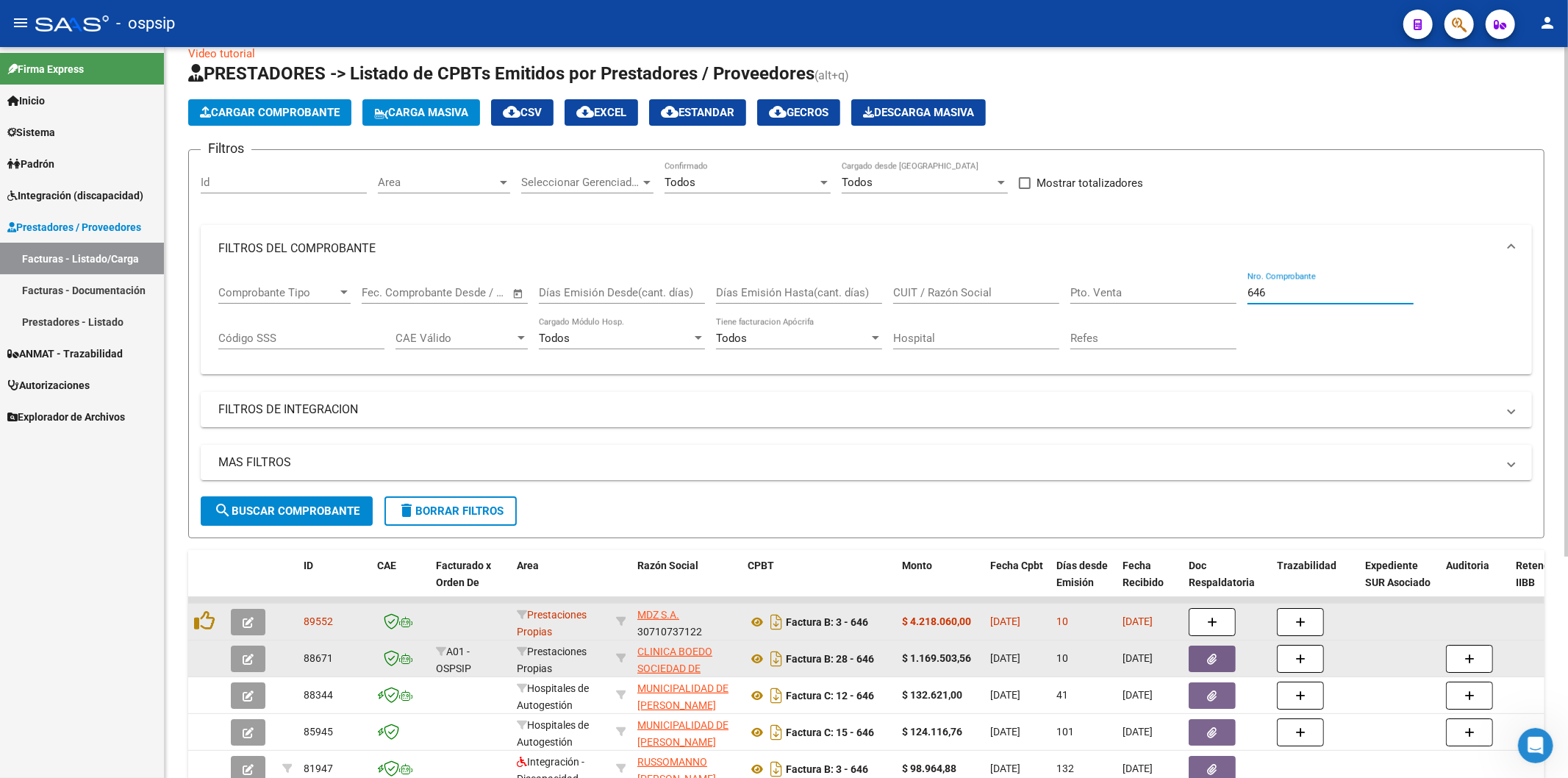
click at [1320, 295] on input "646" at bounding box center [1330, 293] width 166 height 13
type input "6"
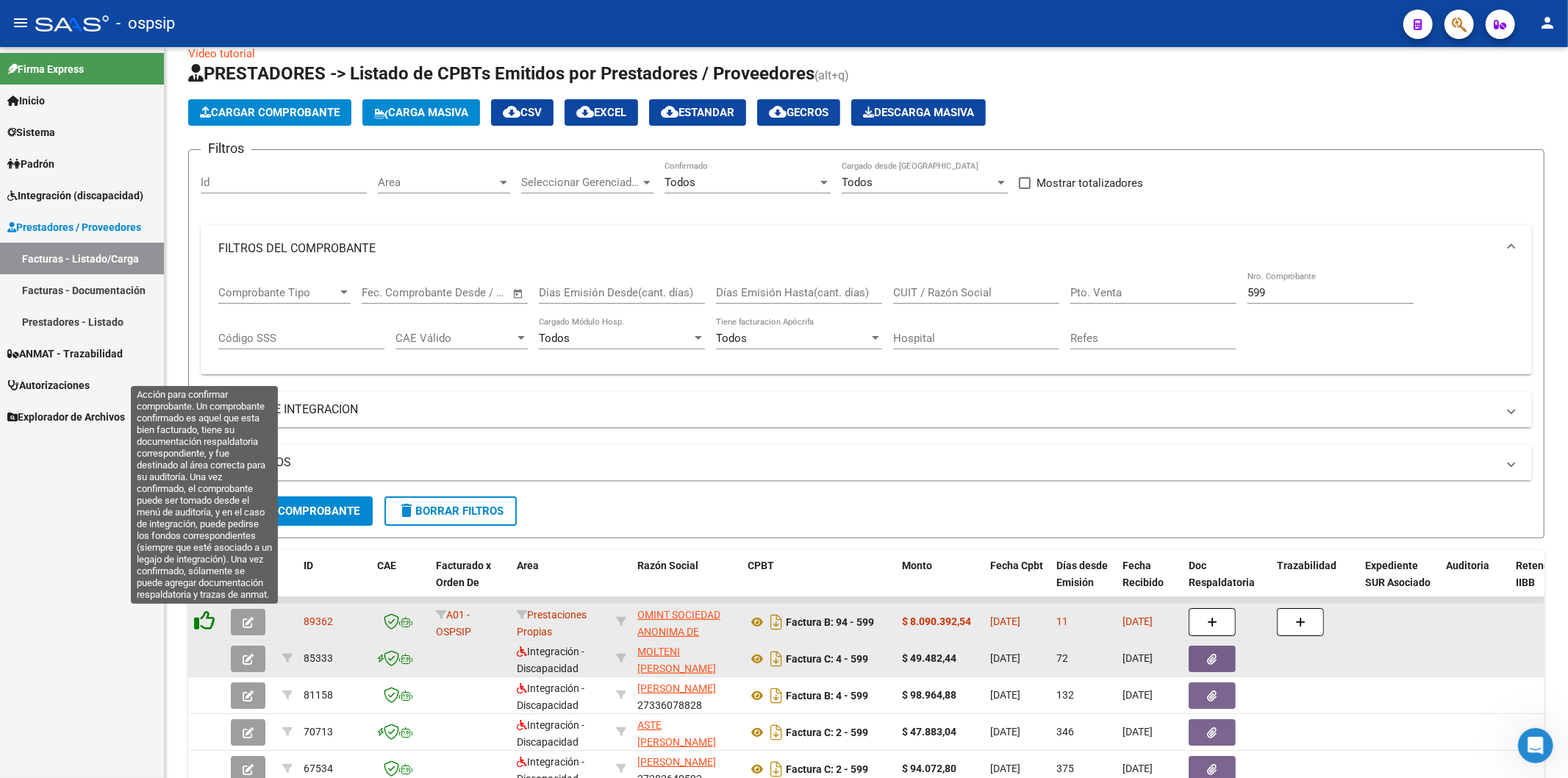
click at [201, 623] on icon at bounding box center [205, 621] width 21 height 21
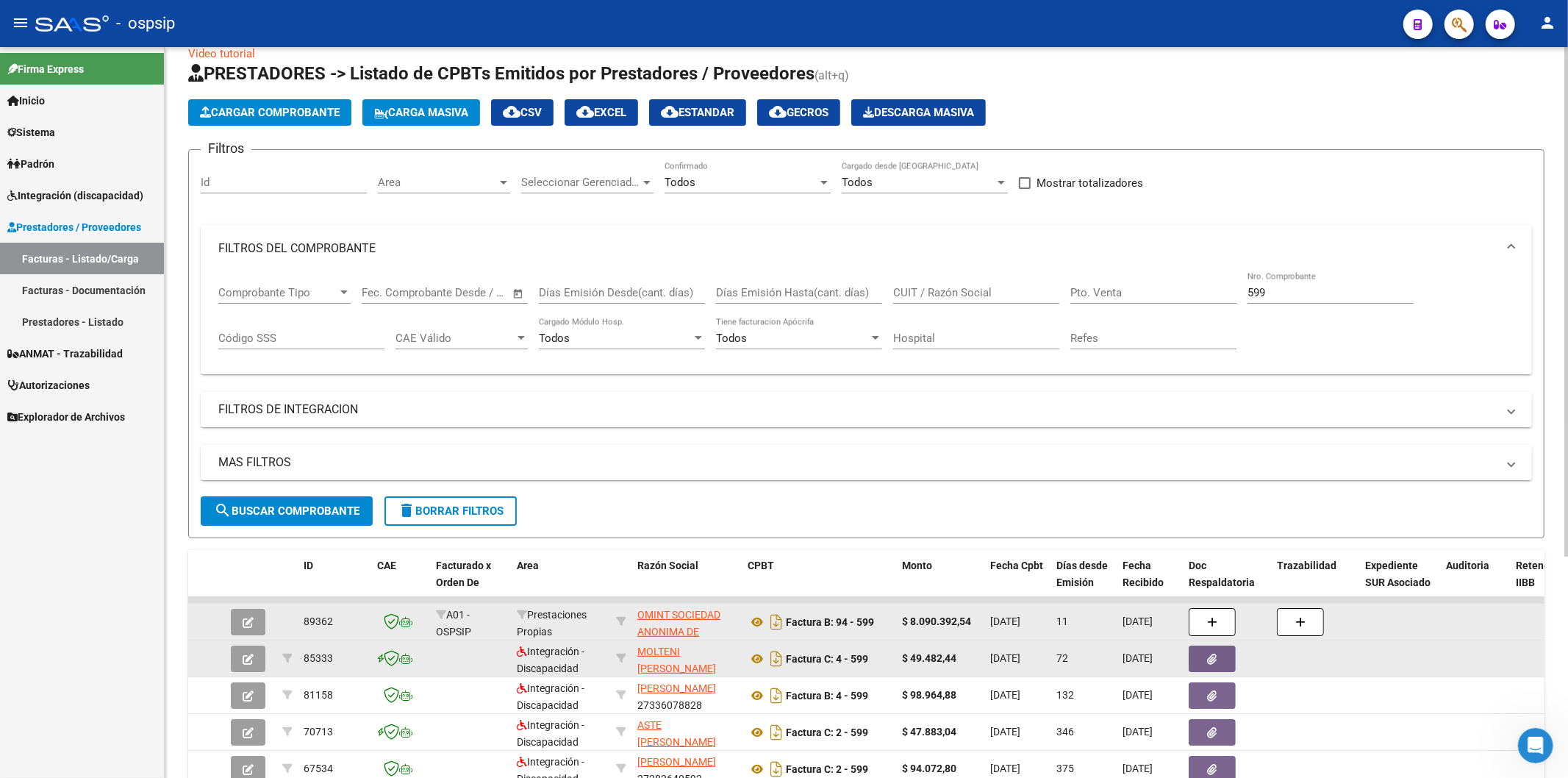
click at [1317, 289] on input "599" at bounding box center [1330, 293] width 166 height 13
type input "5"
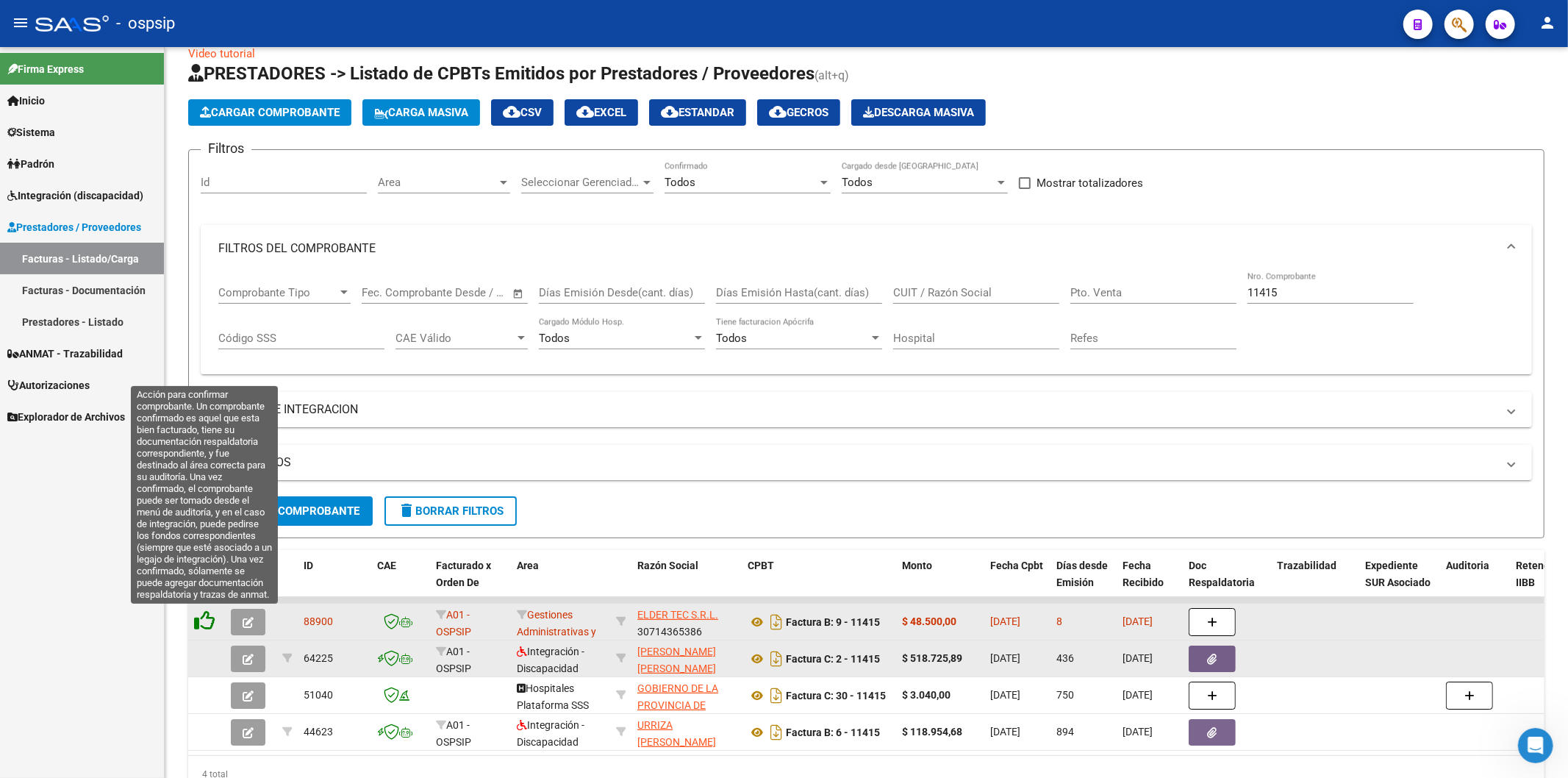
click at [207, 621] on icon at bounding box center [205, 621] width 21 height 21
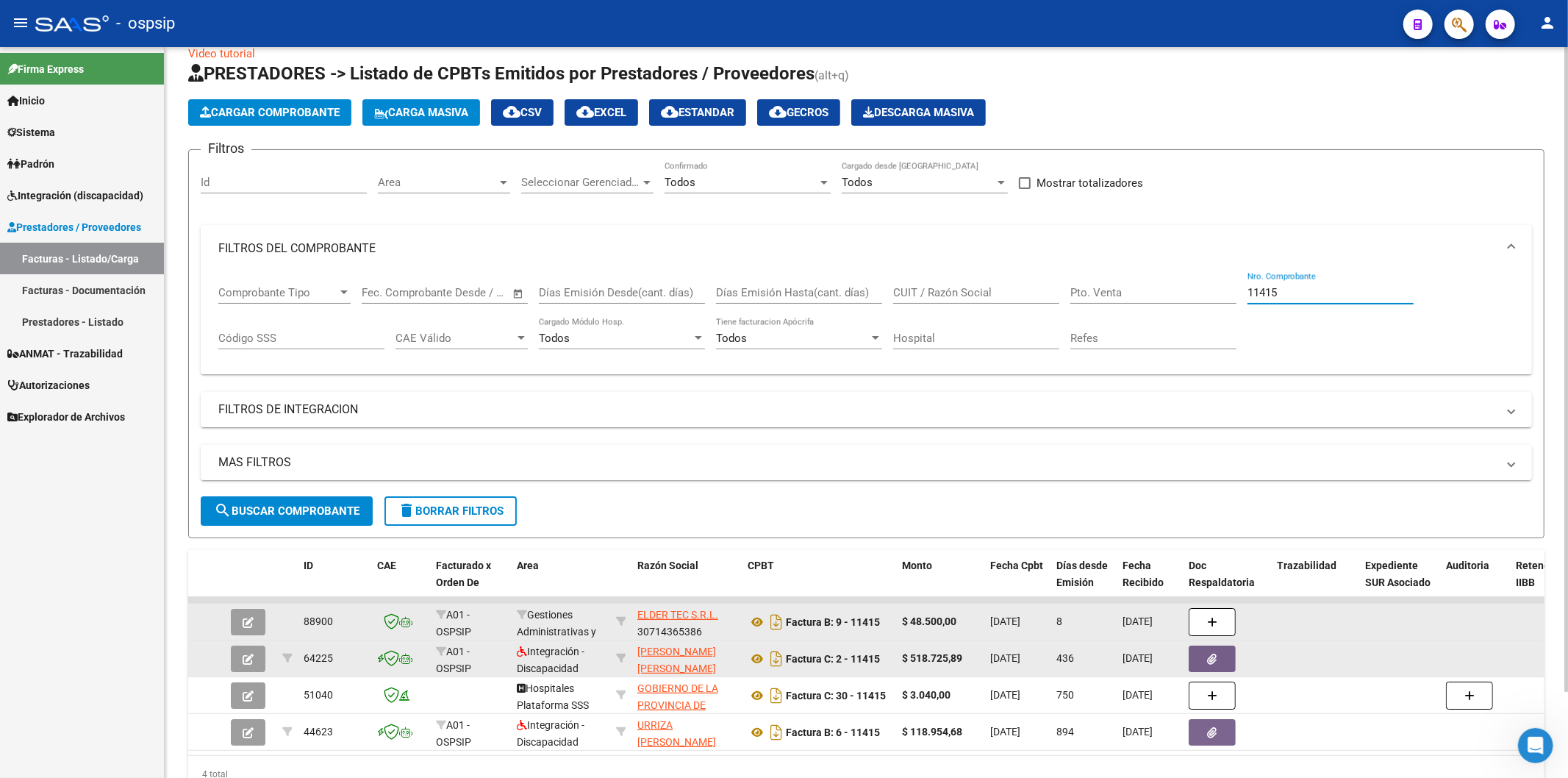
click at [1294, 290] on input "11415" at bounding box center [1330, 293] width 166 height 13
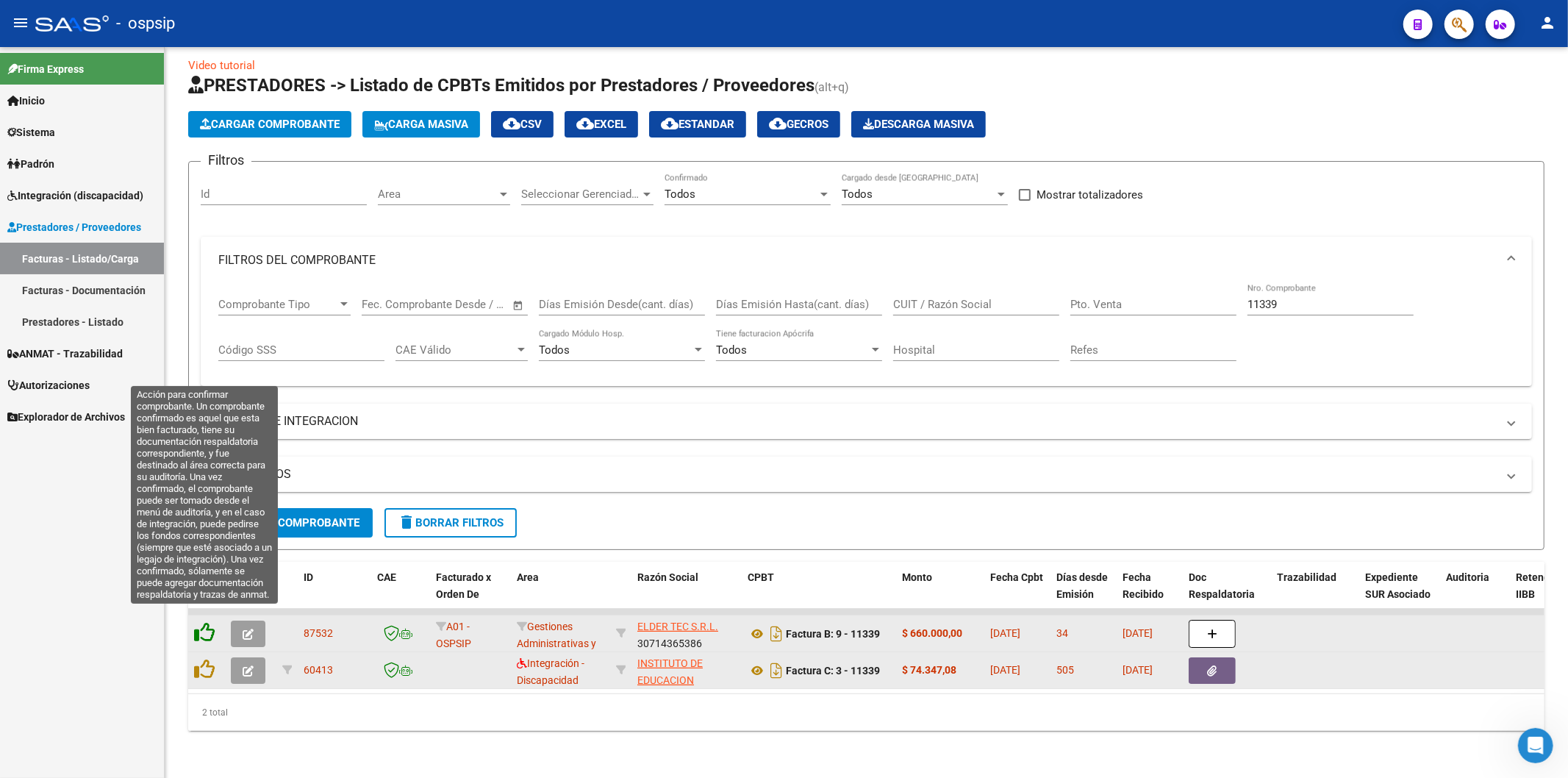
click at [205, 622] on icon at bounding box center [205, 633] width 21 height 21
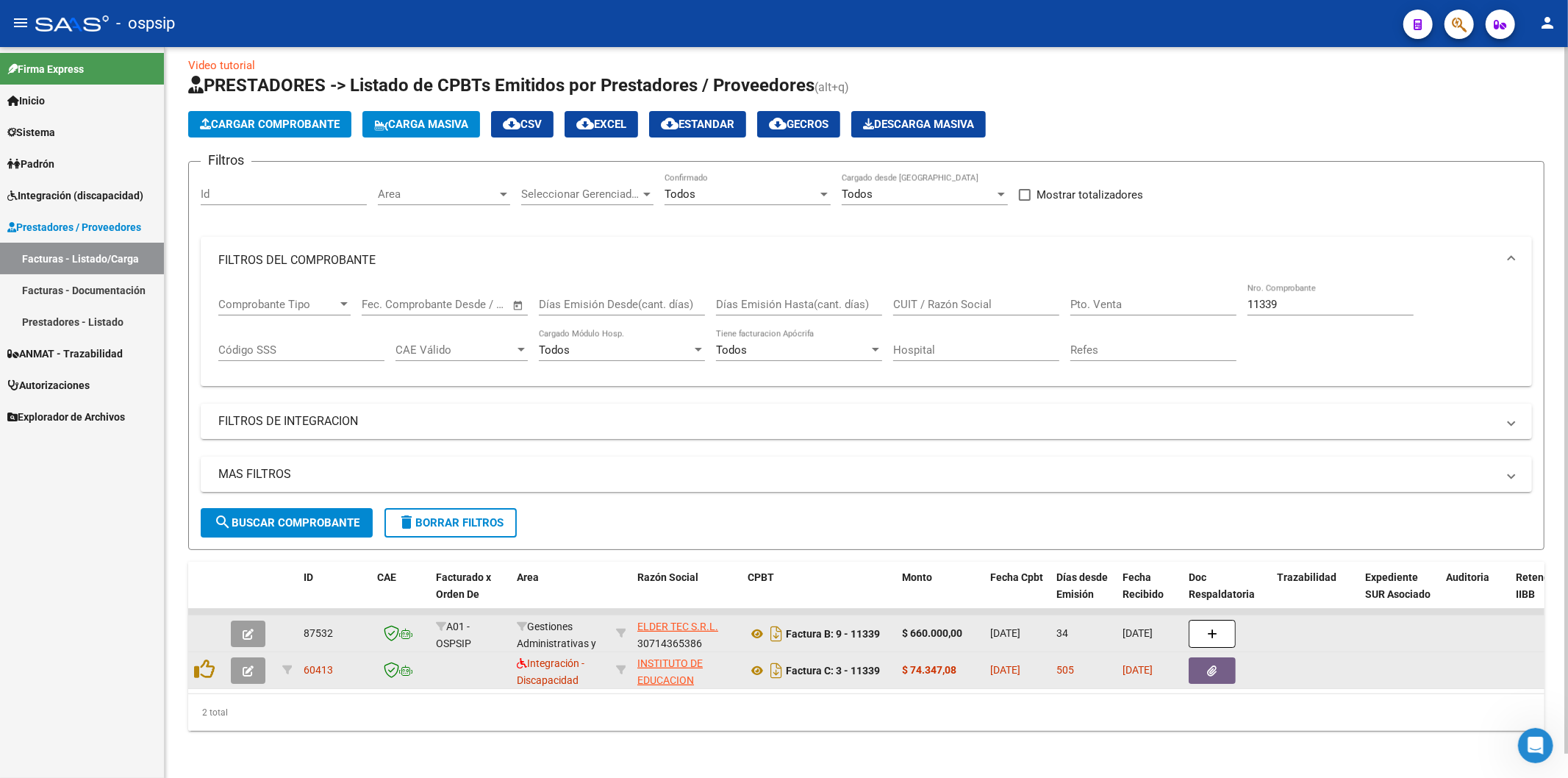
click at [1331, 298] on input "11339" at bounding box center [1330, 304] width 166 height 13
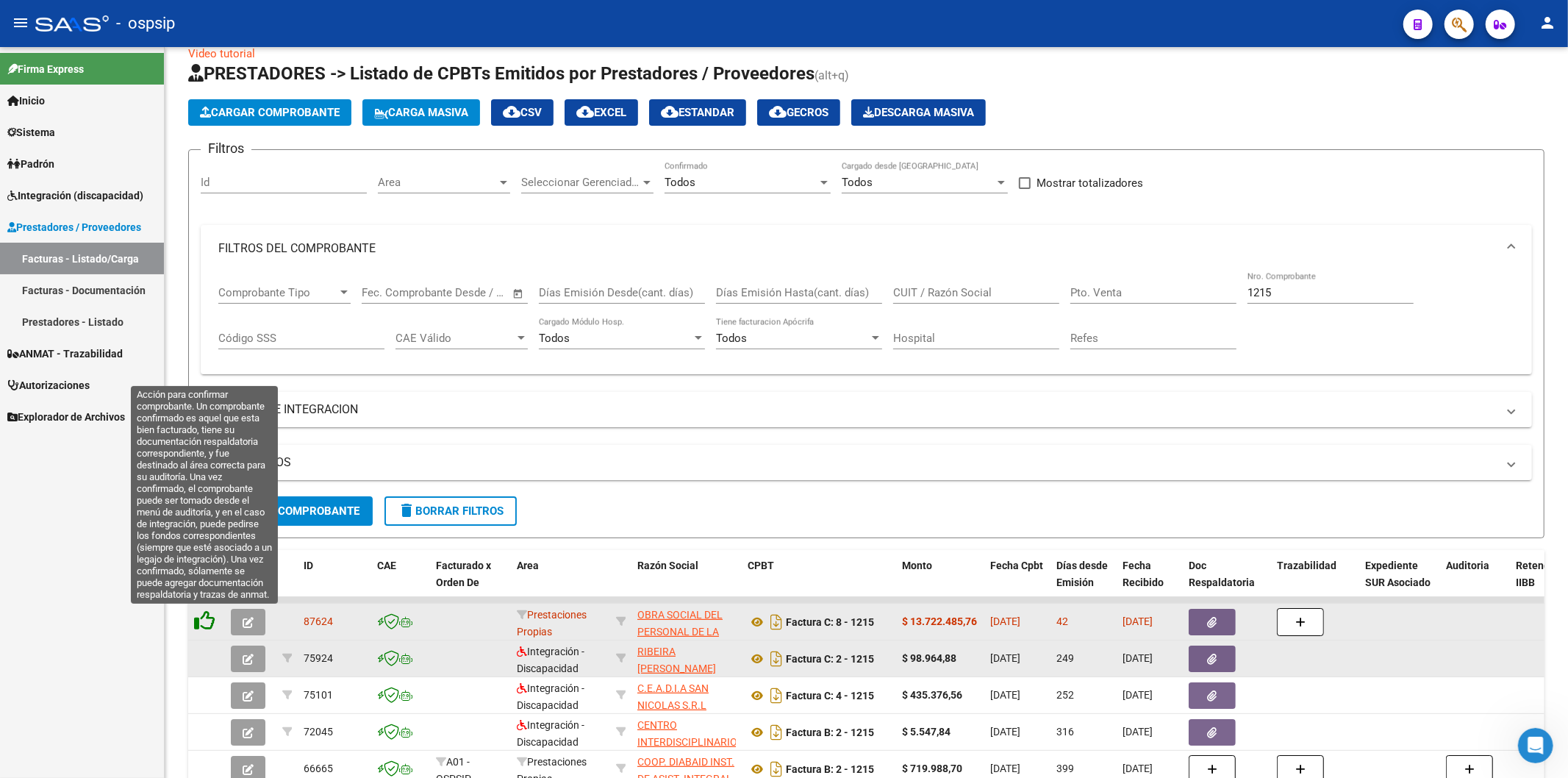
click at [208, 621] on icon at bounding box center [205, 621] width 21 height 21
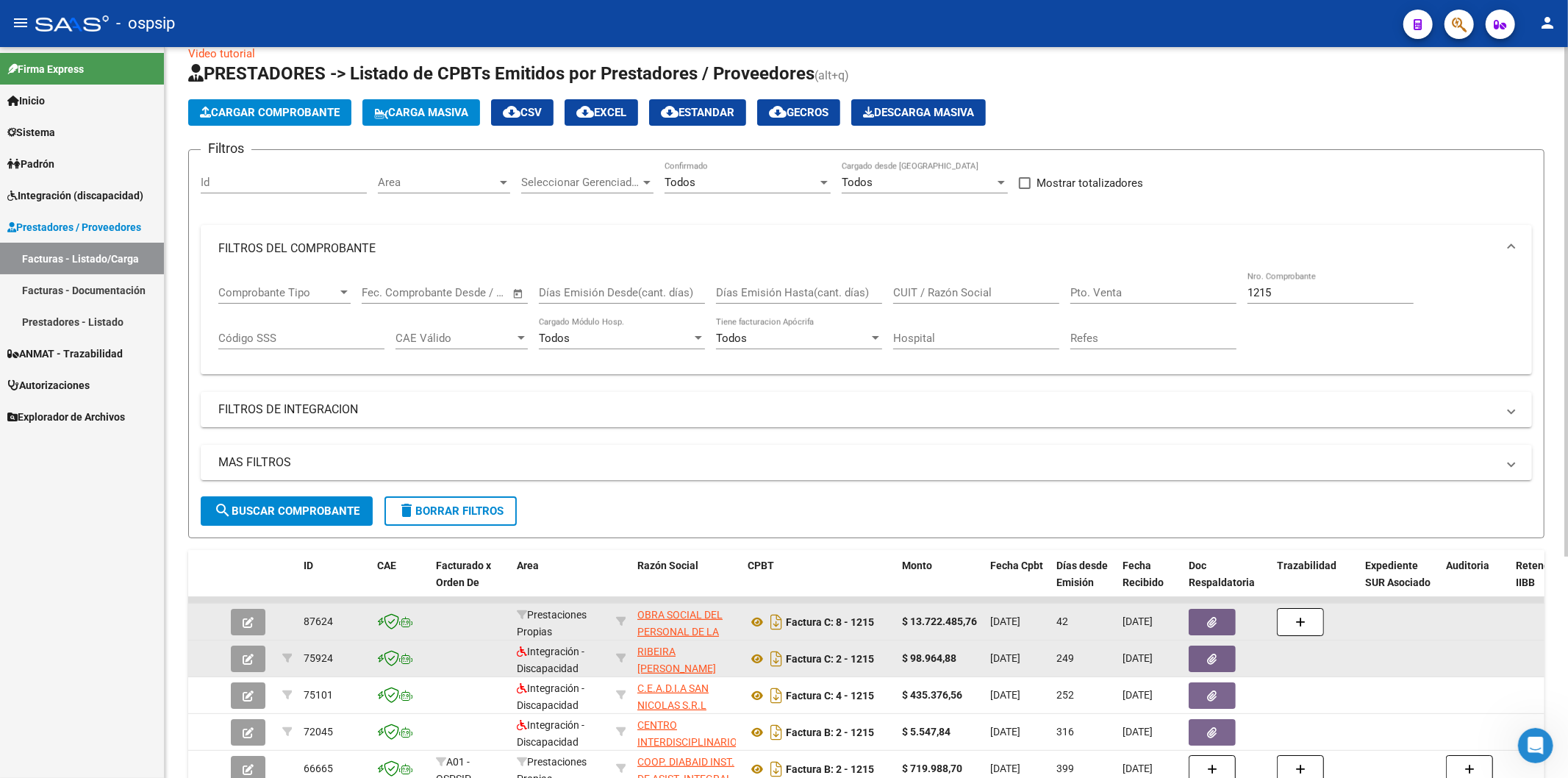
click at [1305, 297] on input "1215" at bounding box center [1330, 293] width 166 height 13
type input "1"
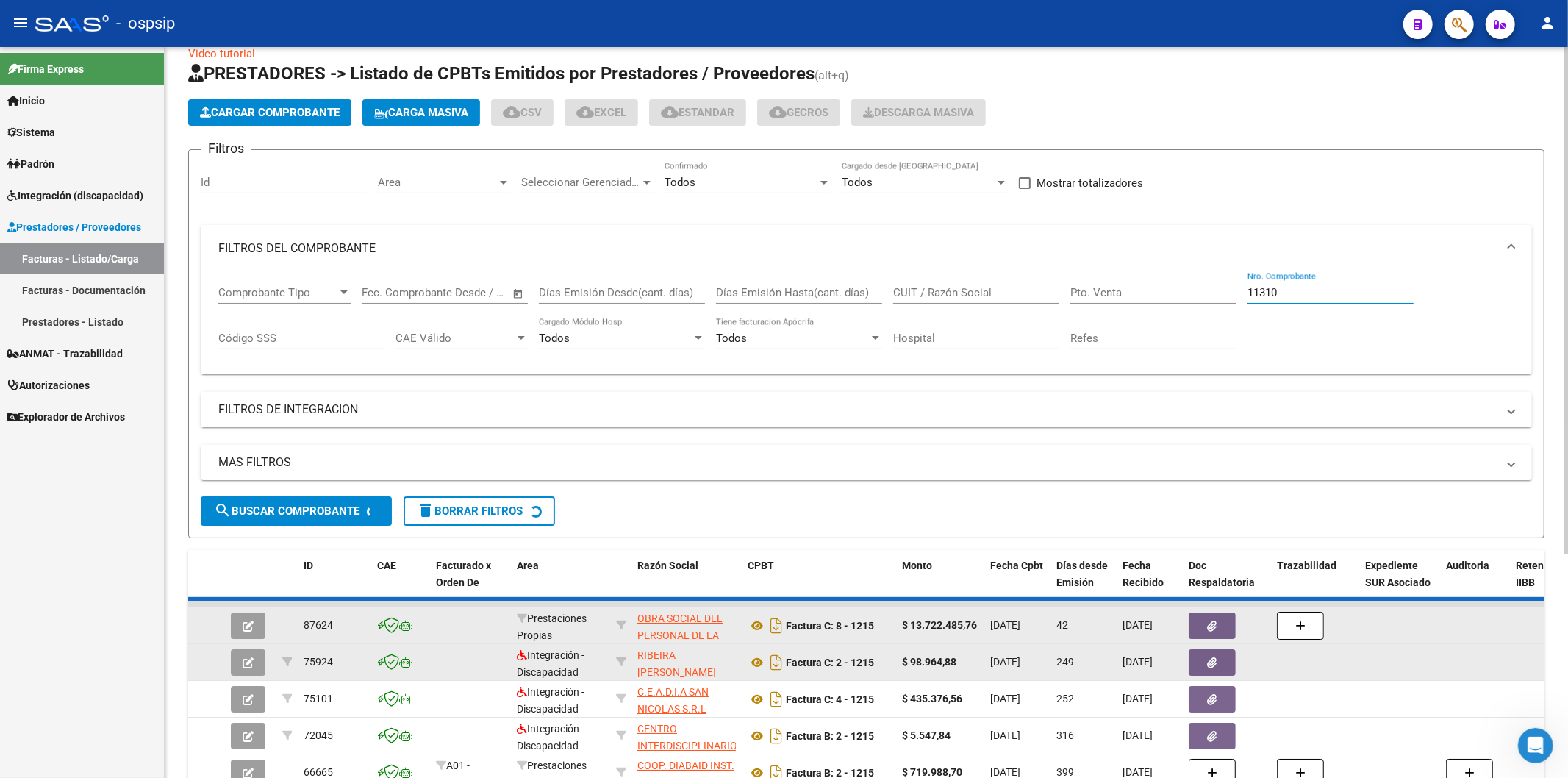
scroll to position [0, 0]
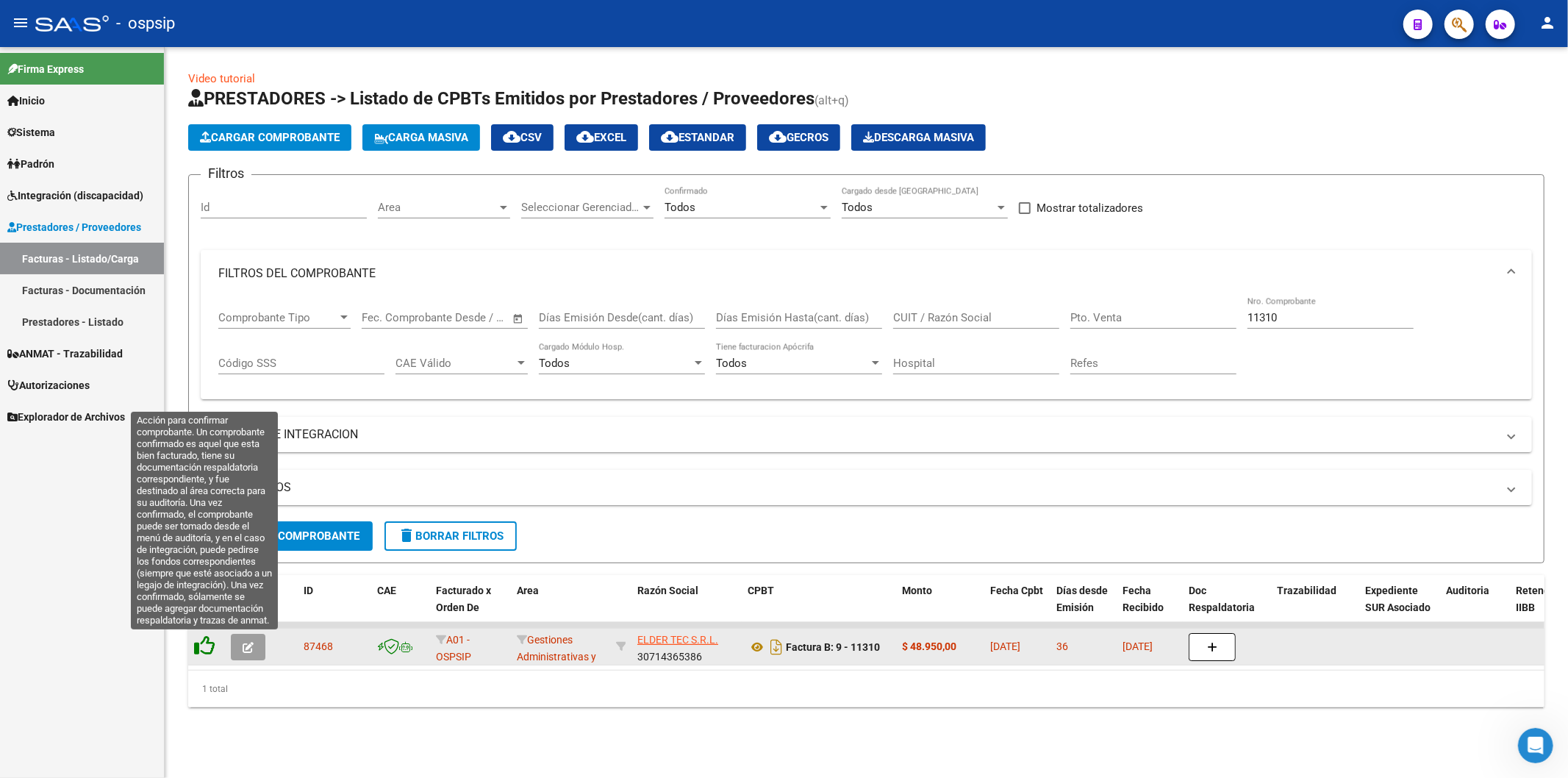
click at [206, 644] on icon at bounding box center [205, 645] width 21 height 21
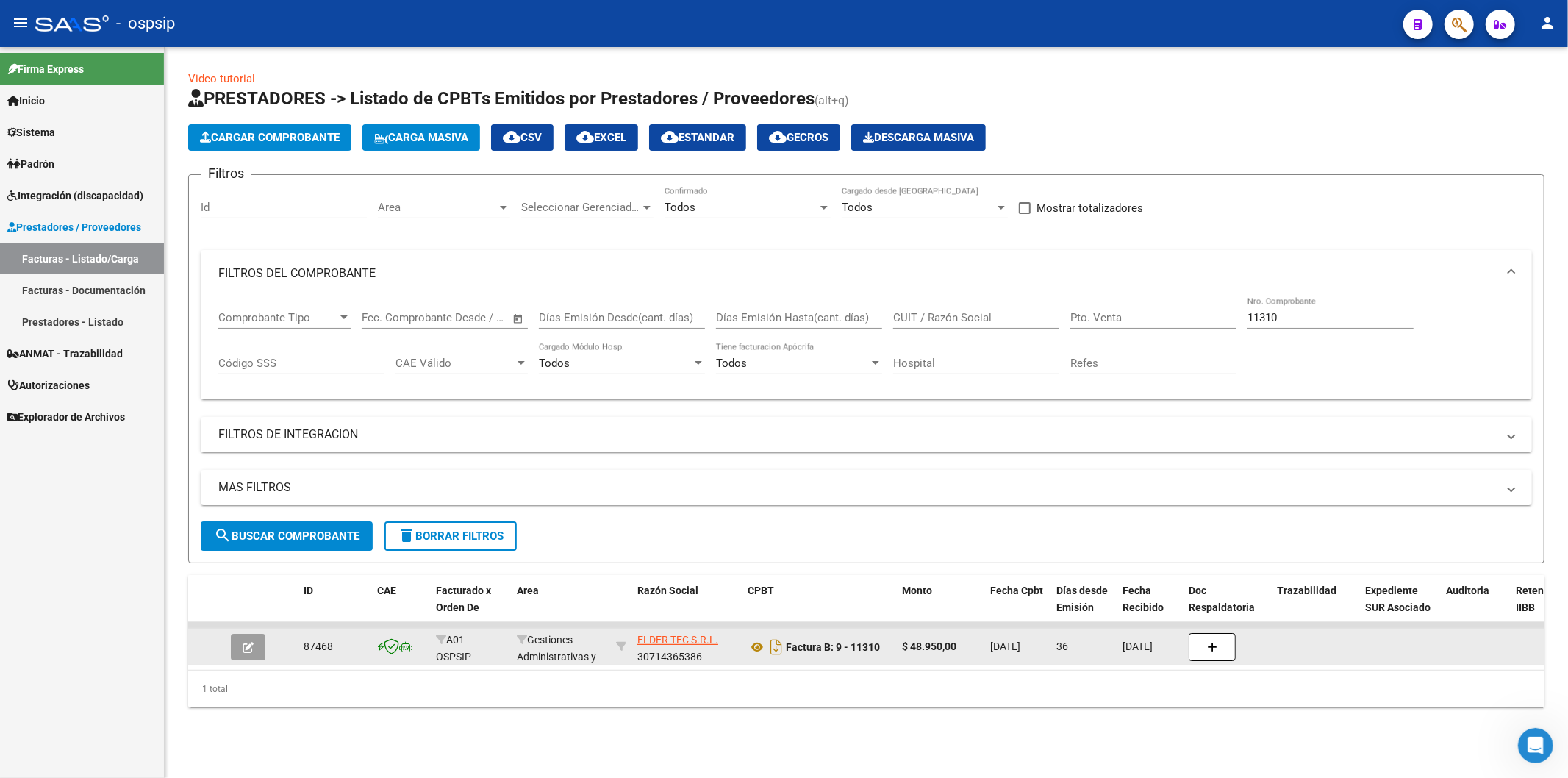
click at [1312, 317] on input "11310" at bounding box center [1330, 318] width 166 height 13
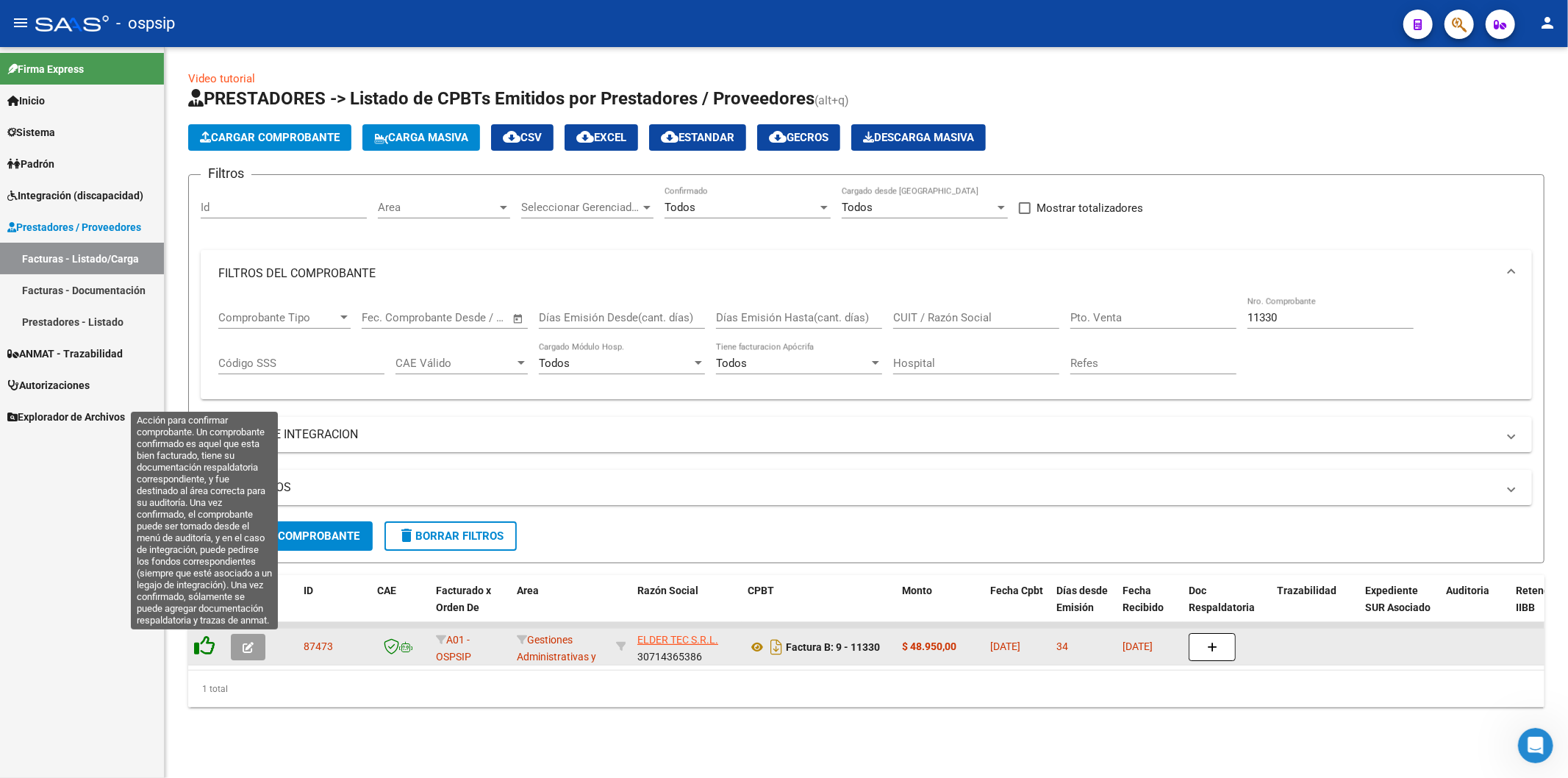
click at [206, 651] on icon at bounding box center [205, 645] width 21 height 21
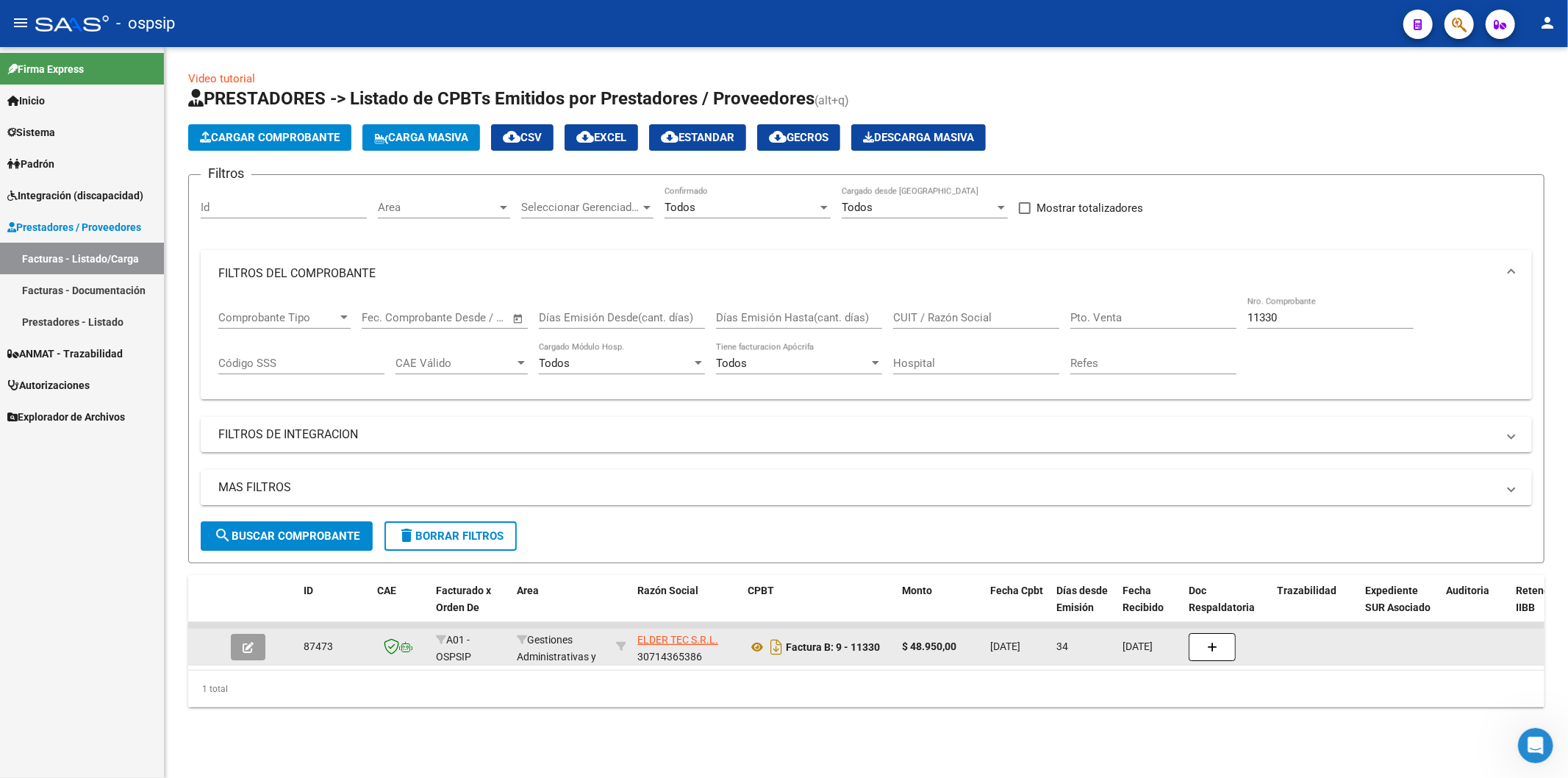
click at [1296, 318] on input "11330" at bounding box center [1330, 318] width 166 height 13
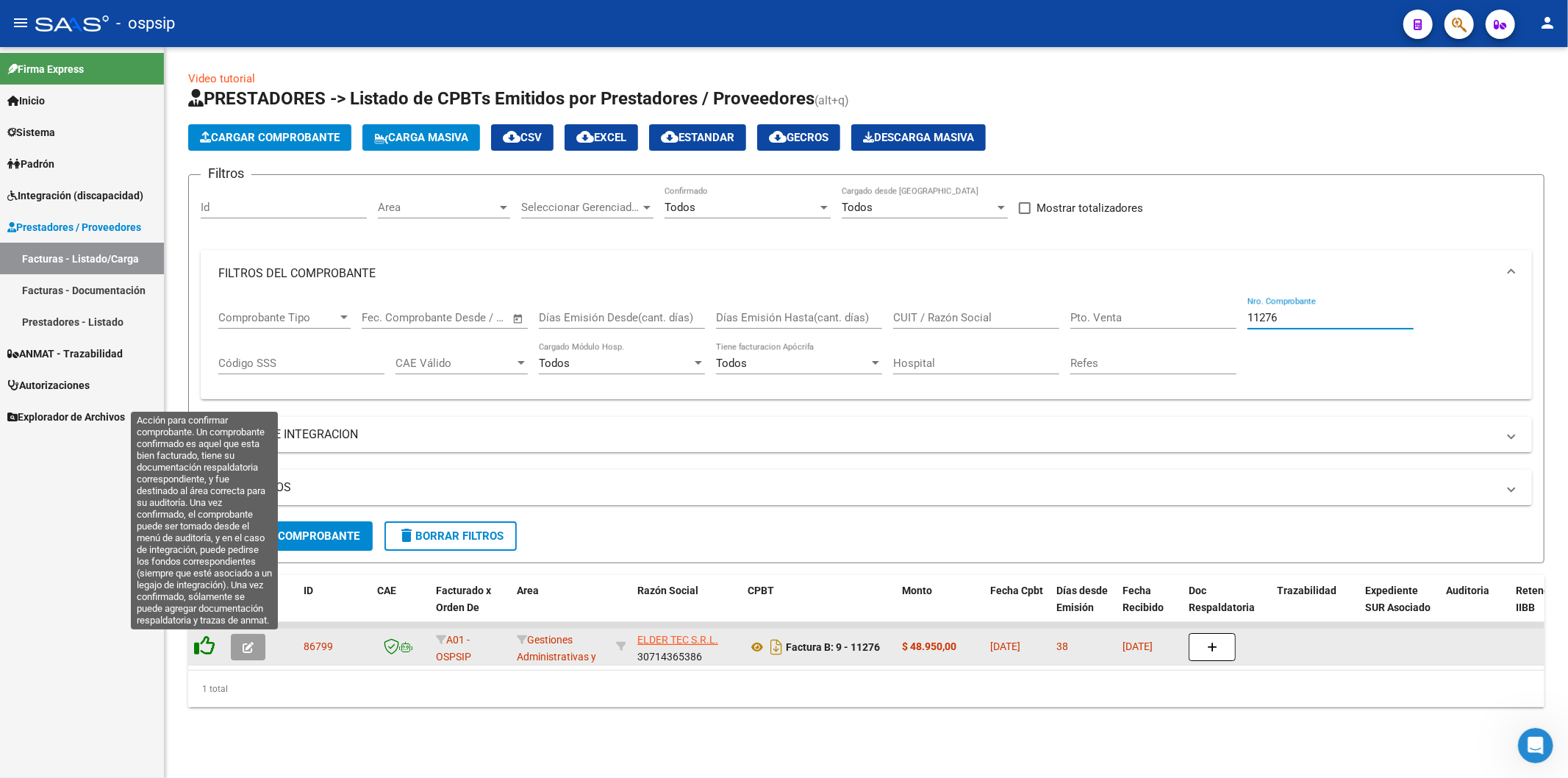
type input "11276"
click at [210, 648] on icon at bounding box center [205, 645] width 21 height 21
